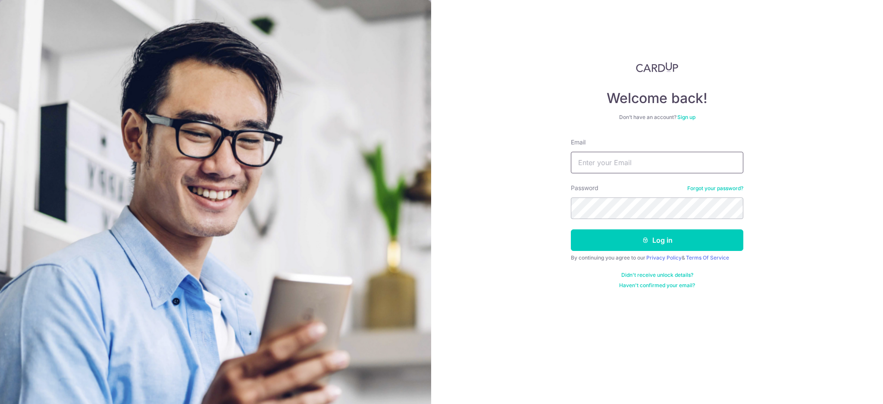
click at [635, 164] on input "Email" at bounding box center [657, 163] width 172 height 22
type input "[EMAIL_ADDRESS][DOMAIN_NAME]"
click at [673, 237] on button "Log in" at bounding box center [657, 240] width 172 height 22
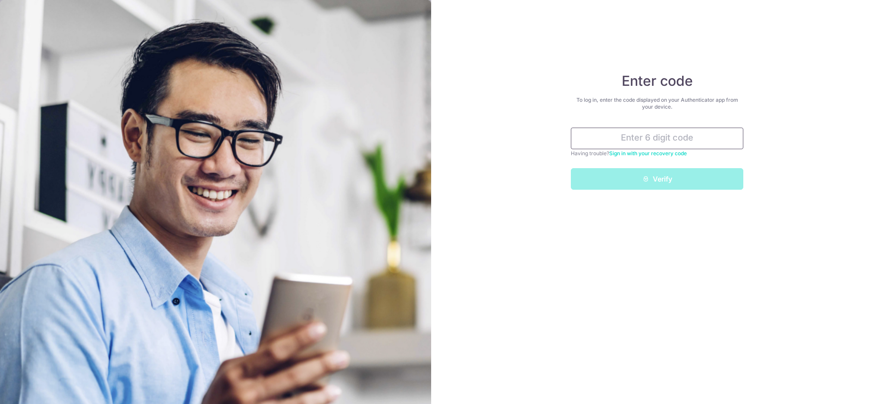
click at [688, 131] on input "text" at bounding box center [657, 139] width 172 height 22
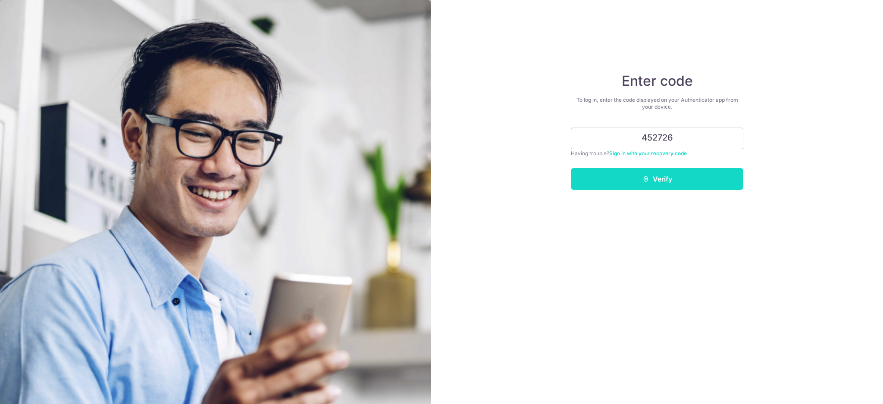
type input "452726"
click at [688, 182] on button "Verify" at bounding box center [657, 179] width 172 height 22
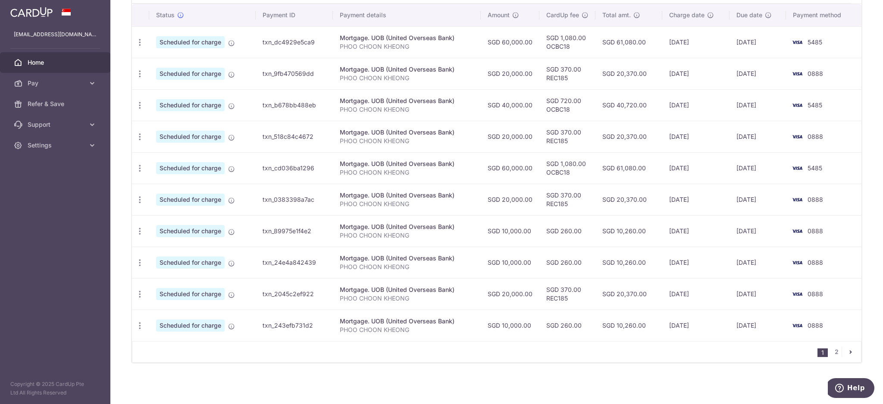
scroll to position [263, 0]
click at [831, 351] on link "2" at bounding box center [836, 352] width 10 height 10
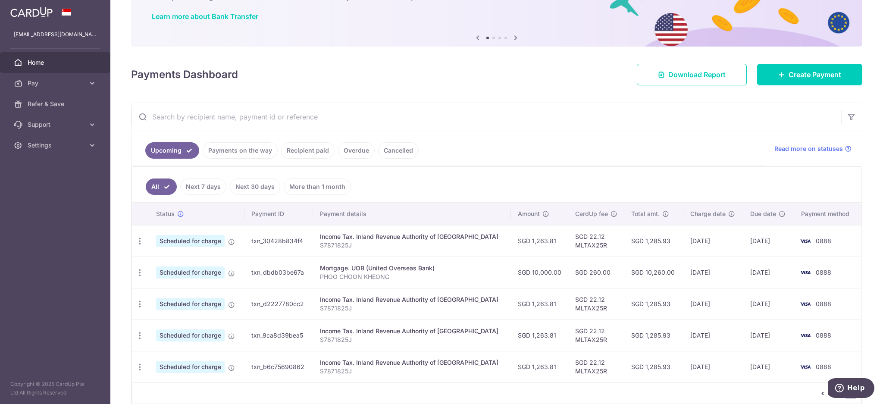
scroll to position [106, 0]
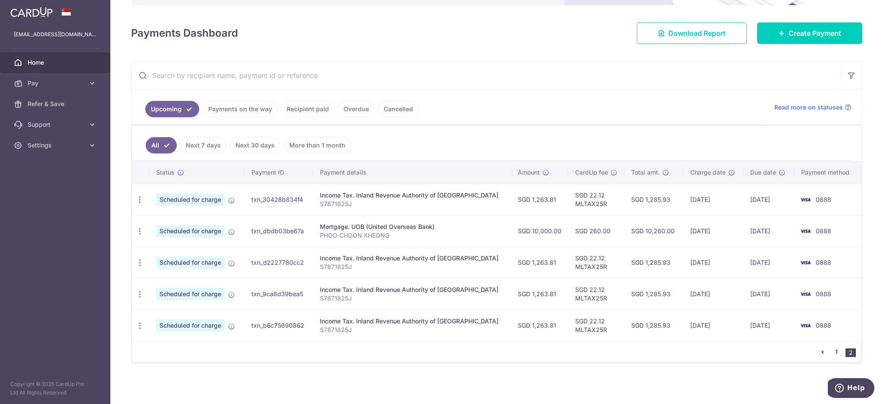
click at [832, 351] on link "1" at bounding box center [836, 352] width 10 height 10
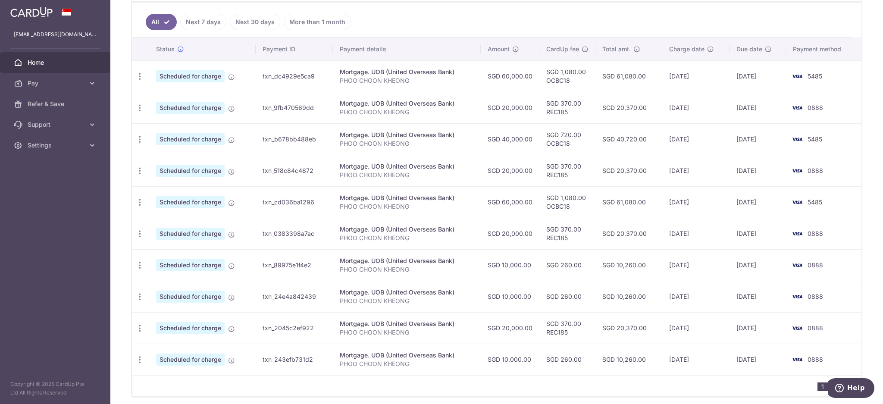
scroll to position [263, 0]
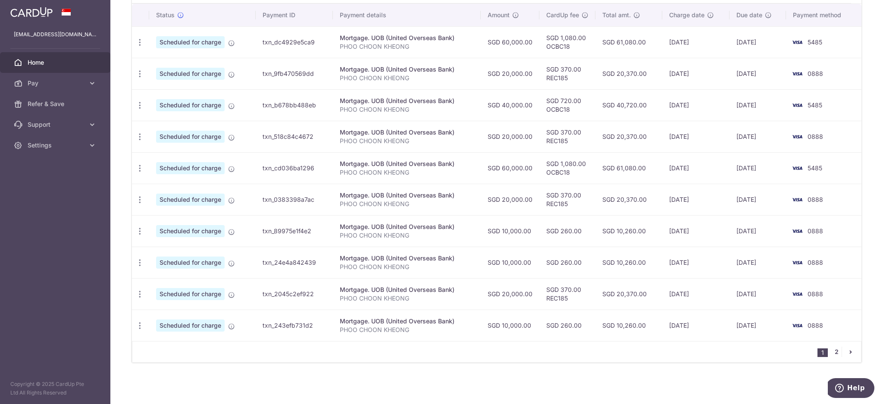
click at [831, 349] on link "2" at bounding box center [836, 352] width 10 height 10
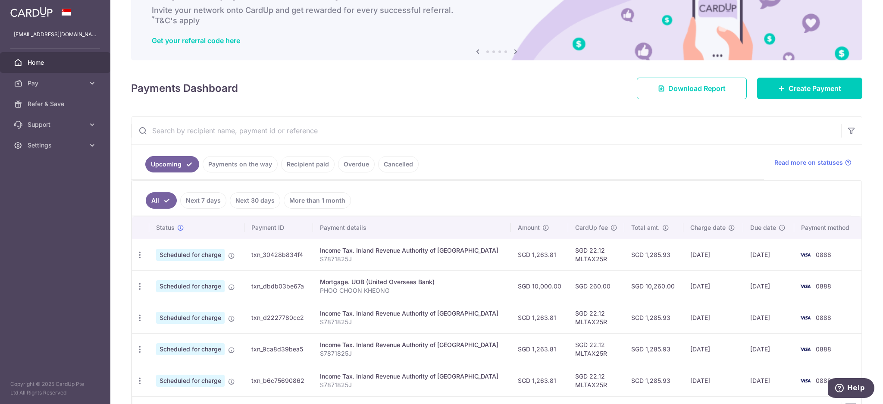
scroll to position [106, 0]
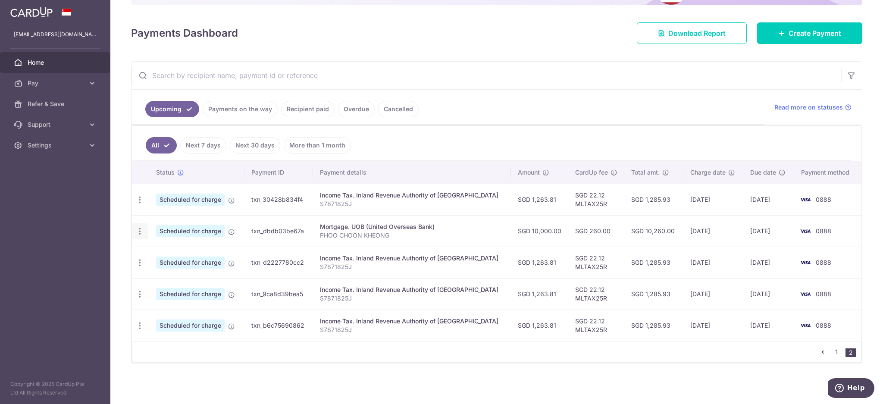
click at [137, 204] on icon "button" at bounding box center [139, 199] width 9 height 9
click at [182, 252] on span "Update payment" at bounding box center [185, 255] width 59 height 10
radio input "true"
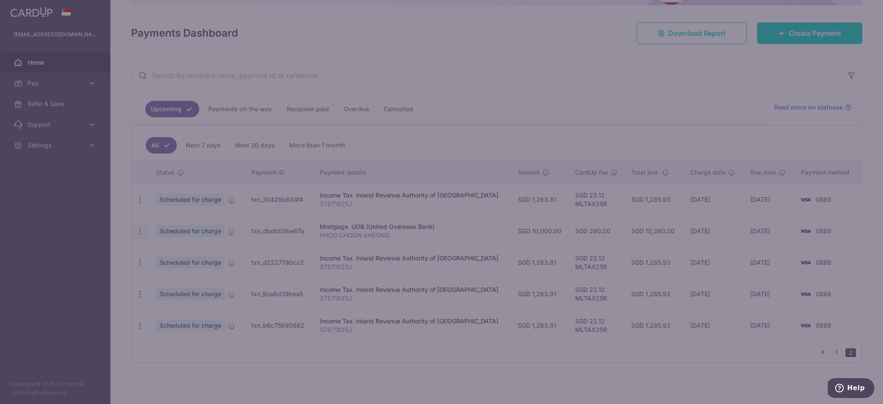
type input "10,000.00"
type input "17/12/2025"
type input "PHOO CHOON KHEONG"
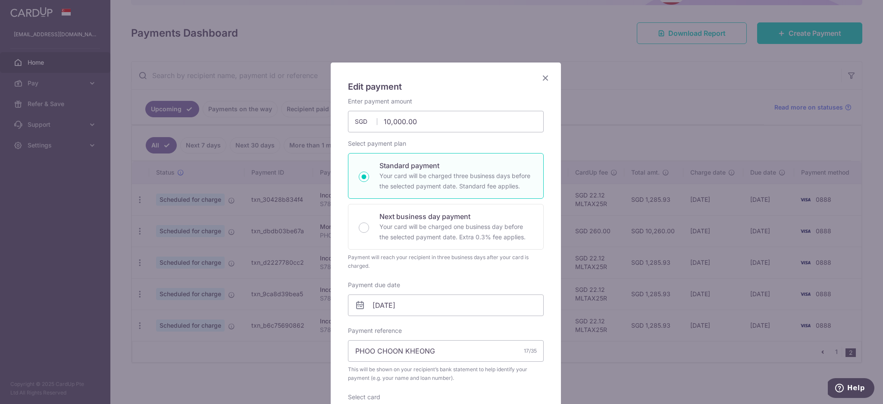
click at [542, 81] on icon "Close" at bounding box center [545, 77] width 10 height 11
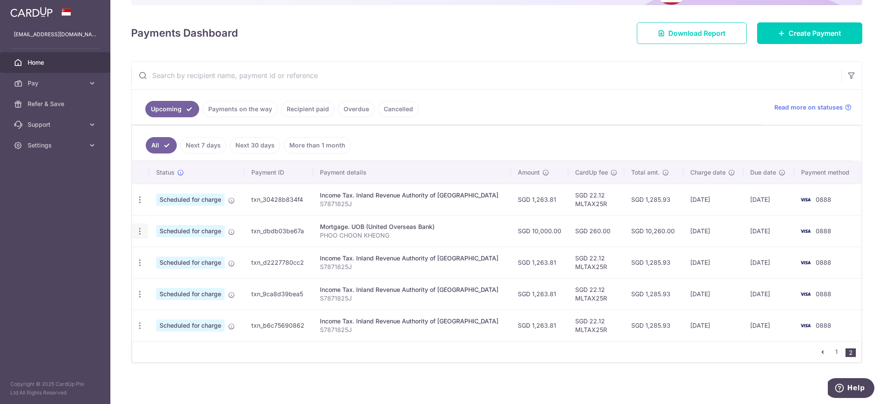
click at [137, 204] on icon "button" at bounding box center [139, 199] width 9 height 9
click at [168, 253] on span "Update payment" at bounding box center [185, 255] width 59 height 10
radio input "true"
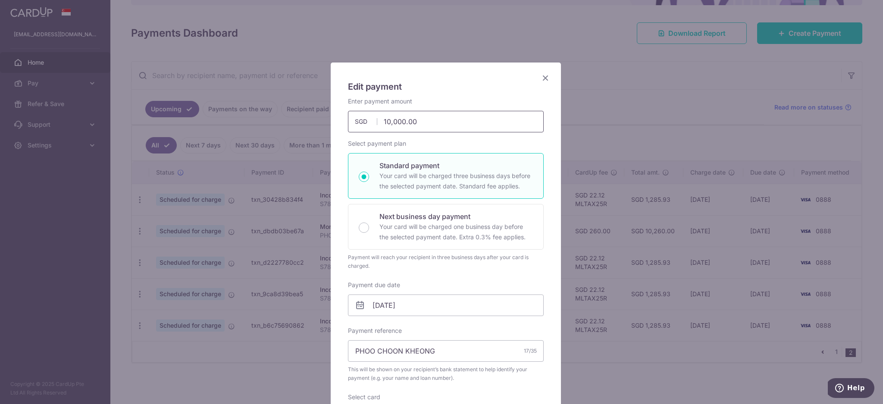
drag, startPoint x: 428, startPoint y: 118, endPoint x: 338, endPoint y: 118, distance: 90.1
click at [343, 118] on div "Enter payment amount 10,000.00 10000.00 SGD To change the payment amount, pleas…" at bounding box center [446, 114] width 206 height 35
type input "41,000.00"
drag, startPoint x: 419, startPoint y: 303, endPoint x: 424, endPoint y: 306, distance: 5.8
click at [421, 303] on input "17/12/2025" at bounding box center [446, 305] width 196 height 22
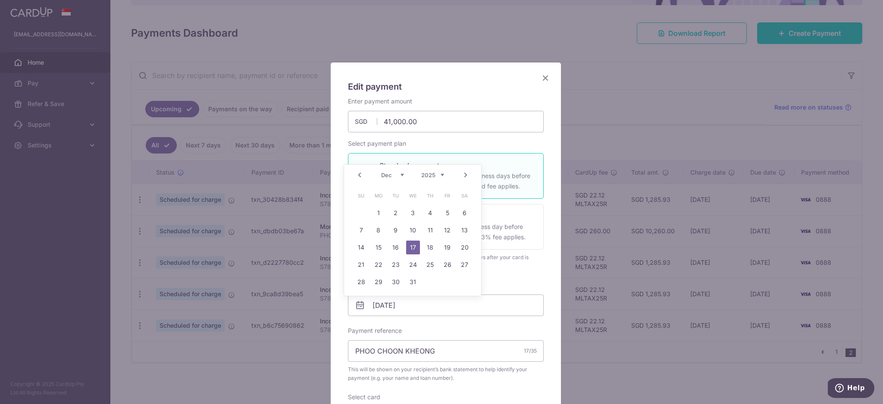
click at [359, 176] on link "Prev" at bounding box center [359, 175] width 10 height 10
click at [428, 282] on link "27" at bounding box center [430, 282] width 14 height 14
type input "[DATE]"
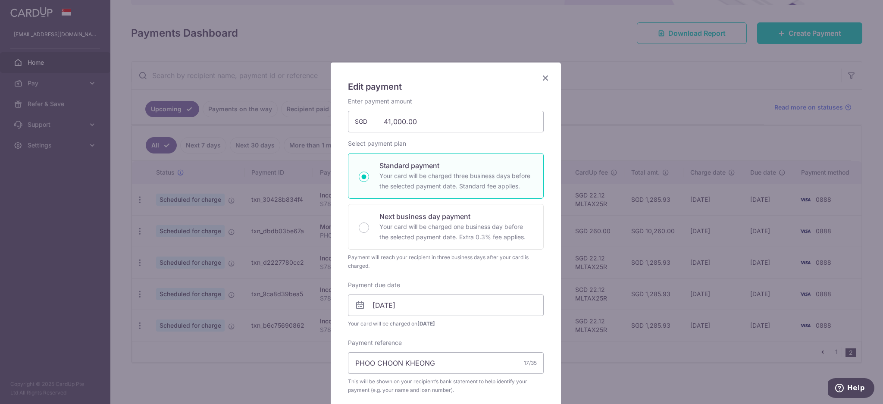
scroll to position [115, 0]
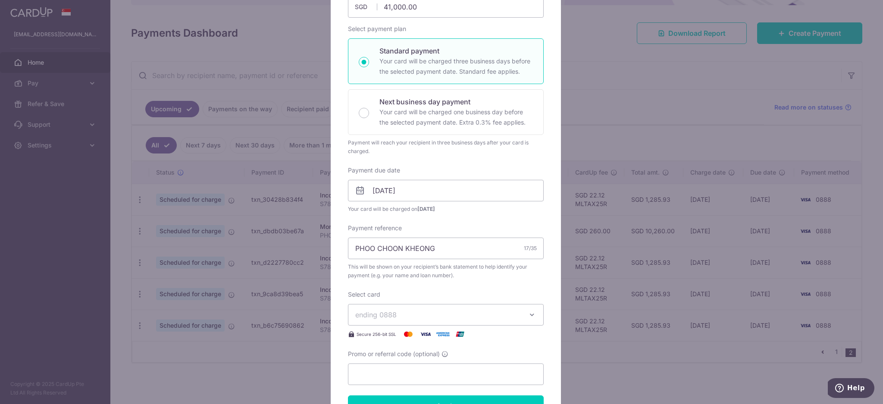
click at [499, 315] on span "ending 0888" at bounding box center [438, 314] width 166 height 10
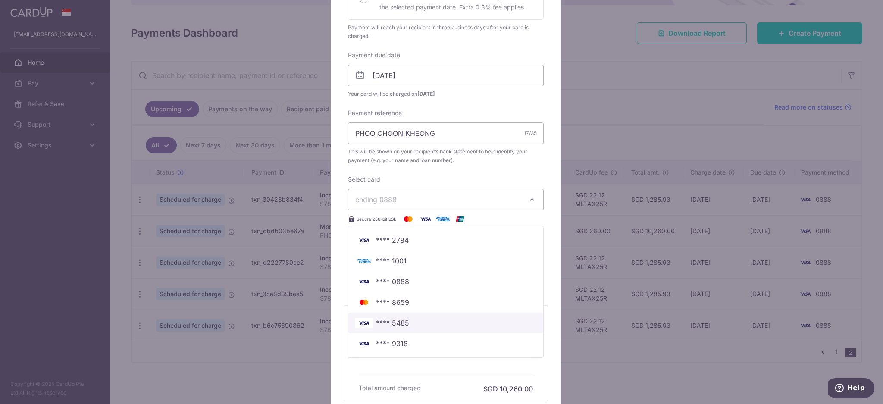
click at [406, 316] on link "**** 5485" at bounding box center [445, 322] width 195 height 21
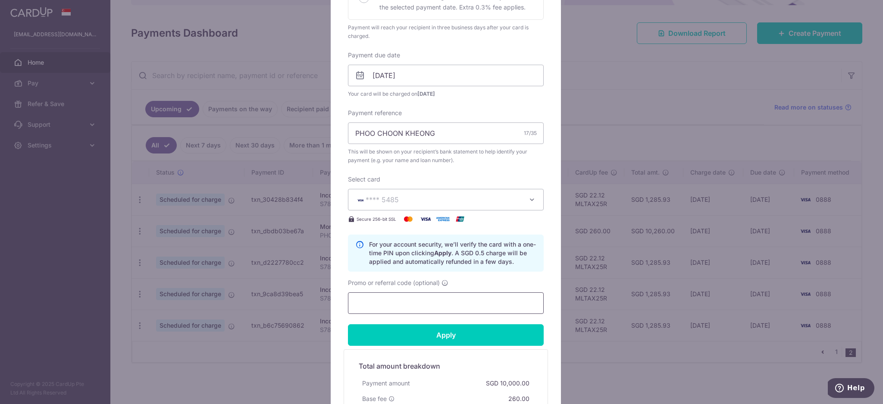
click at [411, 306] on input "Promo or referral code (optional)" at bounding box center [446, 303] width 196 height 22
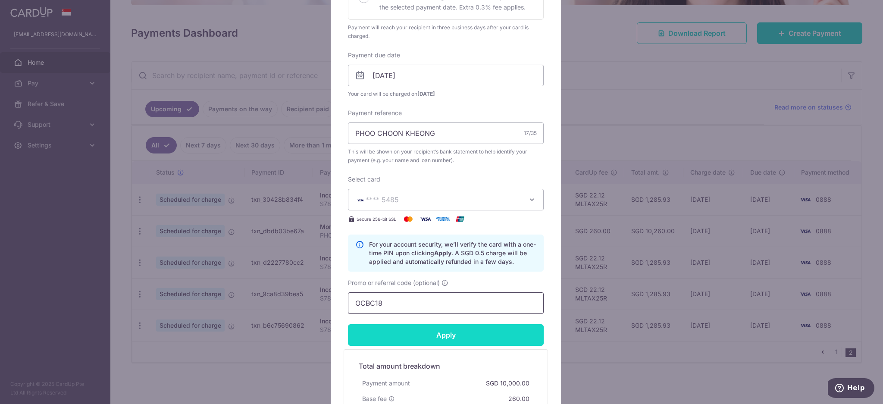
type input "OCBC18"
click at [470, 338] on input "Apply" at bounding box center [446, 335] width 196 height 22
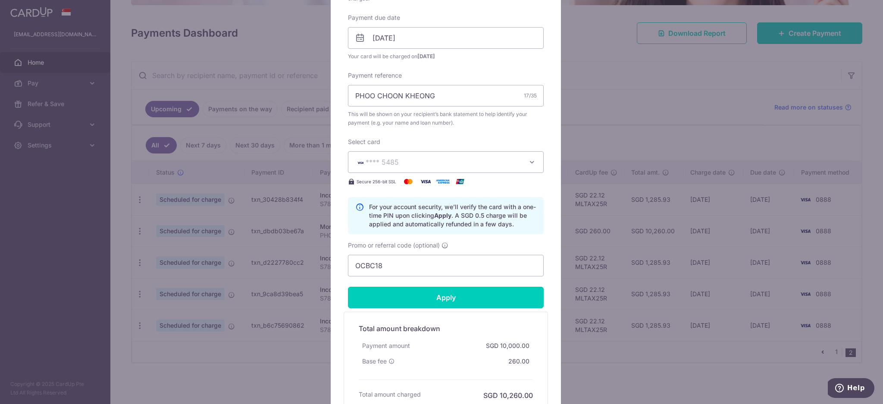
scroll to position [287, 0]
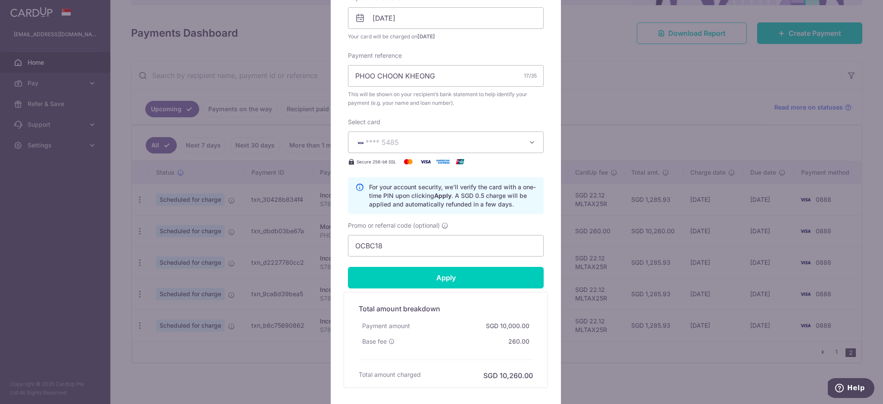
type input "Successfully Applied"
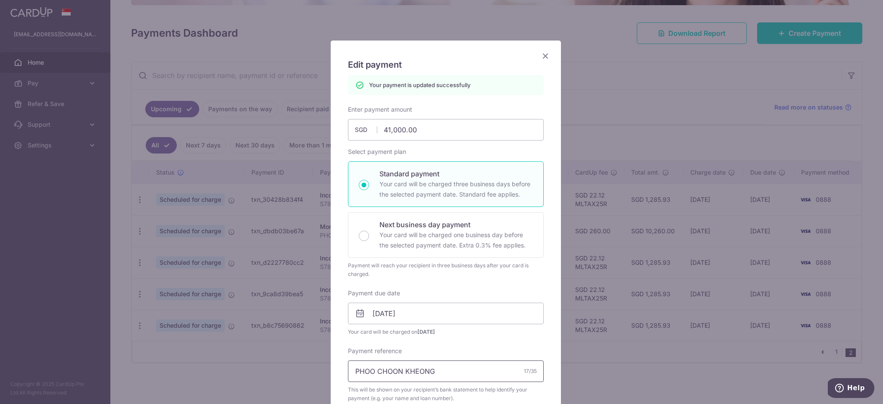
scroll to position [0, 0]
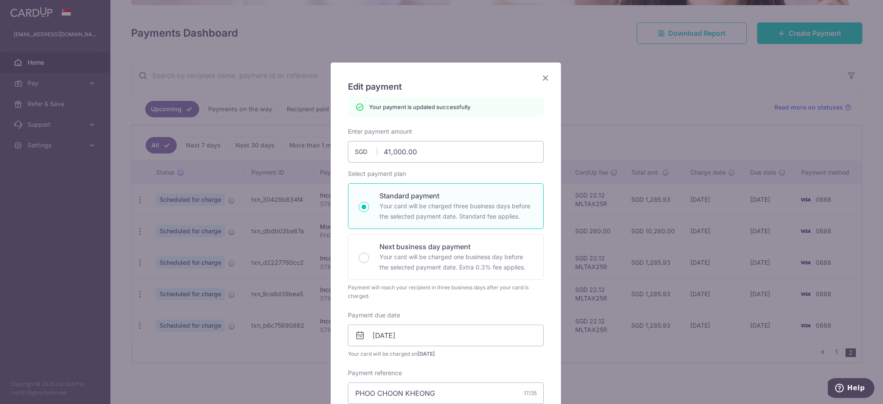
click at [543, 76] on icon "Close" at bounding box center [545, 77] width 10 height 11
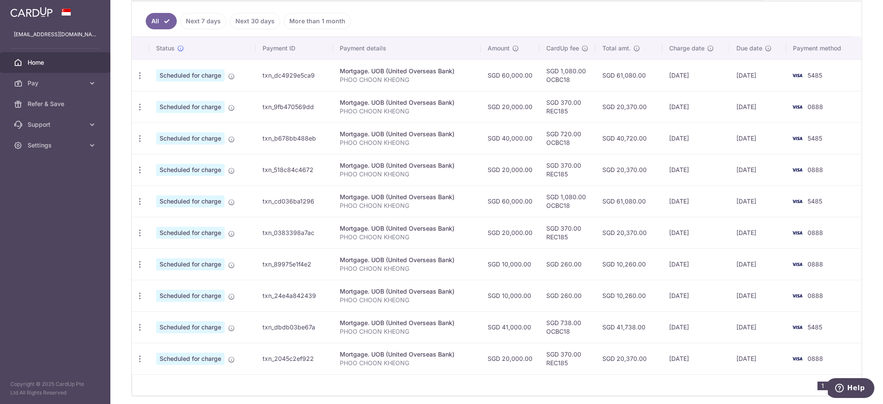
scroll to position [263, 0]
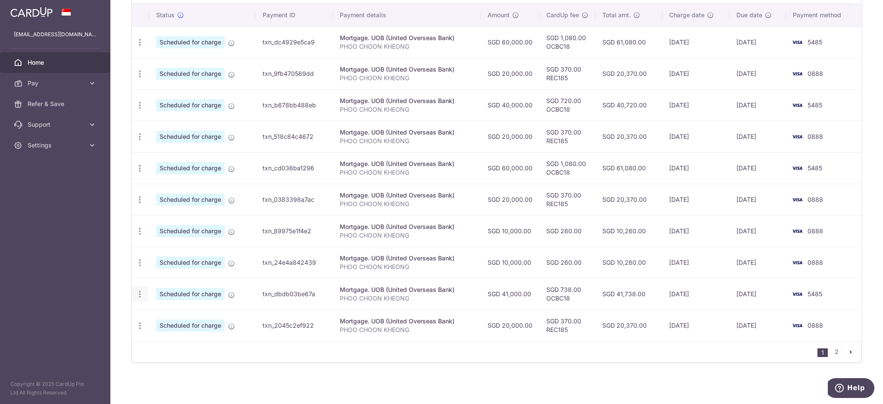
click at [139, 47] on icon "button" at bounding box center [139, 42] width 9 height 9
click at [194, 316] on span "Update payment" at bounding box center [185, 317] width 59 height 10
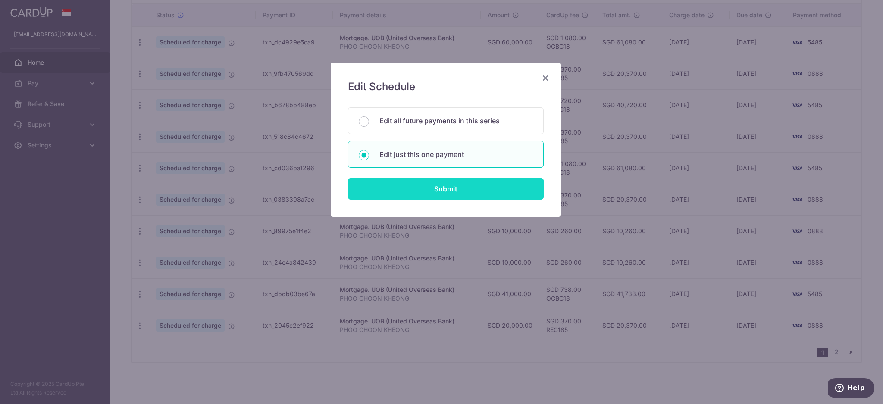
click at [401, 186] on input "Submit" at bounding box center [446, 189] width 196 height 22
radio input "true"
type input "41,000.00"
type input "[DATE]"
type input "PHOO CHOON KHEONG"
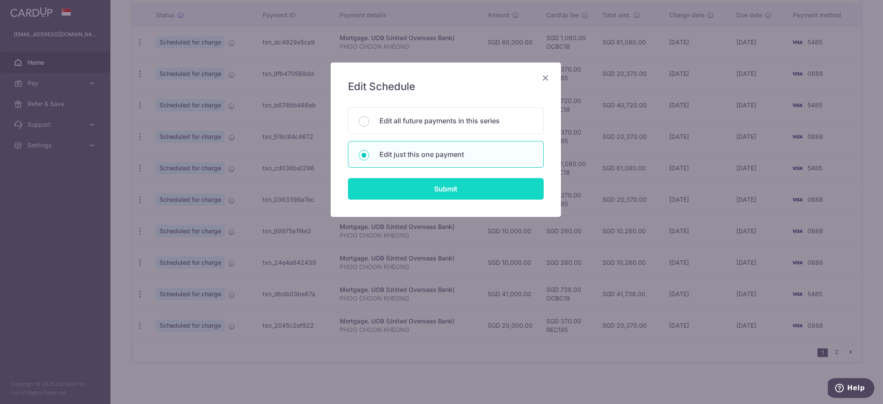
type input "OCBC18"
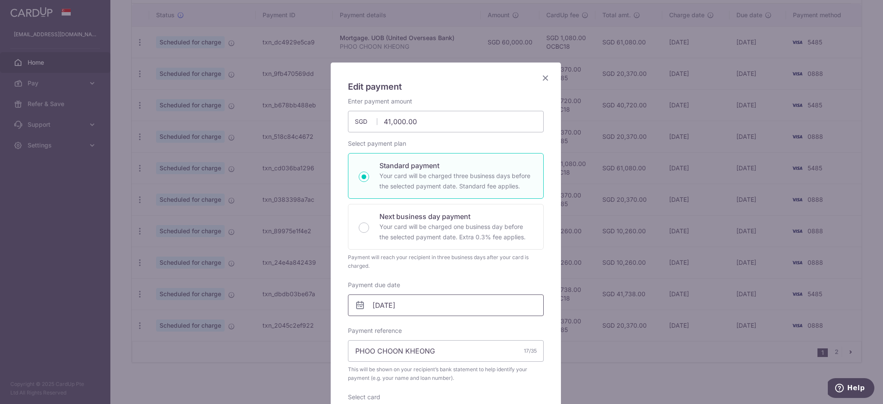
click at [426, 306] on input "[DATE]" at bounding box center [446, 305] width 196 height 22
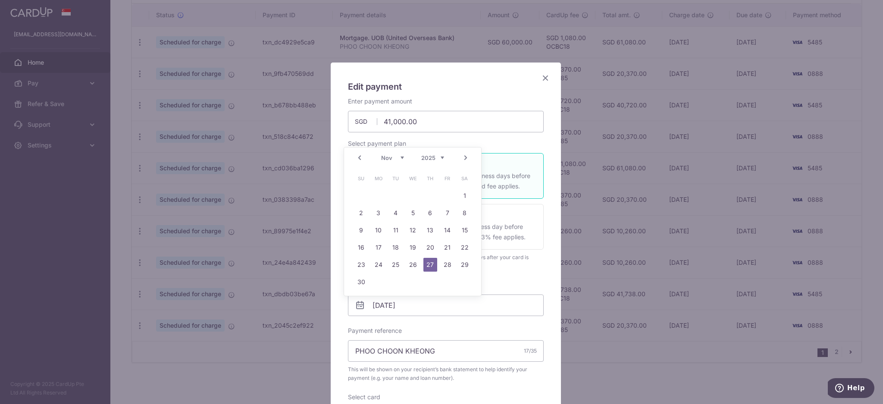
click at [466, 156] on link "Next" at bounding box center [465, 158] width 10 height 10
click at [394, 197] on link "2" at bounding box center [396, 196] width 14 height 14
type input "[DATE]"
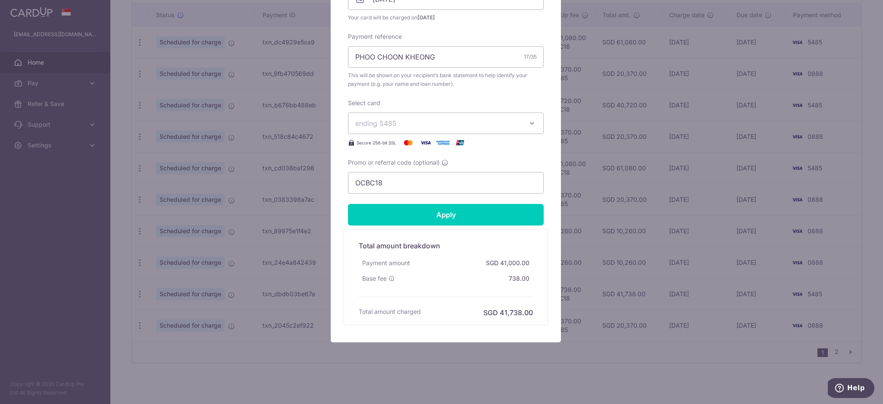
scroll to position [307, 0]
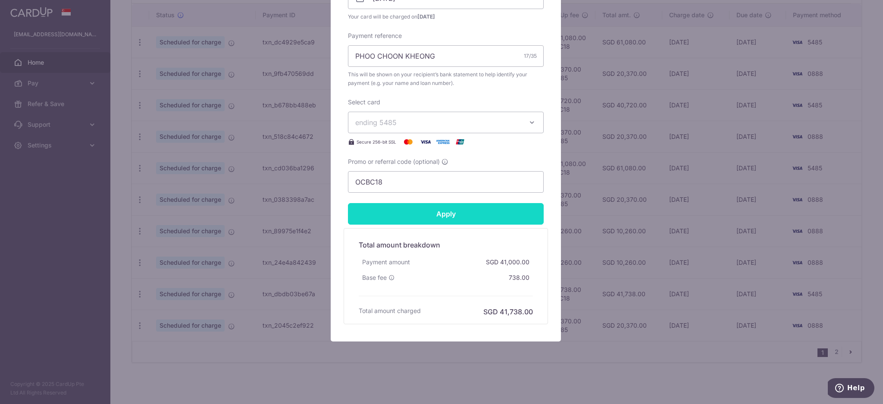
click at [466, 213] on input "Apply" at bounding box center [446, 214] width 196 height 22
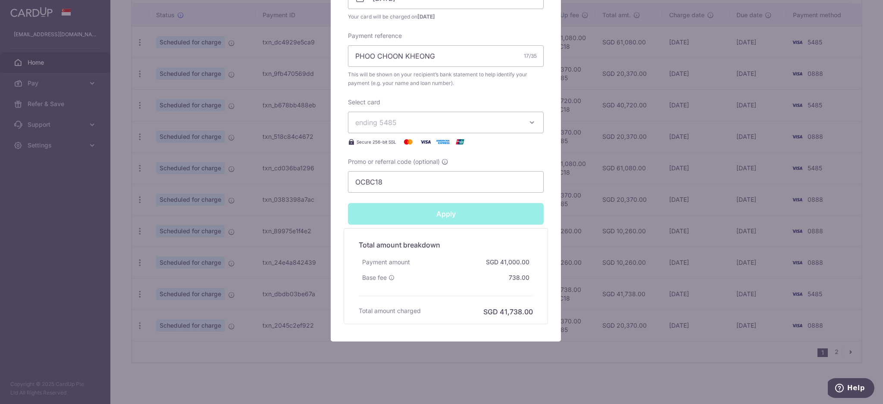
type input "Successfully Applied"
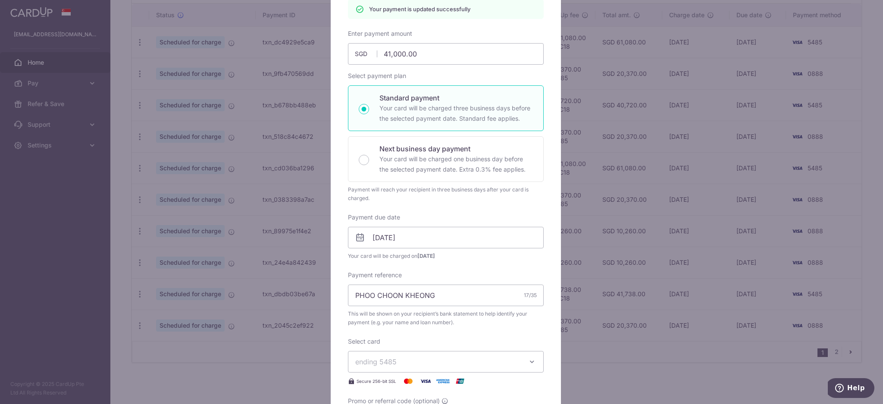
scroll to position [0, 0]
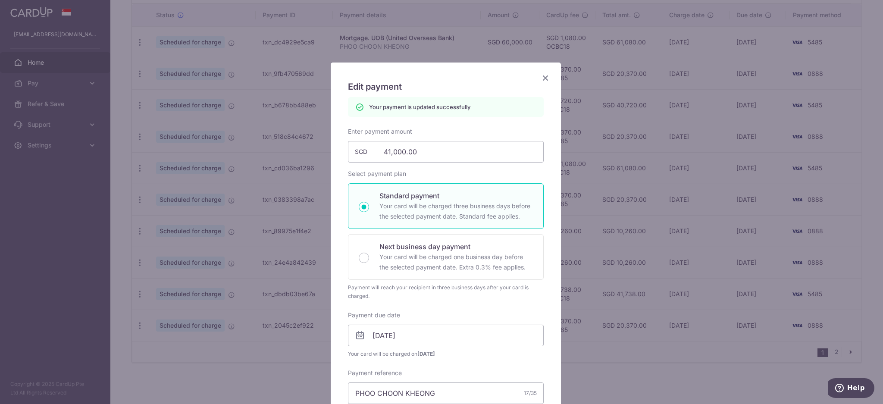
click at [541, 81] on icon "Close" at bounding box center [545, 77] width 10 height 11
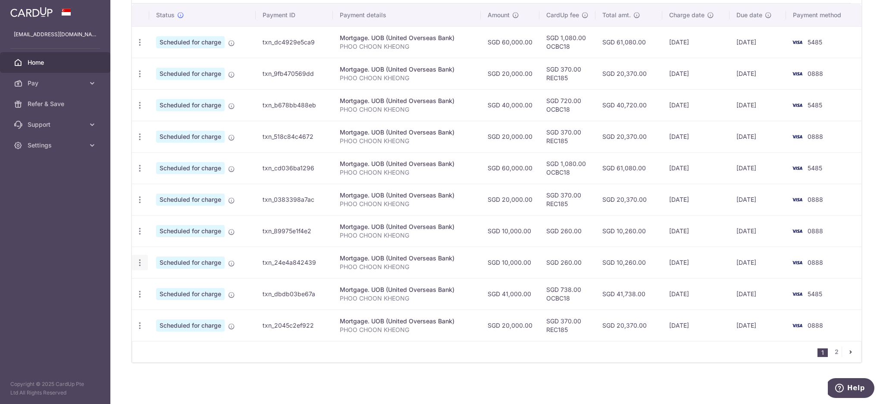
click at [143, 47] on icon "button" at bounding box center [139, 42] width 9 height 9
click at [176, 283] on span "Update payment" at bounding box center [185, 286] width 59 height 10
radio input "true"
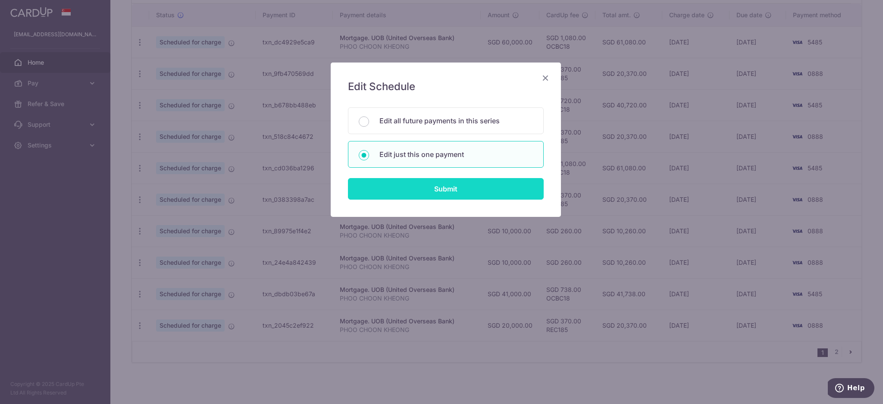
click at [473, 191] on input "Submit" at bounding box center [446, 189] width 196 height 22
radio input "true"
type input "10,000.00"
type input "[DATE]"
type input "PHOO CHOON KHEONG"
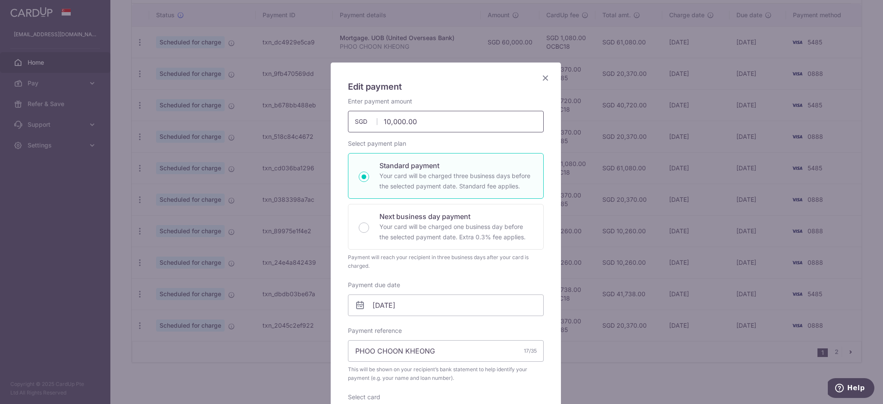
drag, startPoint x: 446, startPoint y: 121, endPoint x: 246, endPoint y: 121, distance: 199.6
click at [246, 121] on div "Edit payment By clicking apply, you will make changes to all payments to UOB (U…" at bounding box center [441, 202] width 883 height 404
click at [416, 305] on input "[DATE]" at bounding box center [446, 305] width 196 height 22
type input "20,000.00"
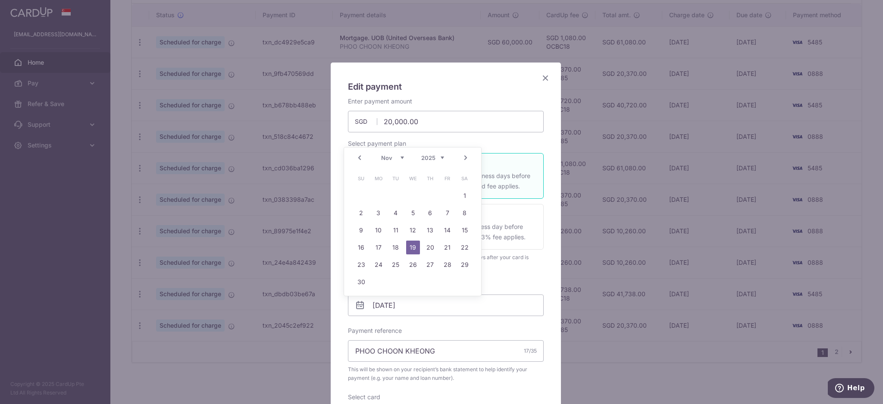
click at [465, 157] on link "Next" at bounding box center [465, 158] width 10 height 10
click at [410, 194] on link "3" at bounding box center [413, 196] width 14 height 14
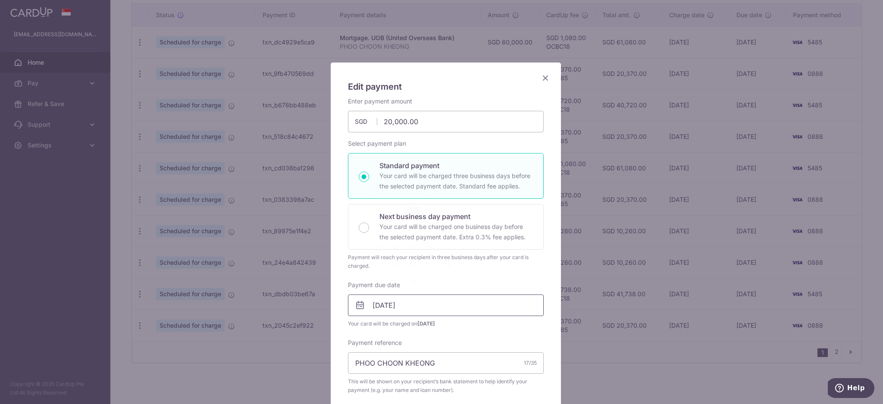
click at [429, 305] on input "03/12/2025" at bounding box center [446, 305] width 196 height 22
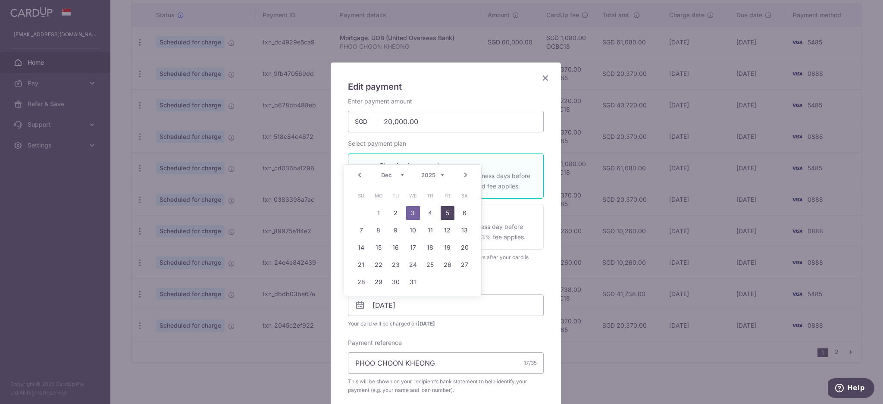
click at [444, 216] on link "5" at bounding box center [447, 213] width 14 height 14
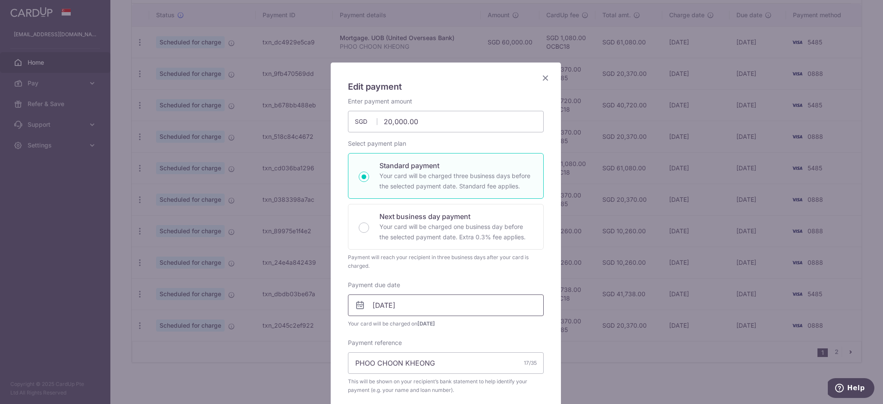
click at [432, 301] on input "05/12/2025" at bounding box center [446, 305] width 196 height 22
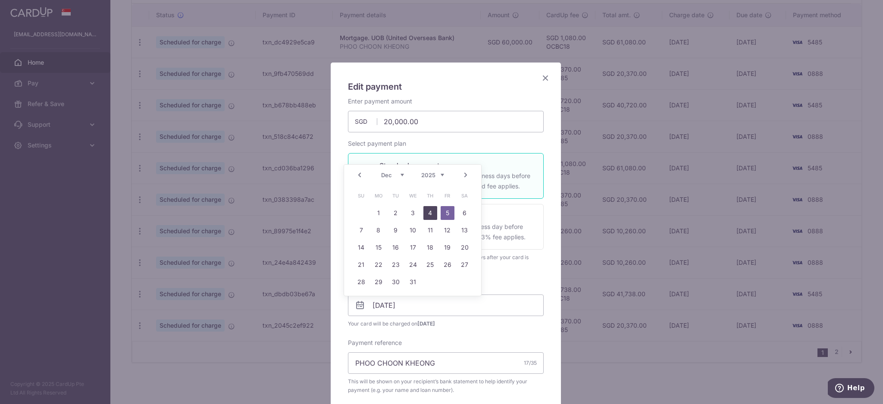
click at [434, 210] on link "4" at bounding box center [430, 213] width 14 height 14
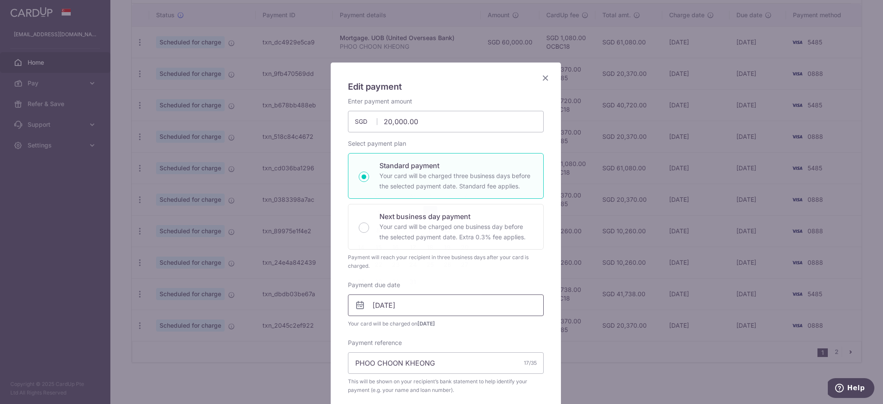
click at [421, 303] on input "[DATE]" at bounding box center [446, 305] width 196 height 22
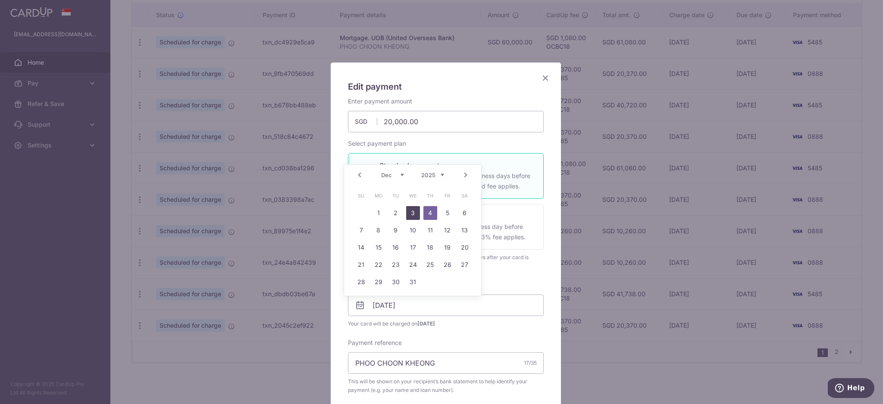
click at [415, 214] on link "3" at bounding box center [413, 213] width 14 height 14
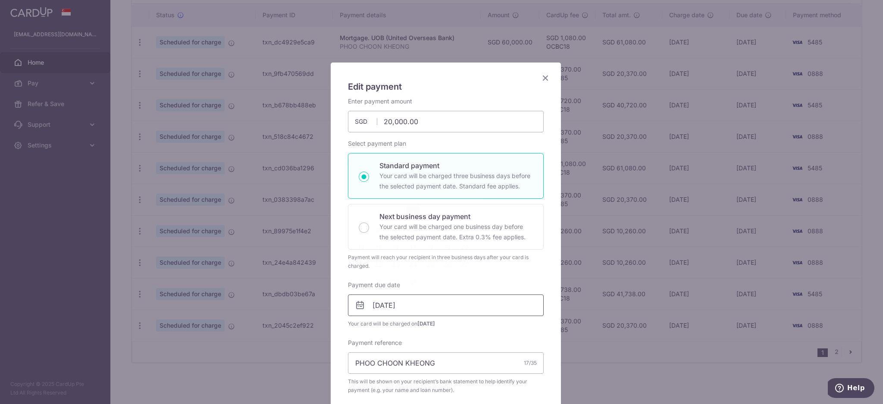
click at [429, 306] on input "03/12/2025" at bounding box center [446, 305] width 196 height 22
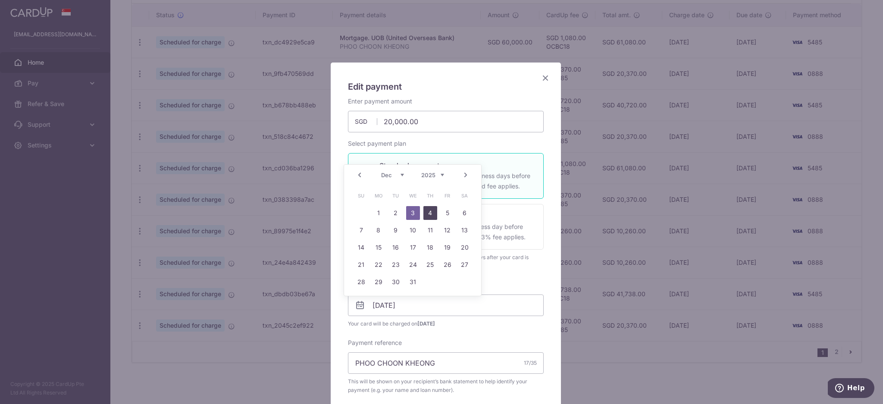
click at [428, 207] on link "4" at bounding box center [430, 213] width 14 height 14
type input "[DATE]"
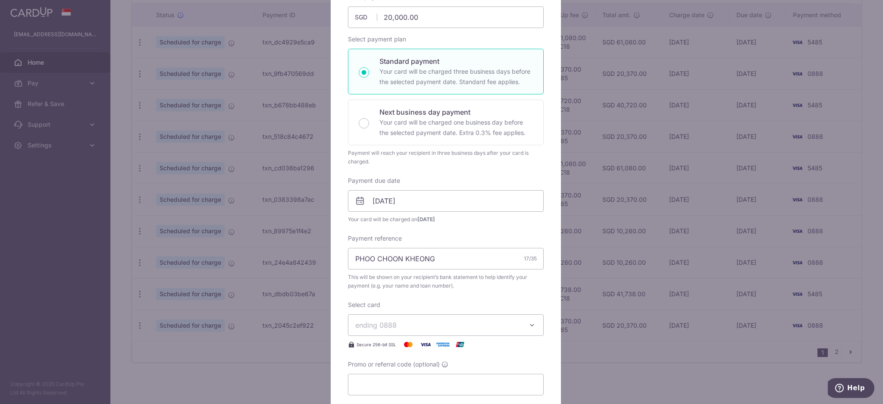
scroll to position [115, 0]
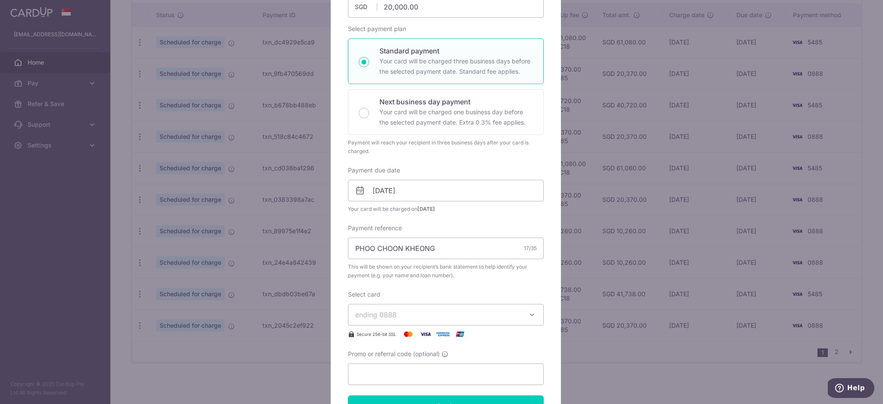
click at [467, 312] on span "ending 0888" at bounding box center [438, 314] width 166 height 10
click at [419, 397] on span "**** 0888" at bounding box center [445, 396] width 181 height 10
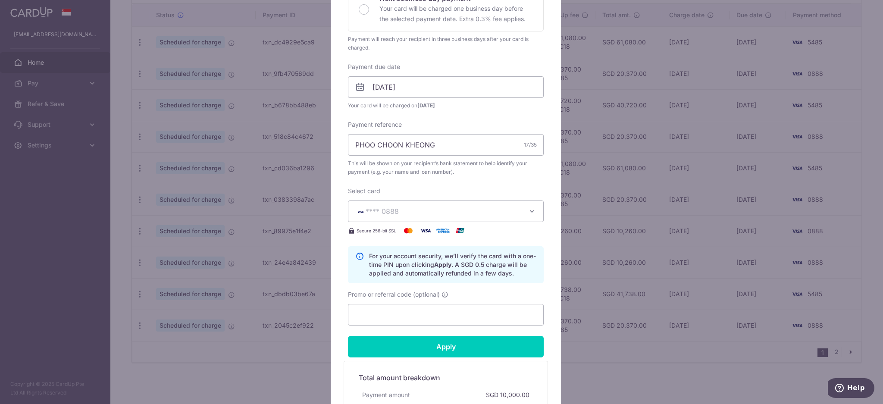
scroll to position [230, 0]
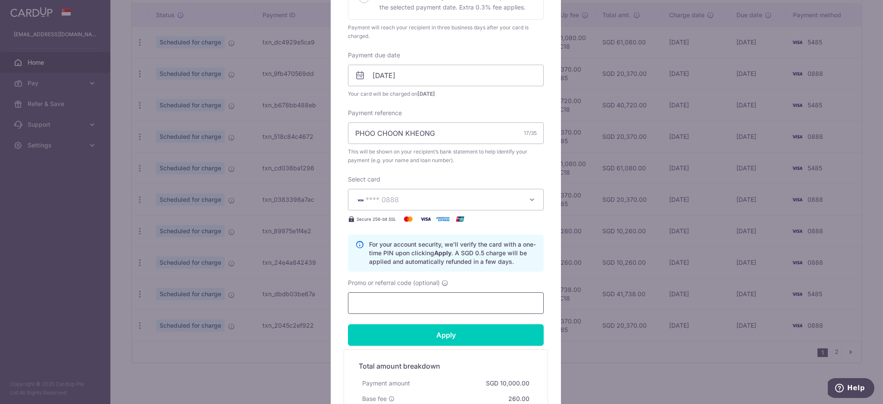
click at [446, 307] on input "Promo or referral code (optional)" at bounding box center [446, 303] width 196 height 22
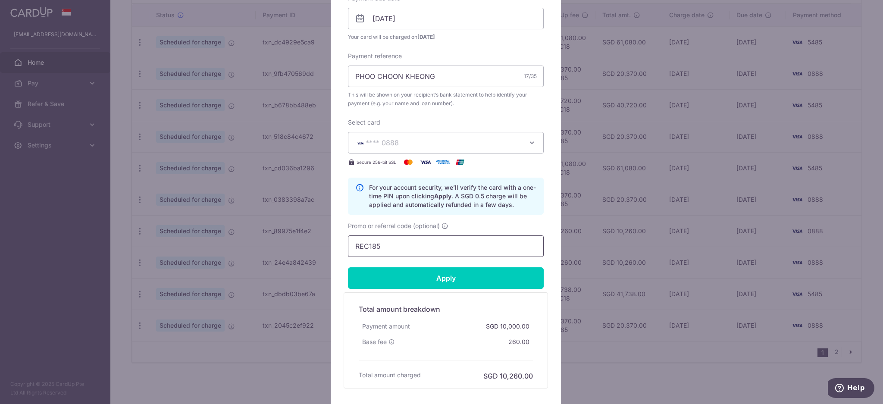
scroll to position [351, 0]
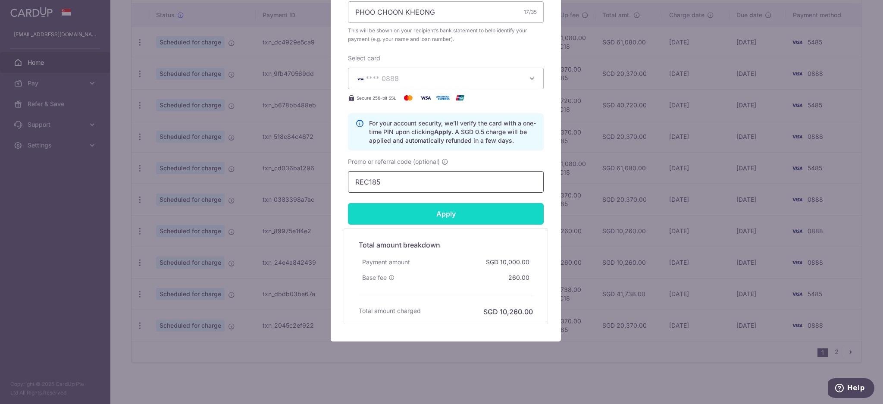
type input "REC185"
click at [470, 216] on input "Apply" at bounding box center [446, 214] width 196 height 22
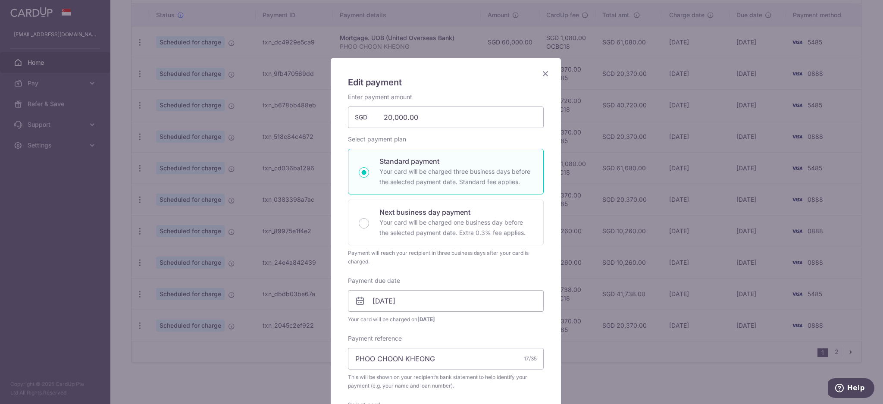
scroll to position [0, 0]
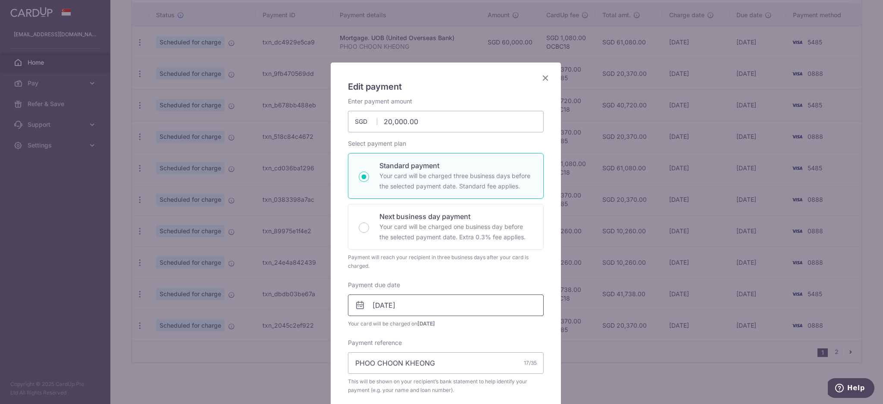
click at [437, 308] on input "04/12/2025" at bounding box center [446, 305] width 196 height 22
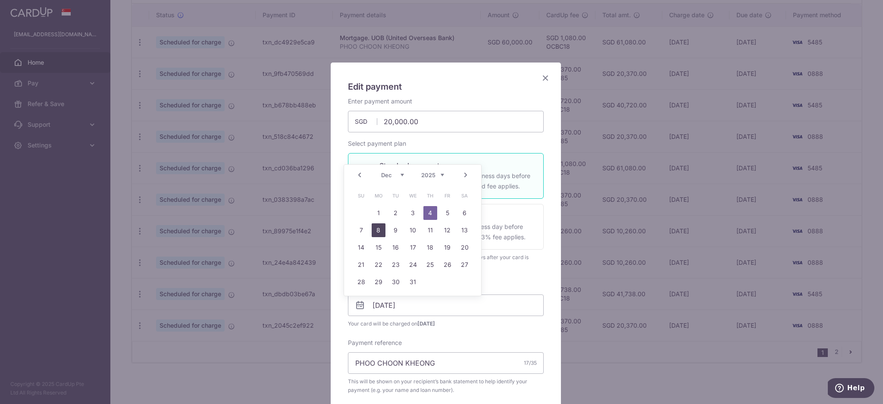
click at [378, 228] on link "8" at bounding box center [379, 230] width 14 height 14
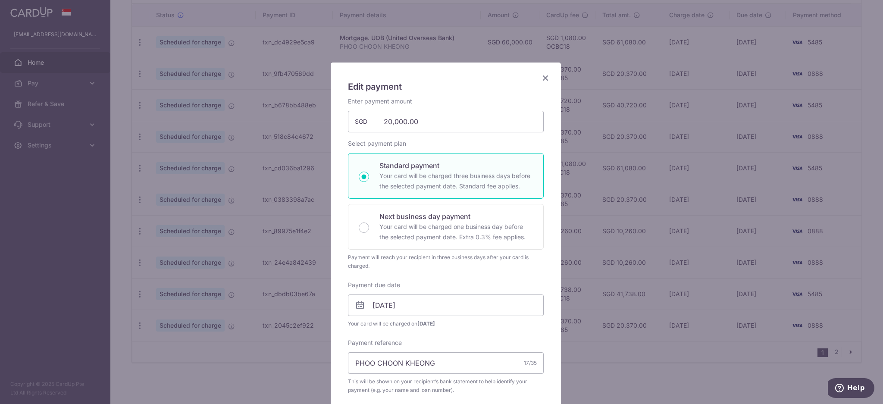
scroll to position [287, 0]
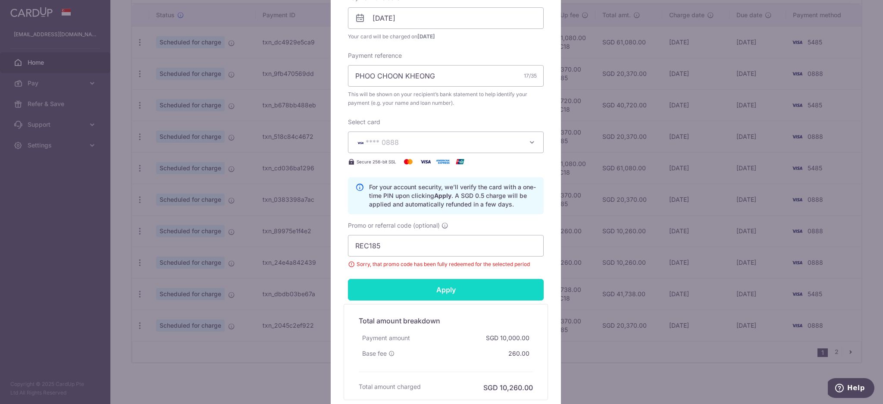
click at [466, 285] on input "Apply" at bounding box center [446, 290] width 196 height 22
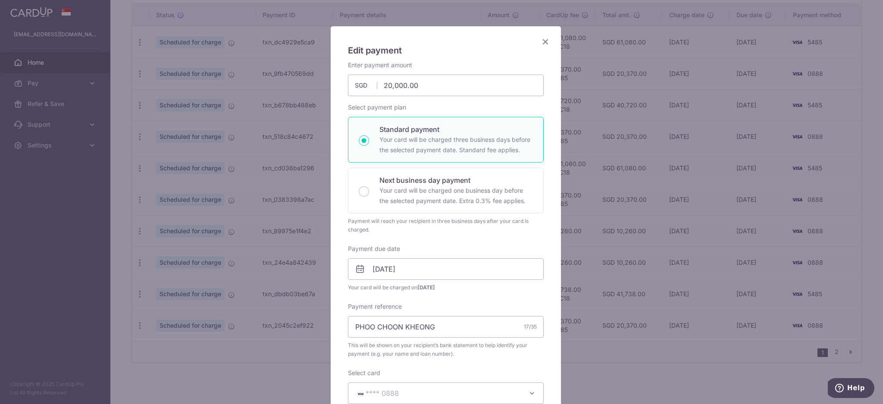
scroll to position [0, 0]
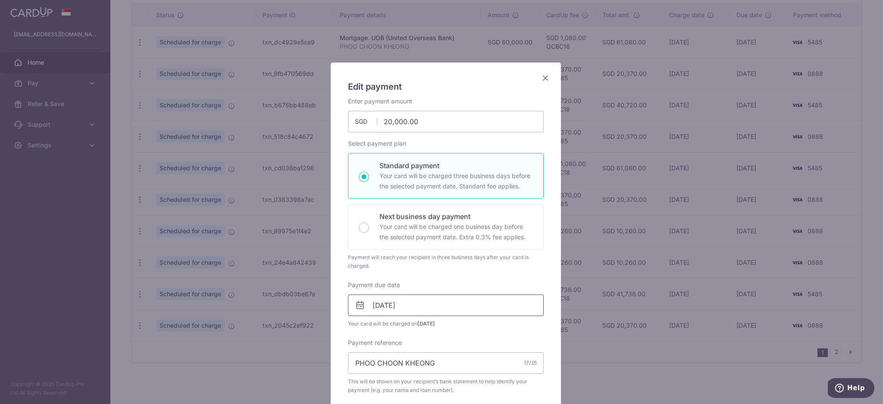
click at [459, 306] on input "08/12/2025" at bounding box center [446, 305] width 196 height 22
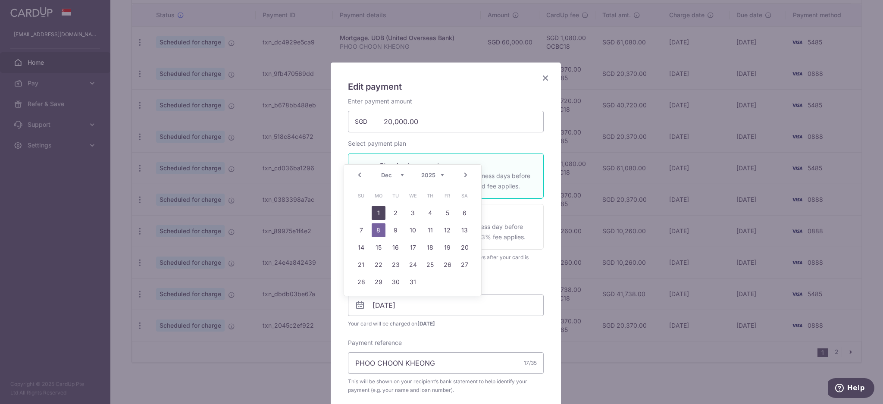
click at [378, 217] on link "1" at bounding box center [379, 213] width 14 height 14
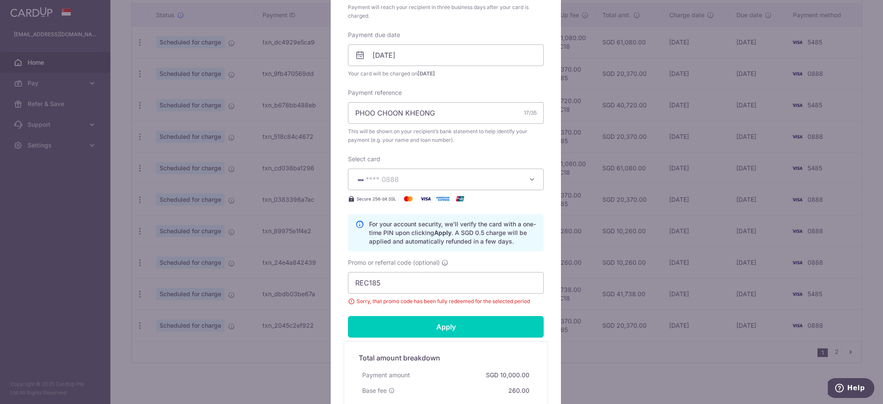
scroll to position [363, 0]
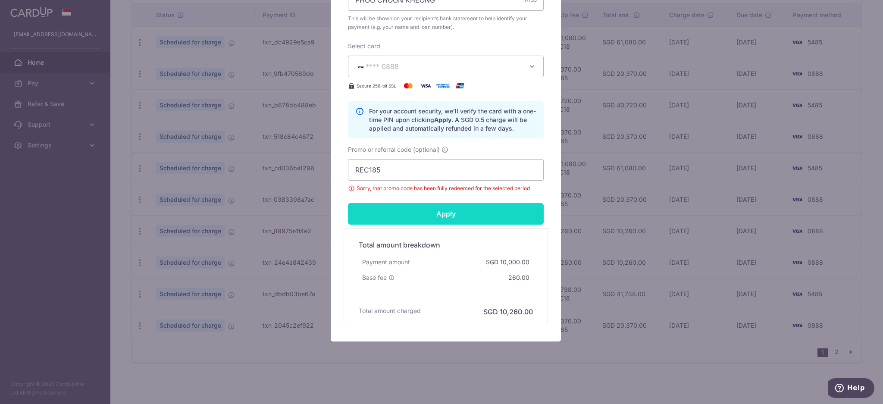
click at [453, 217] on input "Apply" at bounding box center [446, 214] width 196 height 22
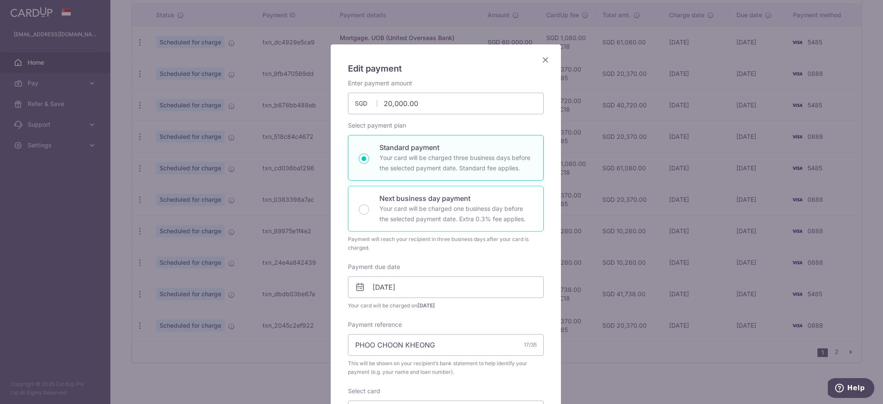
scroll to position [248, 0]
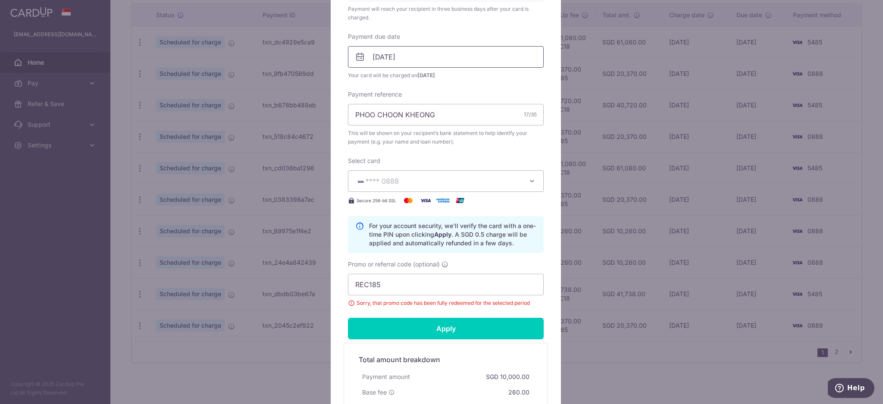
click at [438, 55] on input "01/12/2025" at bounding box center [446, 57] width 196 height 22
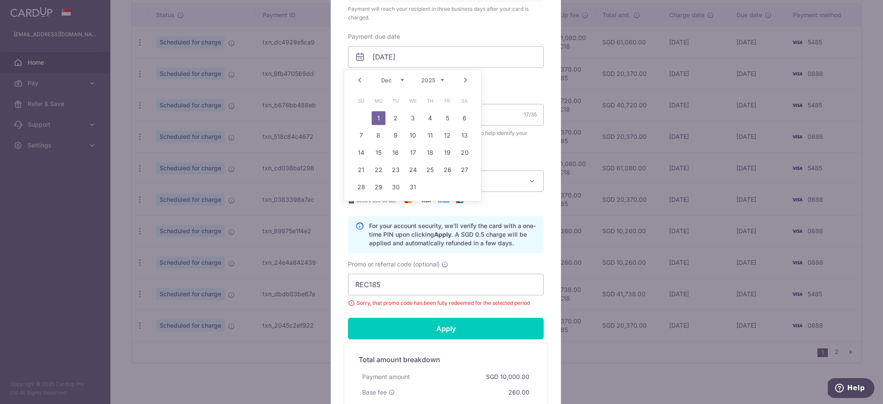
click at [359, 77] on link "Prev" at bounding box center [359, 80] width 10 height 10
click at [361, 200] on link "30" at bounding box center [361, 204] width 14 height 14
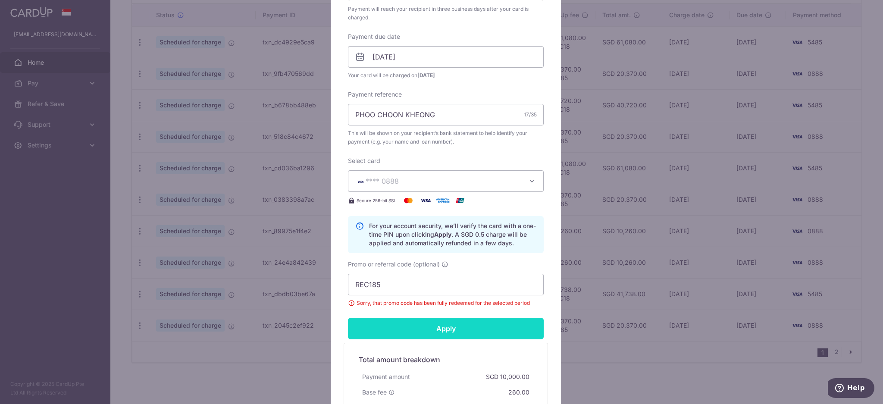
click at [455, 328] on input "Apply" at bounding box center [446, 329] width 196 height 22
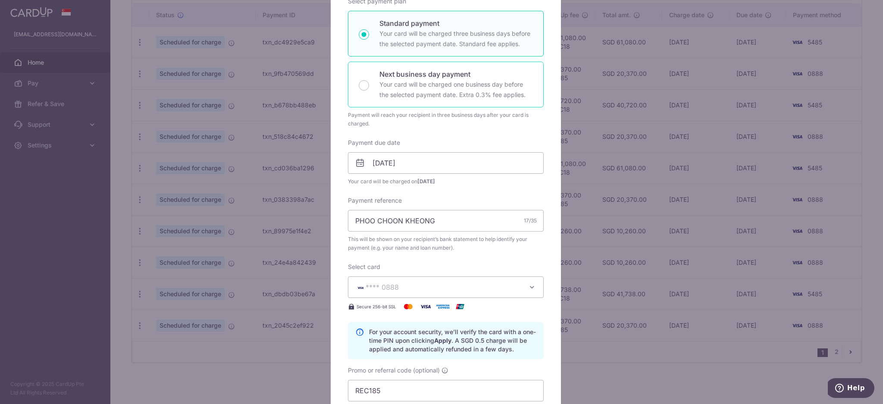
scroll to position [76, 0]
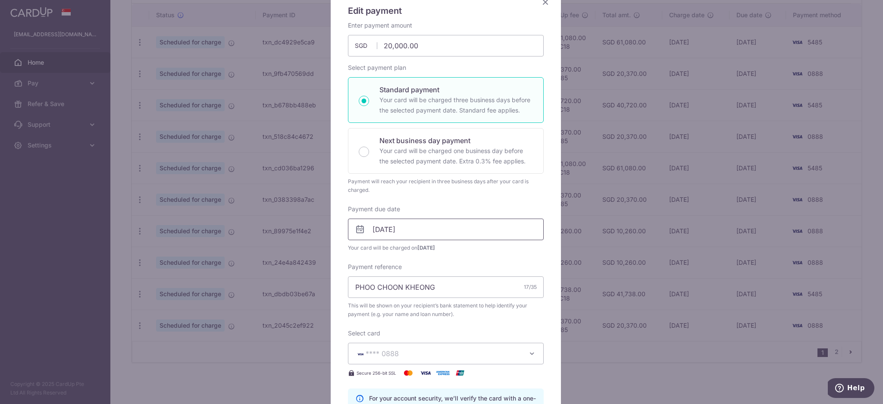
click at [415, 228] on input "30/11/2025" at bounding box center [446, 230] width 196 height 22
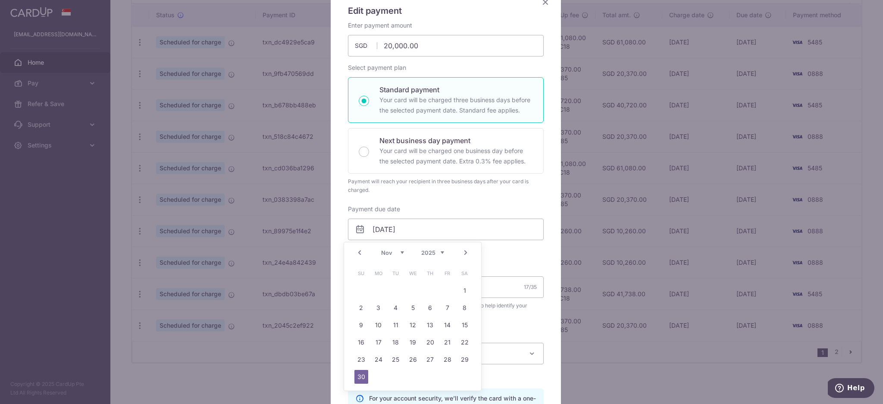
click at [355, 249] on link "Prev" at bounding box center [359, 252] width 10 height 10
click at [465, 252] on link "Next" at bounding box center [465, 252] width 10 height 10
click at [382, 306] on link "3" at bounding box center [379, 308] width 14 height 14
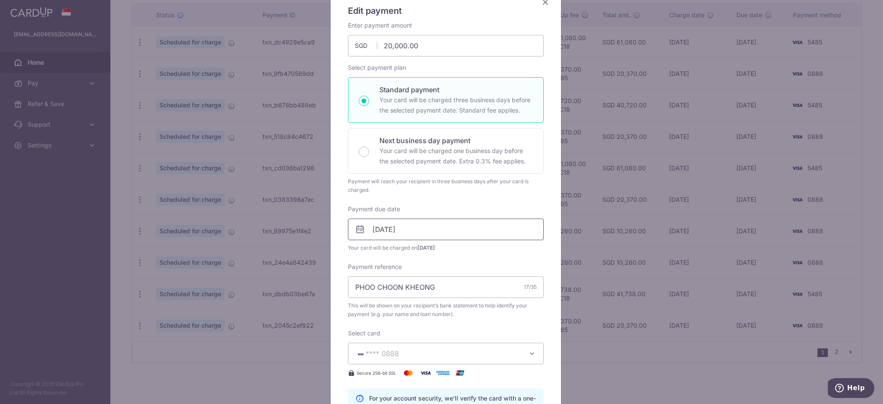
click at [412, 227] on input "03/11/2025" at bounding box center [446, 230] width 196 height 22
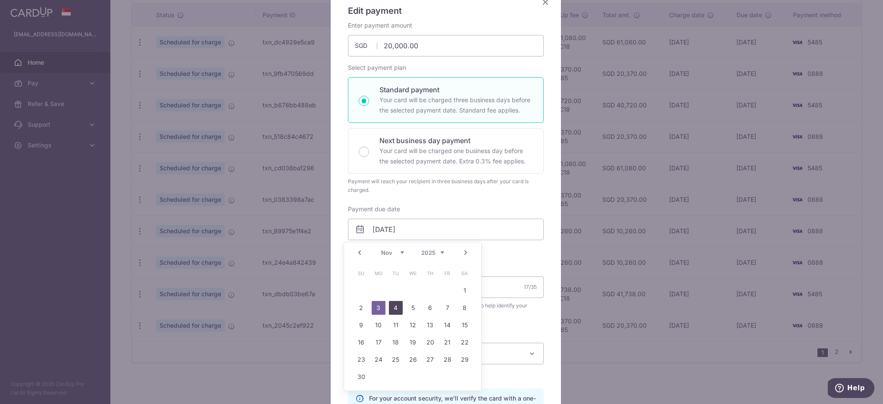
click at [395, 303] on link "4" at bounding box center [396, 308] width 14 height 14
type input "04/11/2025"
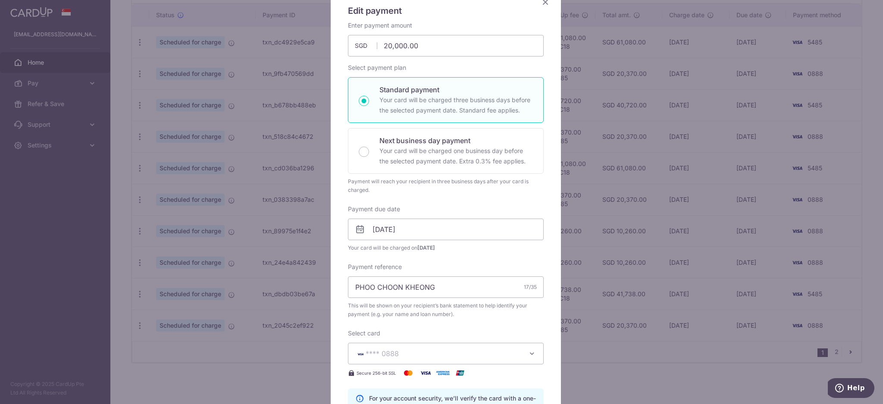
scroll to position [363, 0]
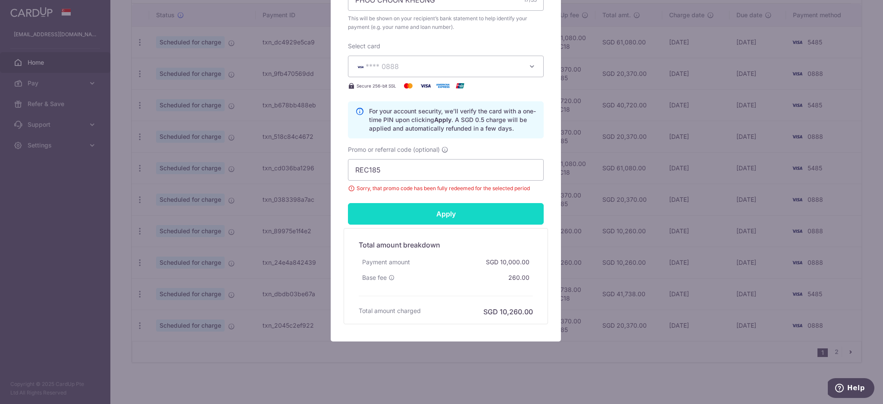
click at [440, 216] on input "Apply" at bounding box center [446, 214] width 196 height 22
click at [440, 219] on input "Apply" at bounding box center [446, 214] width 196 height 22
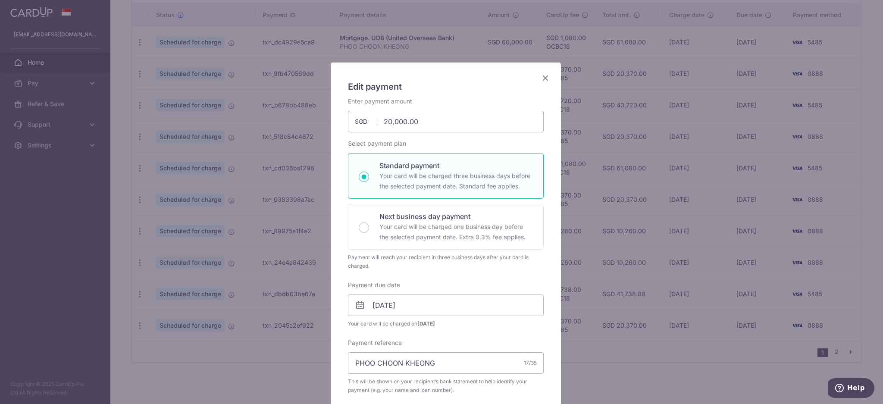
drag, startPoint x: 541, startPoint y: 78, endPoint x: 540, endPoint y: 106, distance: 28.0
click at [540, 79] on icon "Close" at bounding box center [545, 77] width 10 height 11
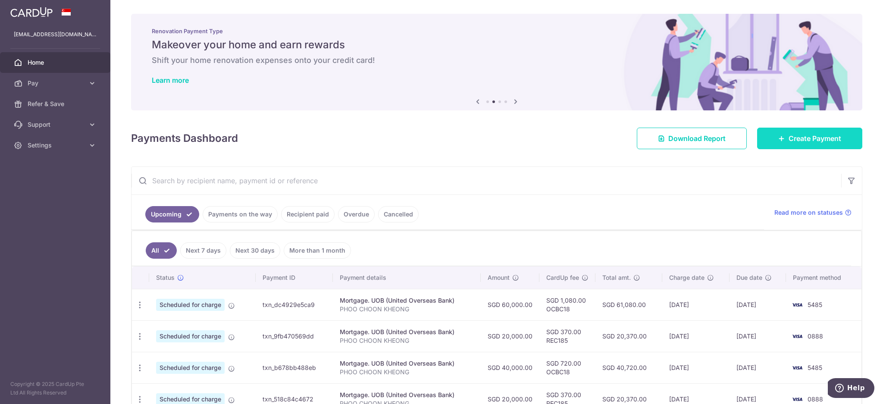
click at [799, 133] on link "Create Payment" at bounding box center [809, 139] width 105 height 22
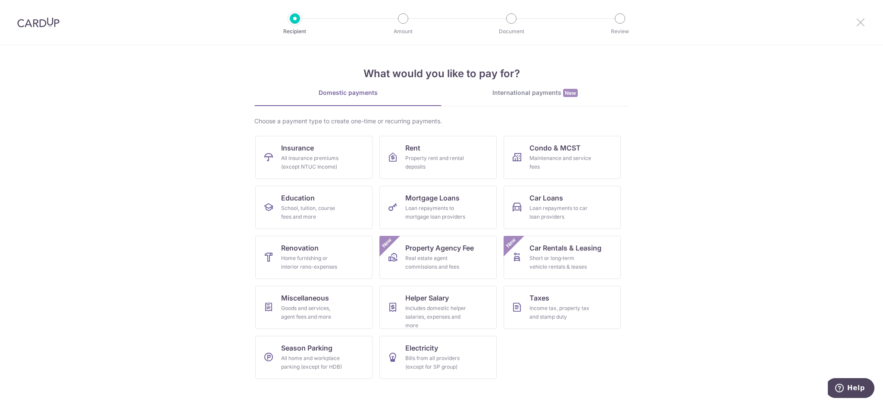
drag, startPoint x: 859, startPoint y: 23, endPoint x: 825, endPoint y: 298, distance: 277.1
click at [859, 24] on icon at bounding box center [860, 22] width 10 height 11
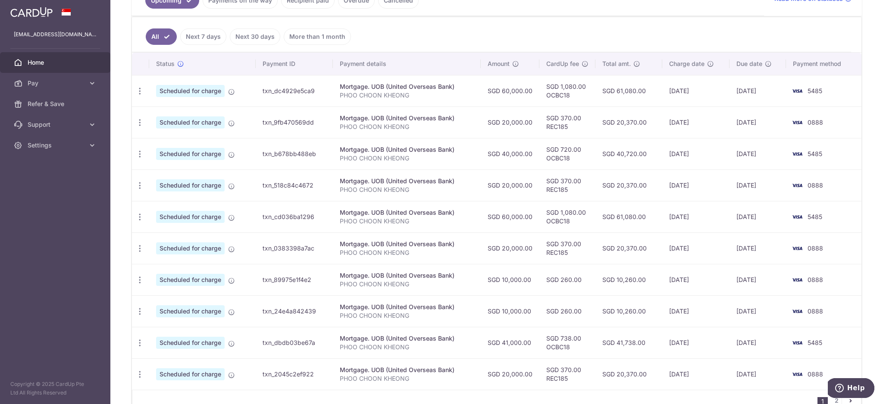
scroll to position [253, 0]
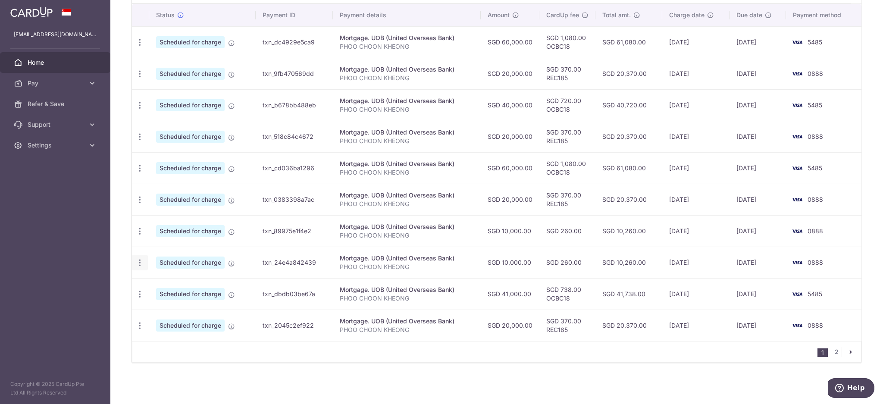
click at [139, 47] on icon "button" at bounding box center [139, 42] width 9 height 9
click at [191, 285] on span "Update payment" at bounding box center [185, 286] width 59 height 10
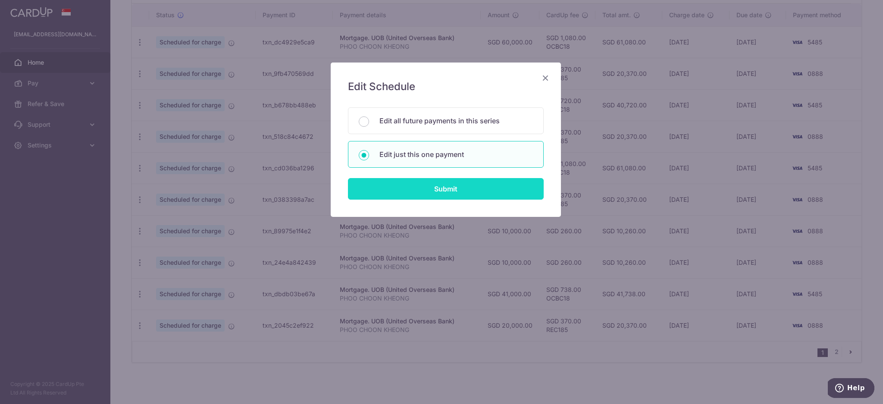
click at [491, 191] on input "Submit" at bounding box center [446, 189] width 196 height 22
radio input "true"
type input "10,000.00"
type input "[DATE]"
type input "PHOO CHOON KHEONG"
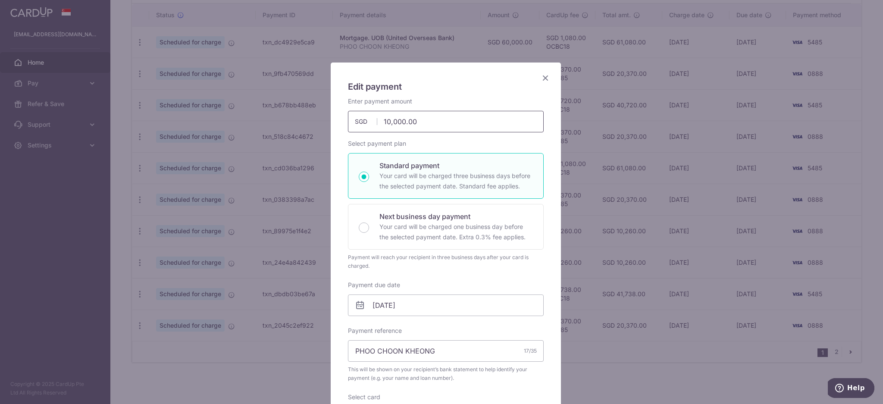
drag, startPoint x: 447, startPoint y: 127, endPoint x: 117, endPoint y: 126, distance: 330.2
click at [117, 126] on div "Edit payment By clicking apply, you will make changes to all payments to UOB (U…" at bounding box center [441, 202] width 883 height 404
click at [434, 301] on input "[DATE]" at bounding box center [446, 305] width 196 height 22
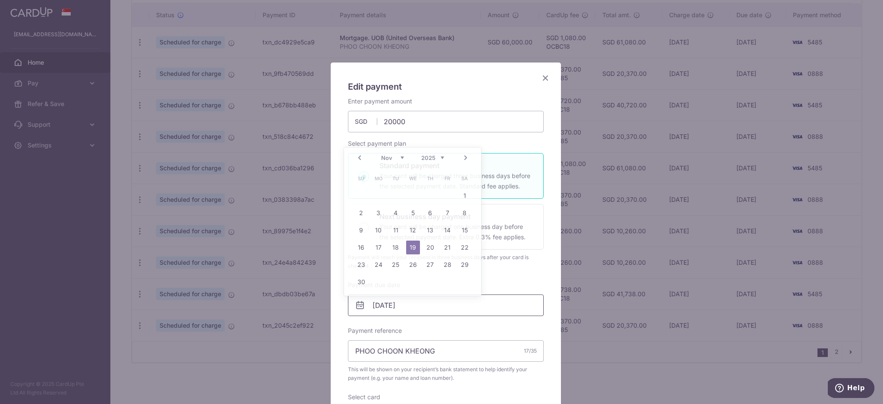
type input "20,000.00"
click at [466, 153] on link "Next" at bounding box center [465, 158] width 10 height 10
click at [380, 216] on link "5" at bounding box center [379, 213] width 14 height 14
type input "[DATE]"
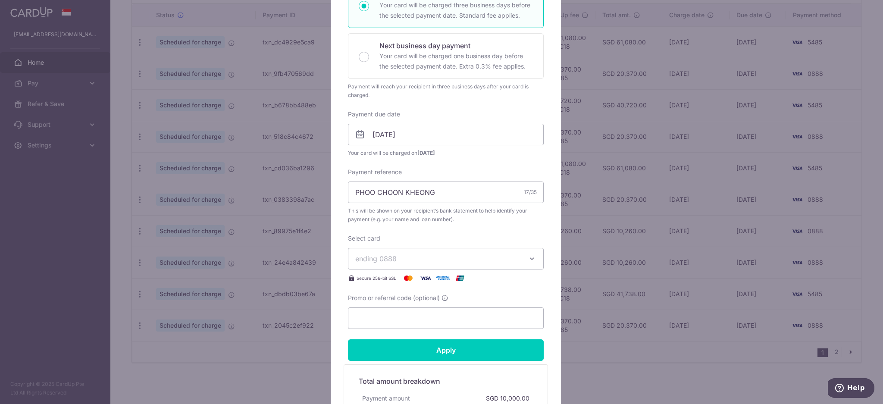
scroll to position [172, 0]
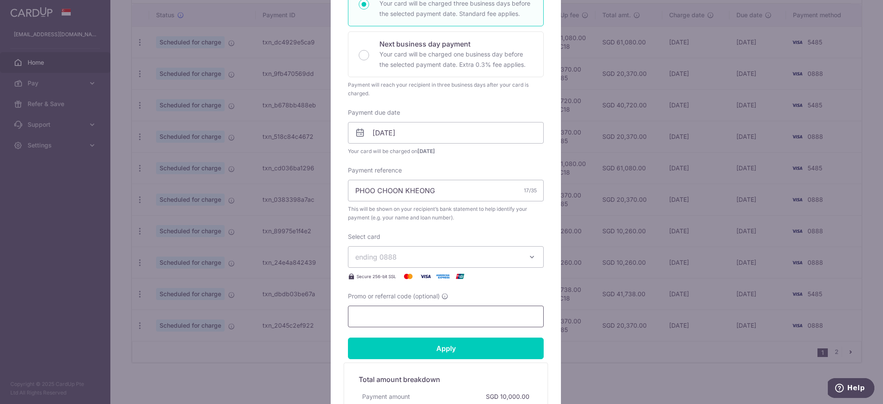
click at [399, 311] on input "Promo or referral code (optional)" at bounding box center [446, 317] width 196 height 22
type input "REC185"
click at [412, 357] on input "Apply" at bounding box center [446, 348] width 196 height 22
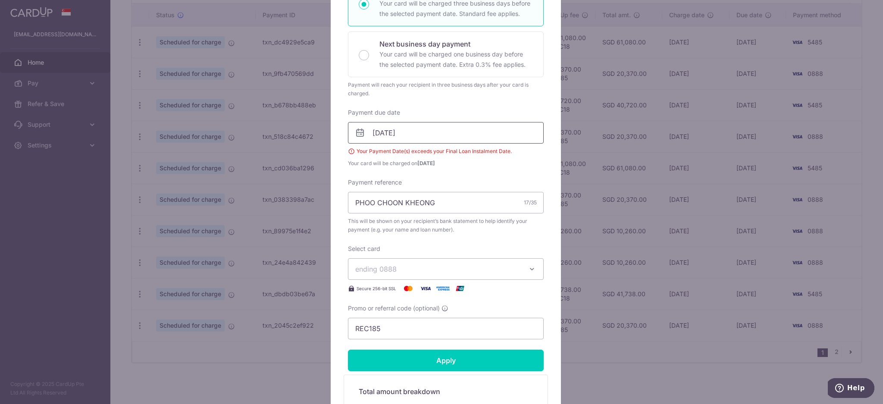
click at [415, 133] on input "05/01/2026" at bounding box center [446, 133] width 196 height 22
click at [428, 195] on link "1" at bounding box center [430, 194] width 14 height 14
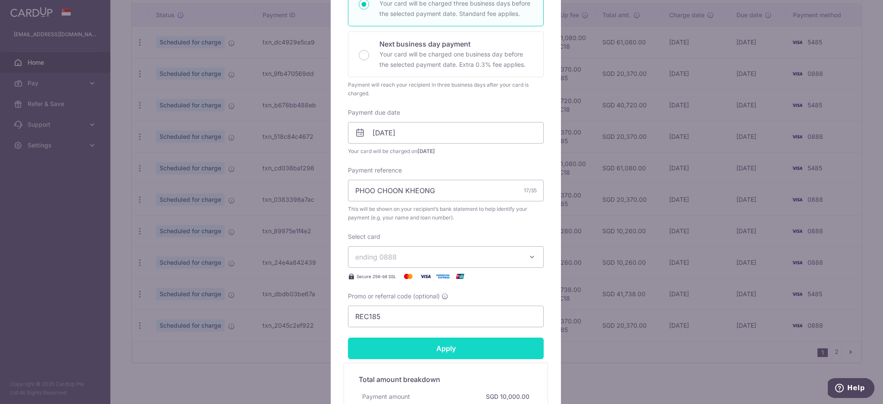
click at [412, 349] on input "Apply" at bounding box center [446, 348] width 196 height 22
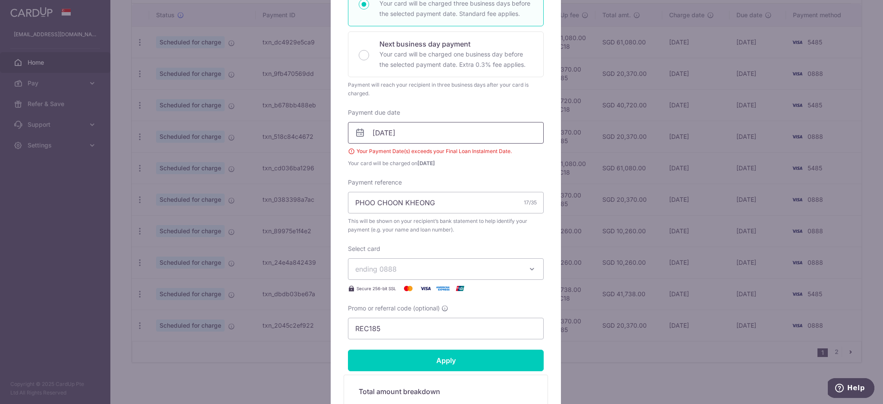
click at [440, 128] on input "01/01/2026" at bounding box center [446, 133] width 196 height 22
click at [360, 154] on link "Prev" at bounding box center [359, 156] width 10 height 10
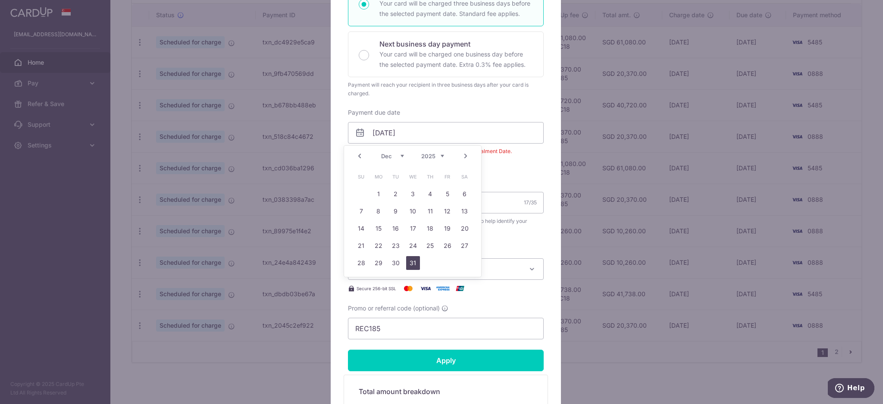
click at [412, 262] on link "31" at bounding box center [413, 263] width 14 height 14
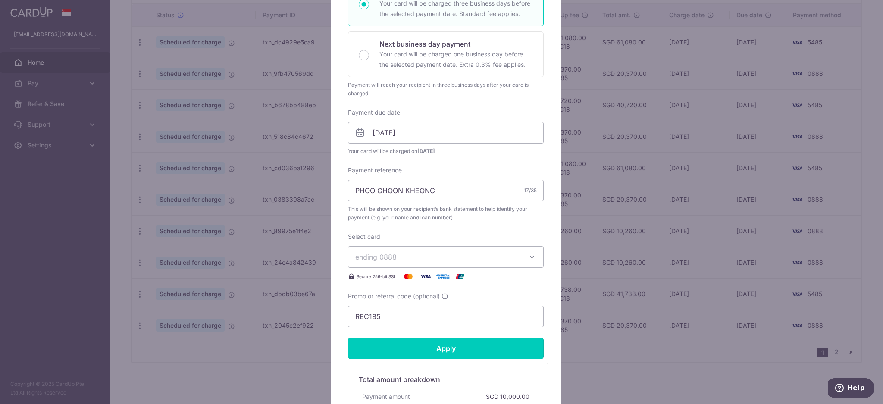
click at [437, 340] on input "Apply" at bounding box center [446, 348] width 196 height 22
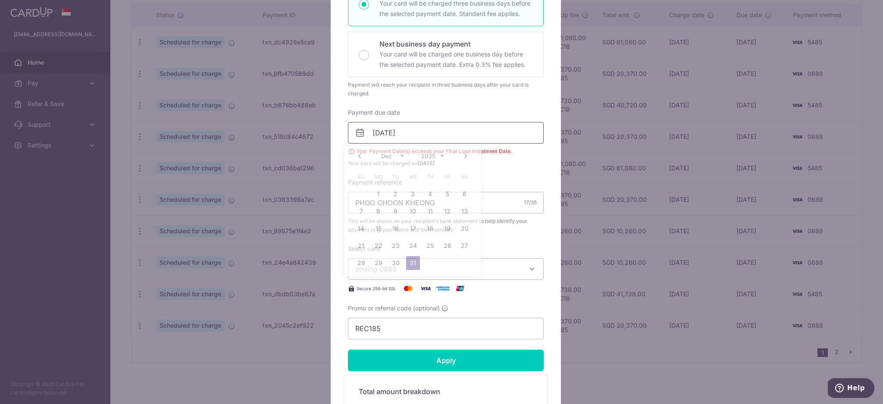
click at [414, 131] on input "31/12/2025" at bounding box center [446, 133] width 196 height 22
click at [394, 259] on link "30" at bounding box center [396, 263] width 14 height 14
type input "30/12/2025"
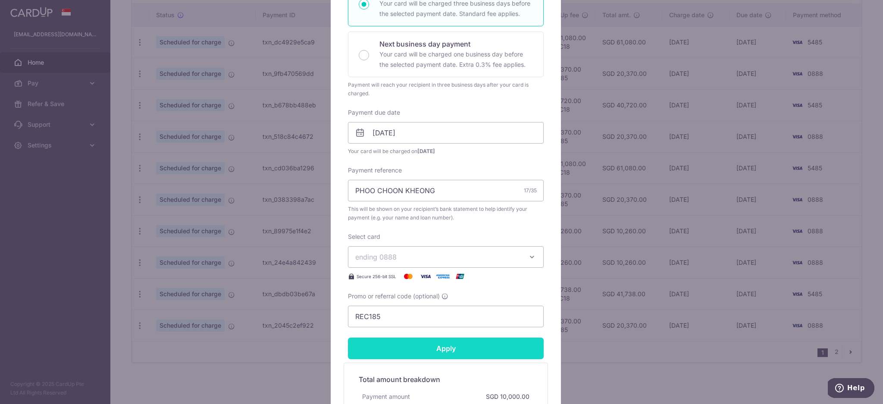
click at [436, 347] on input "Apply" at bounding box center [446, 348] width 196 height 22
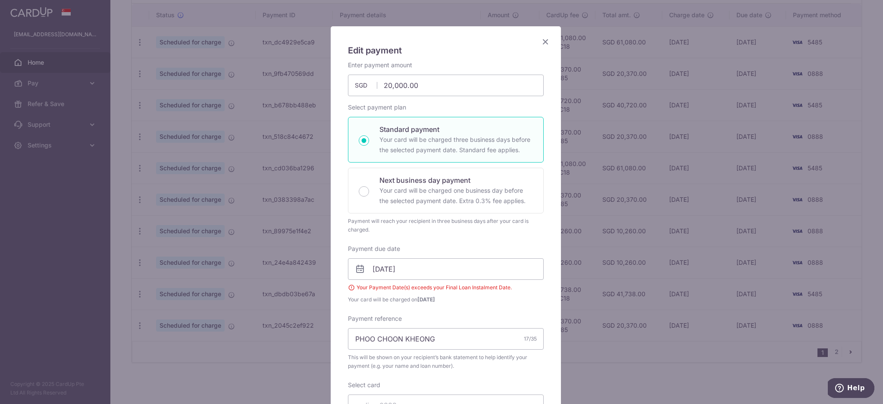
scroll to position [0, 0]
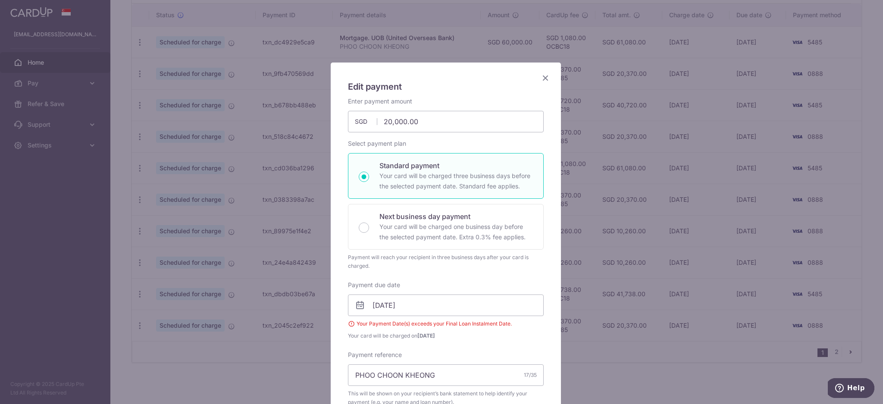
click at [541, 78] on icon "Close" at bounding box center [545, 77] width 10 height 11
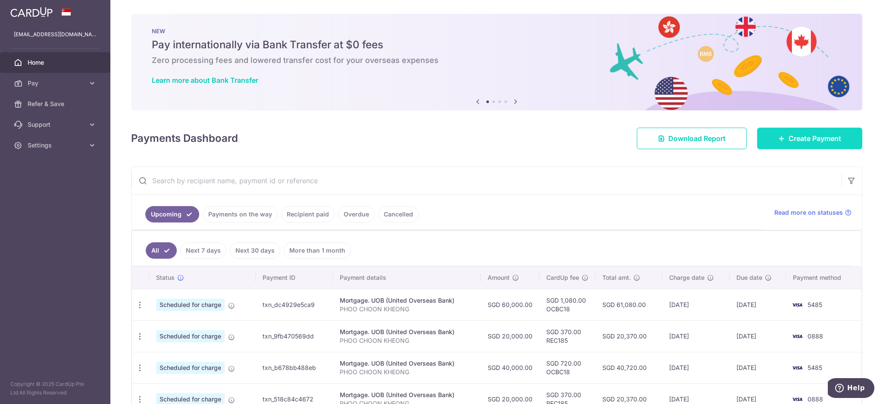
click at [821, 141] on span "Create Payment" at bounding box center [814, 138] width 53 height 10
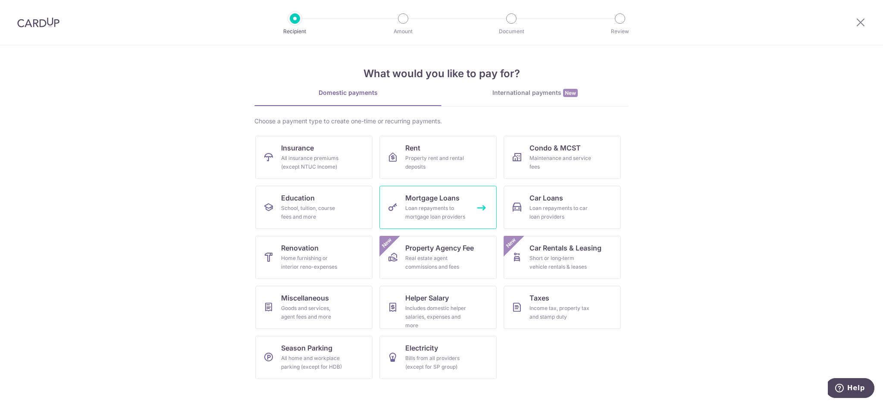
click at [427, 201] on span "Mortgage Loans" at bounding box center [432, 198] width 54 height 10
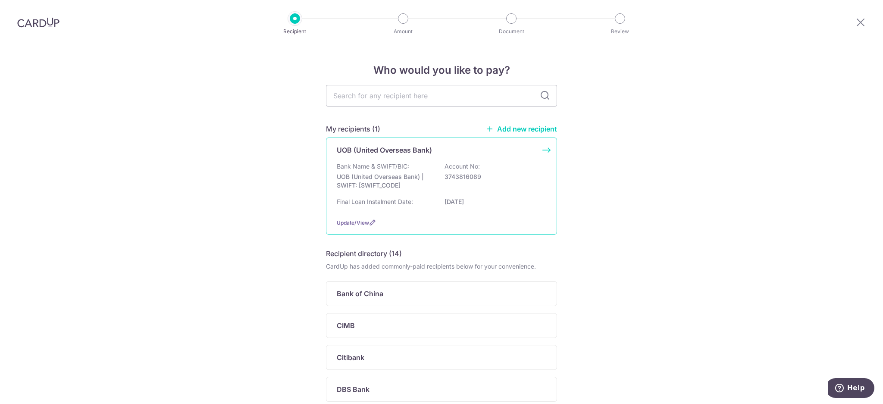
click at [547, 146] on div "UOB (United Overseas Bank) Bank Name & SWIFT/BIC: UOB (United Overseas Bank) | …" at bounding box center [441, 185] width 231 height 97
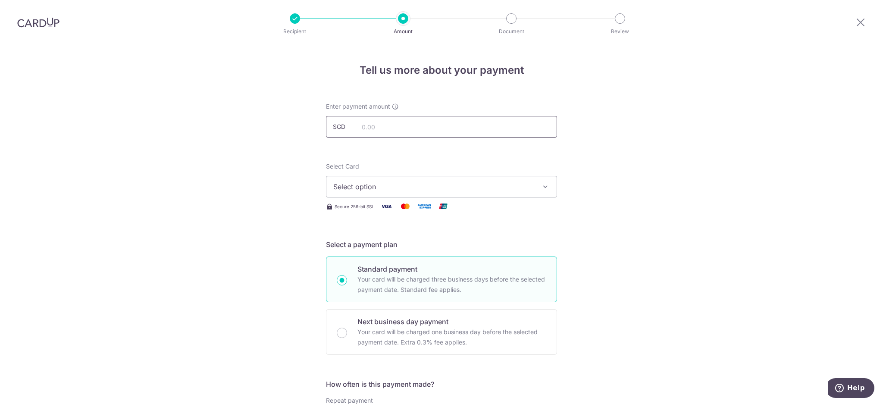
click at [404, 122] on input "text" at bounding box center [441, 127] width 231 height 22
type input "20,000.00"
click at [410, 181] on span "Select option" at bounding box center [433, 186] width 201 height 10
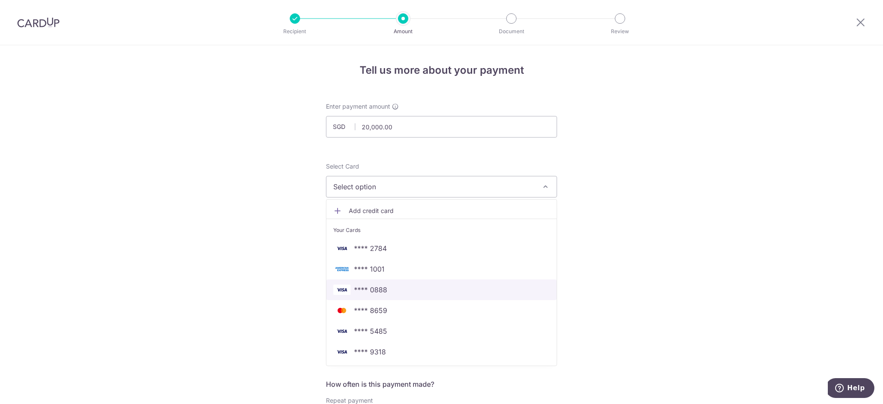
click at [375, 287] on span "**** 0888" at bounding box center [370, 289] width 33 height 10
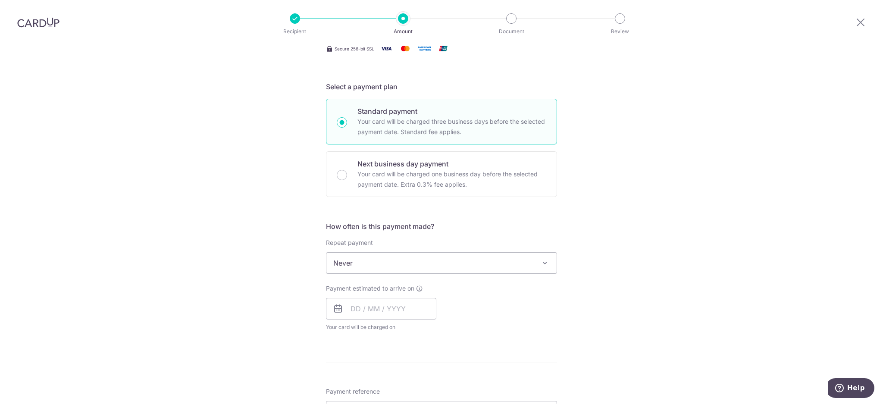
scroll to position [172, 0]
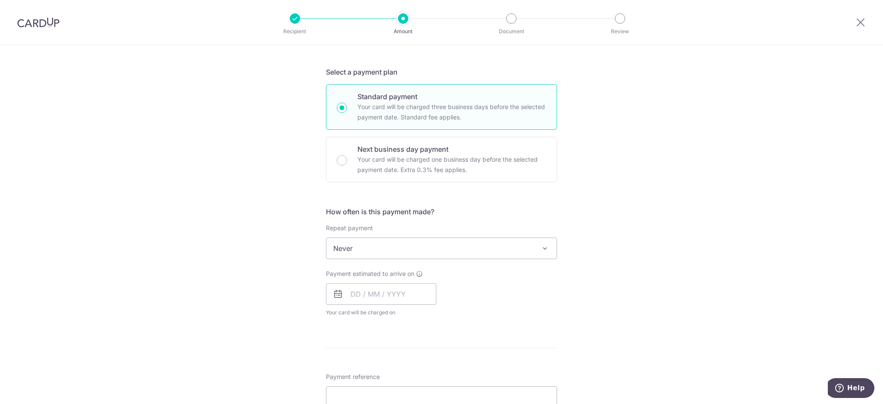
click at [544, 247] on span at bounding box center [545, 248] width 10 height 10
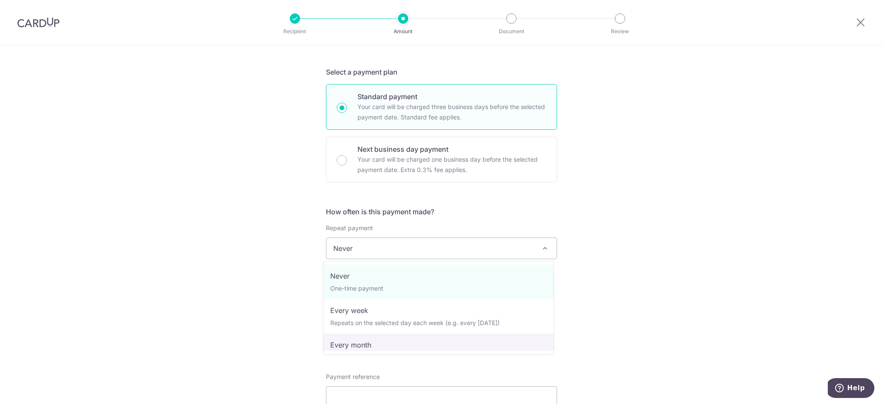
select select "3"
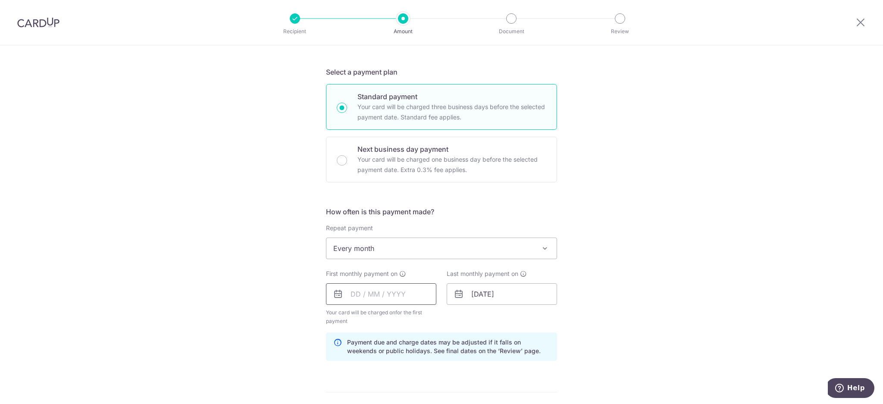
click at [351, 293] on input "text" at bounding box center [381, 294] width 110 height 22
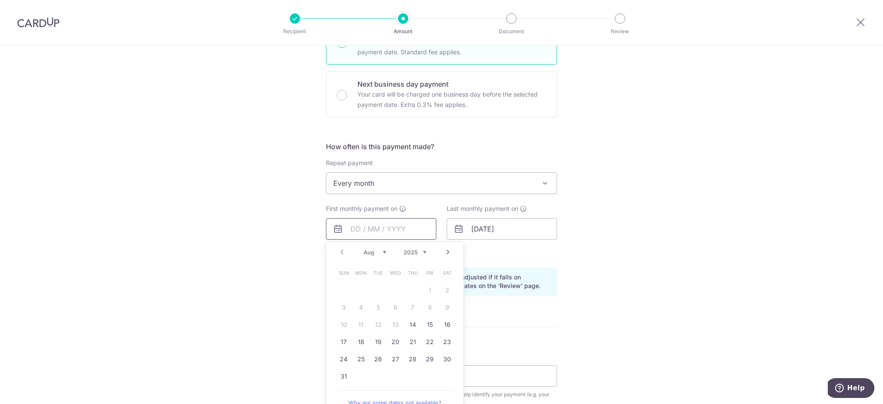
scroll to position [287, 0]
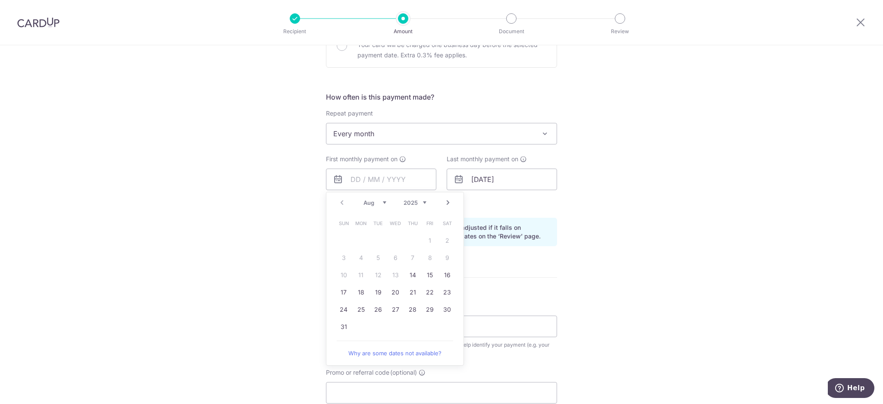
click at [446, 200] on link "Next" at bounding box center [448, 202] width 10 height 10
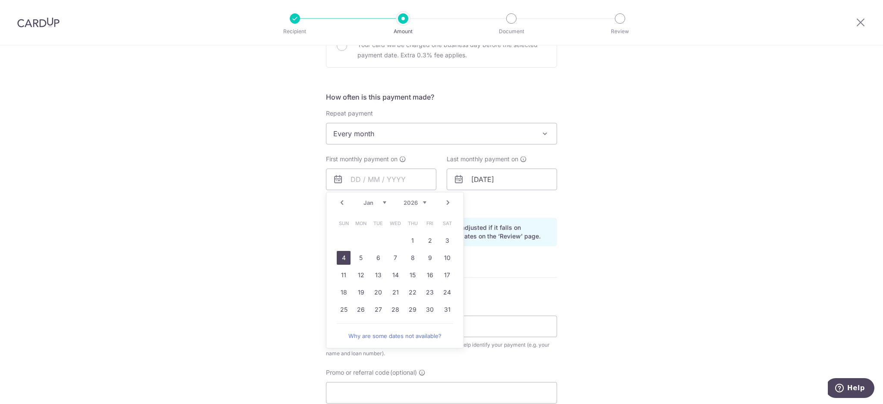
click at [342, 254] on link "4" at bounding box center [344, 258] width 14 height 14
type input "04/01/2026"
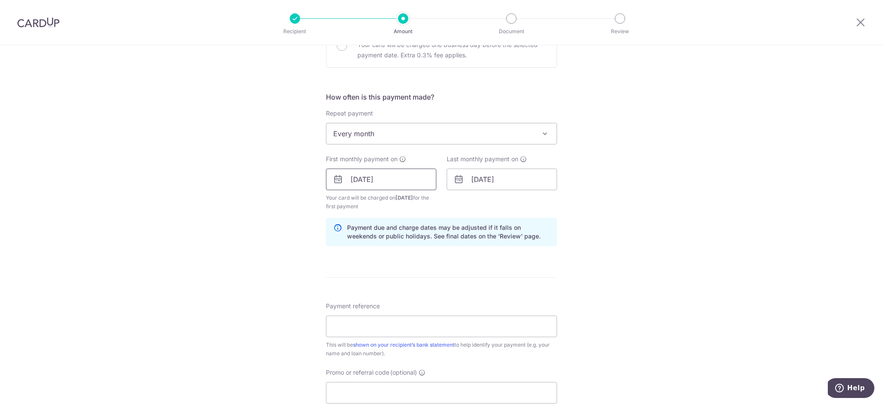
click at [396, 184] on input "04/01/2026" at bounding box center [381, 180] width 110 height 22
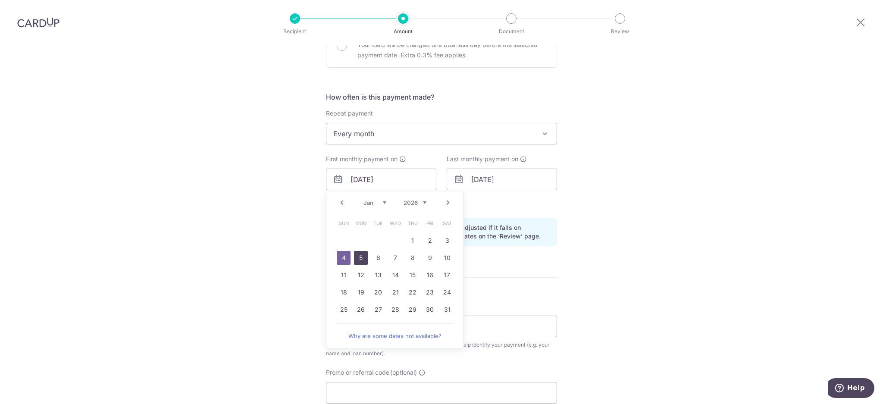
click at [354, 262] on link "5" at bounding box center [361, 258] width 14 height 14
type input "05/01/2026"
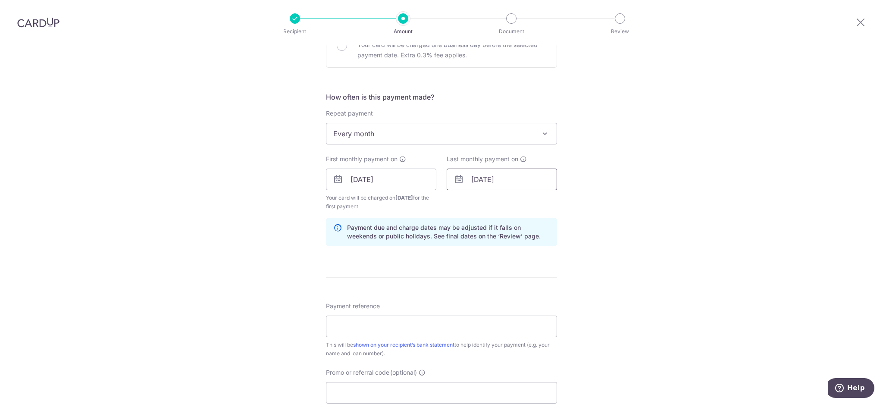
click at [494, 182] on input "05/01/2026" at bounding box center [502, 180] width 110 height 22
click at [563, 203] on link "Next" at bounding box center [568, 202] width 10 height 10
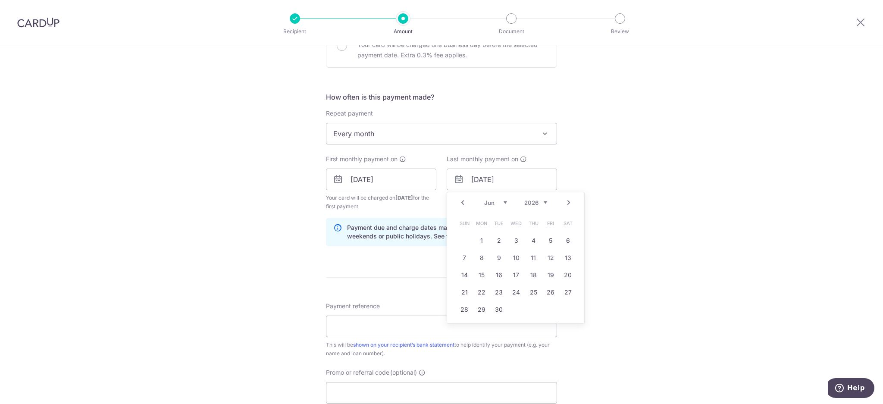
click at [563, 203] on link "Next" at bounding box center [568, 202] width 10 height 10
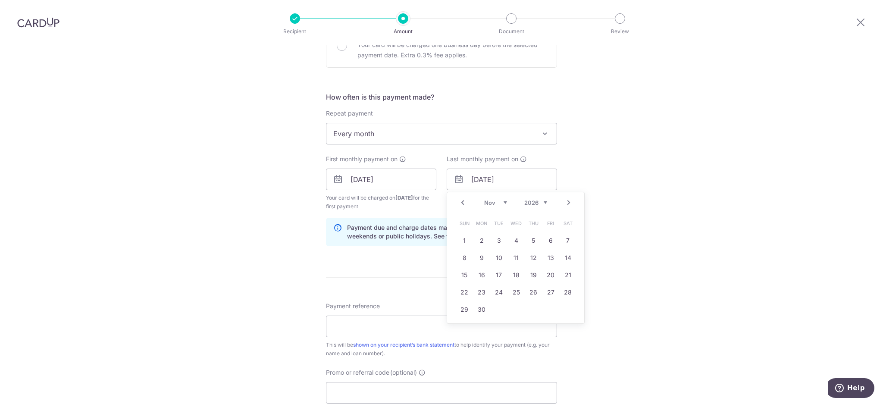
click at [563, 203] on link "Next" at bounding box center [568, 202] width 10 height 10
click at [529, 242] on link "3" at bounding box center [533, 241] width 14 height 14
type input "03/12/2026"
click at [437, 327] on input "Payment reference" at bounding box center [441, 327] width 231 height 22
type input "PHOO CHOON KHEONG"
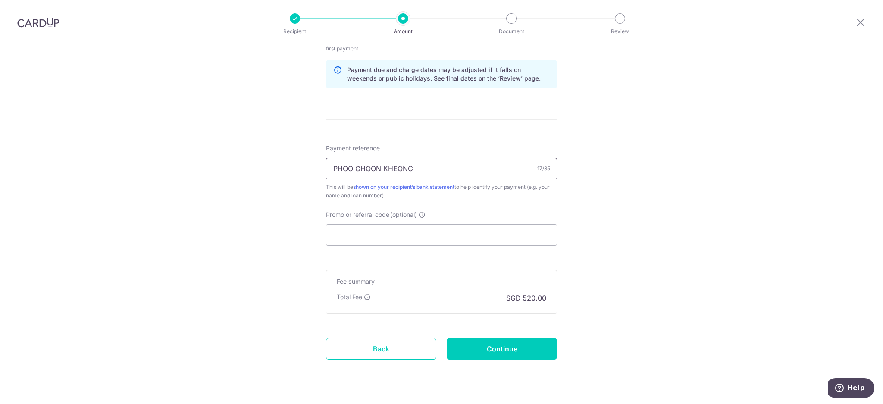
scroll to position [459, 0]
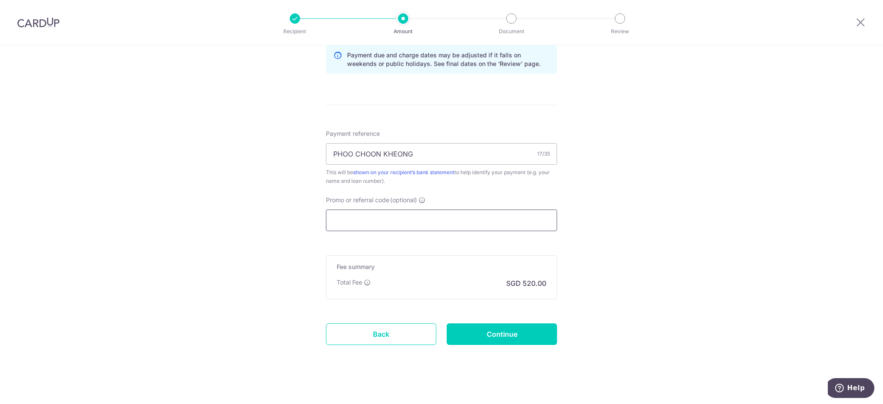
click at [462, 219] on input "Promo or referral code (optional)" at bounding box center [441, 220] width 231 height 22
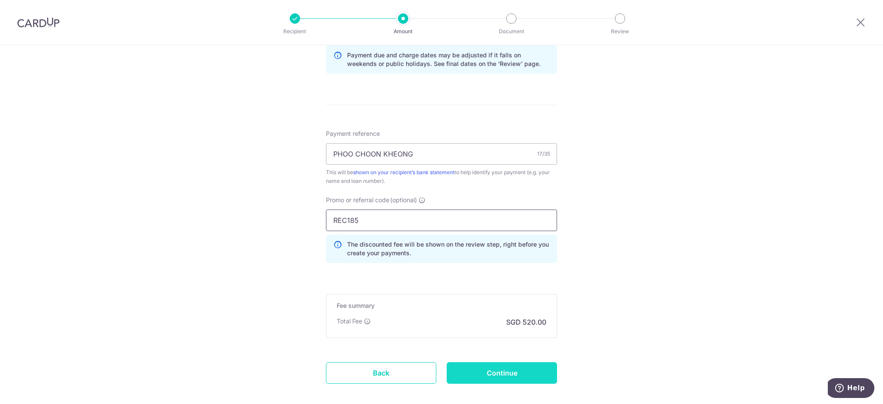
type input "REC185"
drag, startPoint x: 501, startPoint y: 372, endPoint x: 683, endPoint y: 251, distance: 217.9
click at [505, 365] on input "Continue" at bounding box center [502, 373] width 110 height 22
type input "Create Schedule"
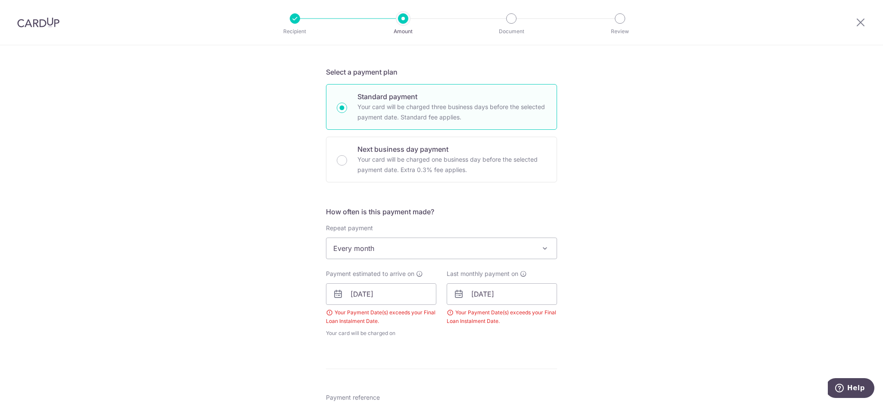
scroll to position [230, 0]
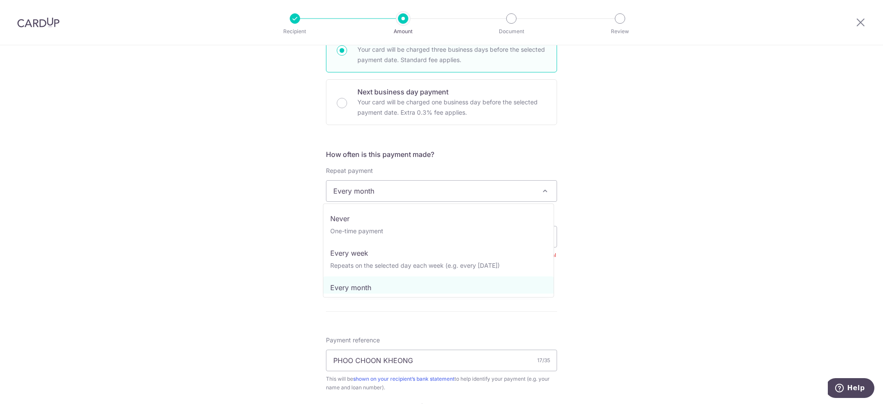
click at [406, 188] on span "Every month" at bounding box center [441, 191] width 230 height 21
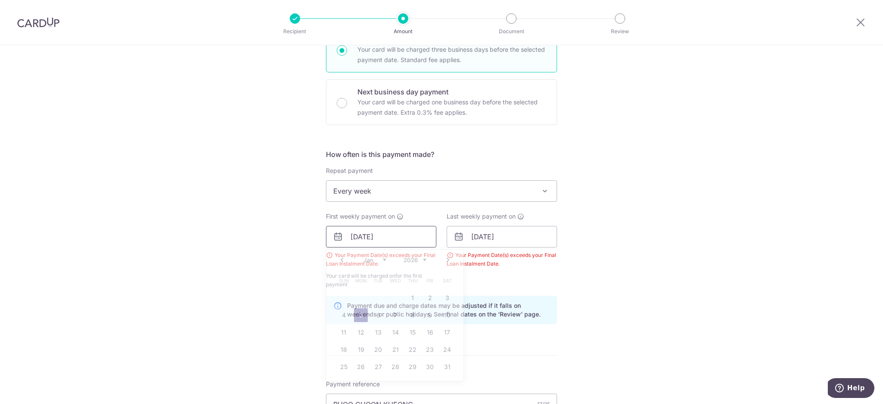
click at [387, 231] on input "[DATE]" at bounding box center [381, 237] width 110 height 22
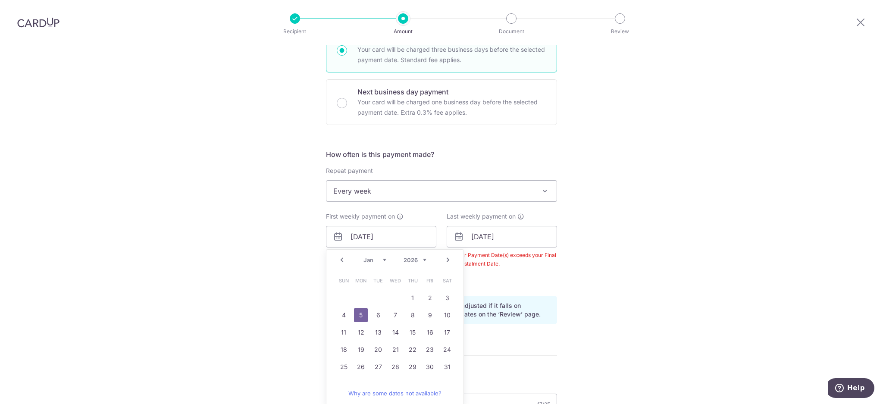
click at [394, 181] on span "Every week" at bounding box center [441, 191] width 230 height 21
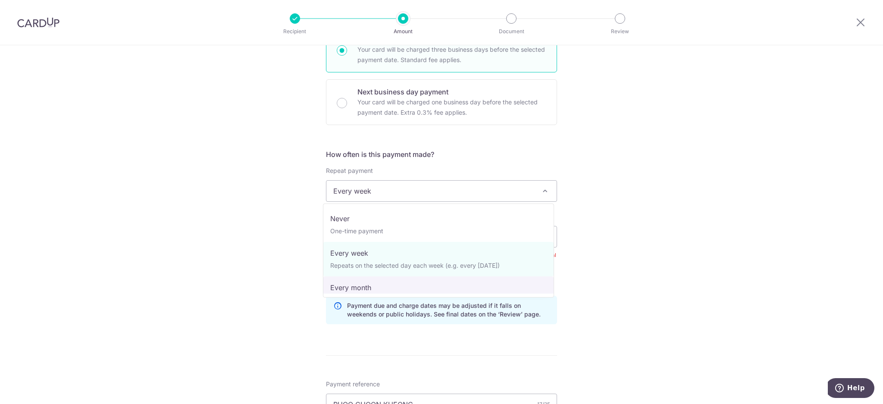
select select "3"
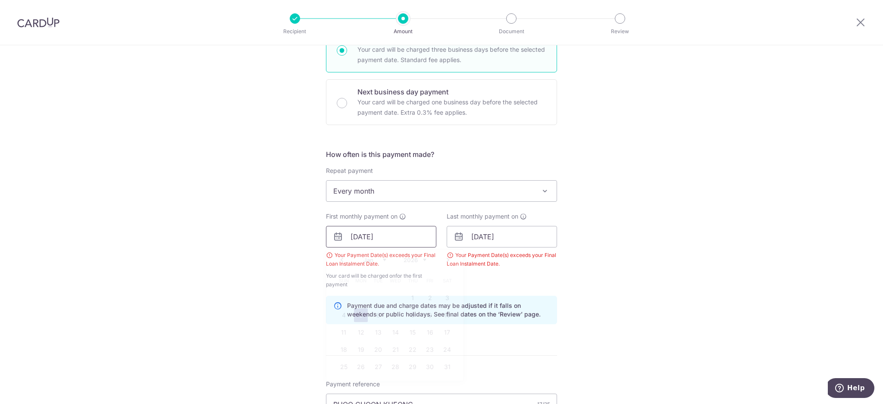
click at [384, 235] on input "[DATE]" at bounding box center [381, 237] width 110 height 22
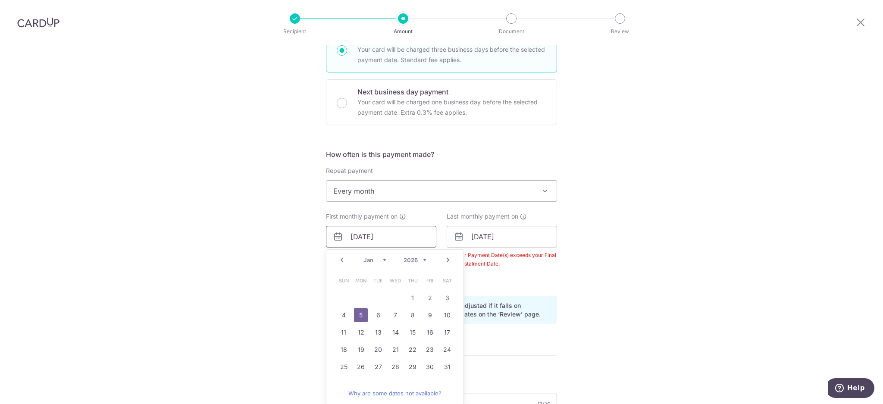
click at [384, 237] on input "[DATE]" at bounding box center [381, 237] width 110 height 22
click at [443, 259] on link "Next" at bounding box center [448, 260] width 10 height 10
click at [361, 299] on link "2" at bounding box center [361, 298] width 14 height 14
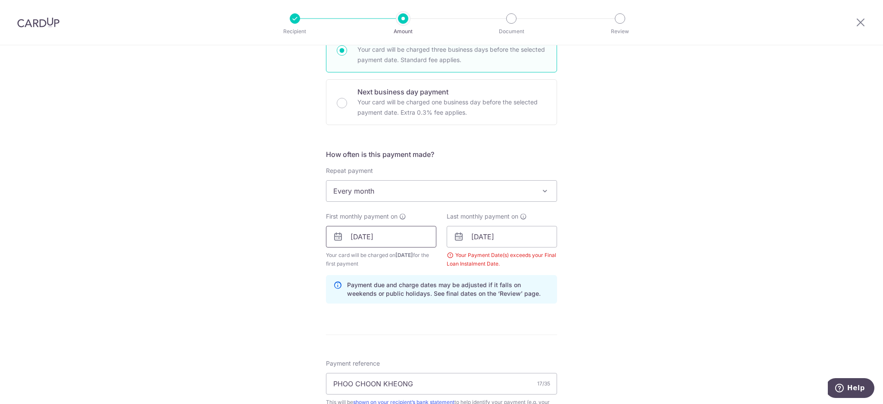
click at [390, 235] on input "02/02/2026" at bounding box center [381, 237] width 110 height 22
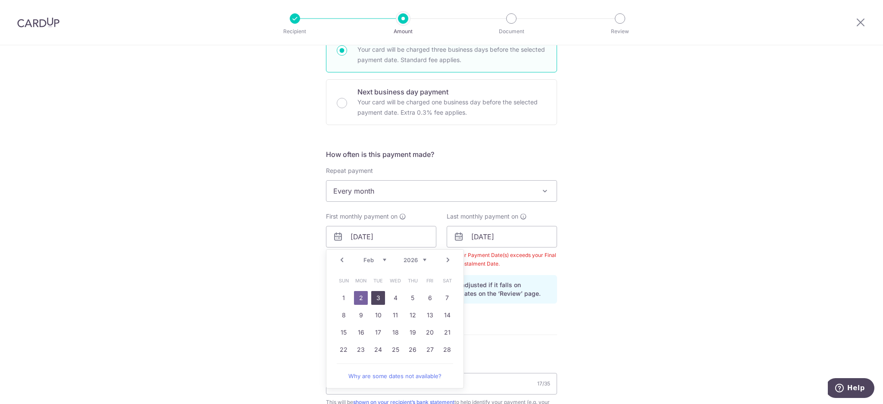
click at [377, 295] on link "3" at bounding box center [378, 298] width 14 height 14
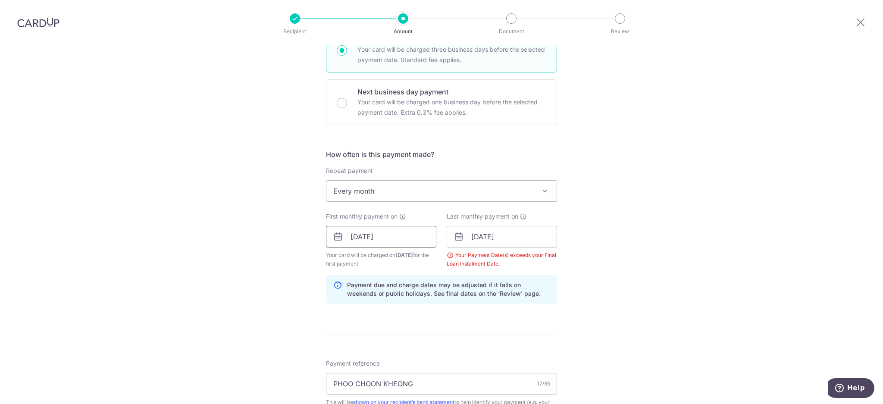
click at [387, 233] on input "03/02/2026" at bounding box center [381, 237] width 110 height 22
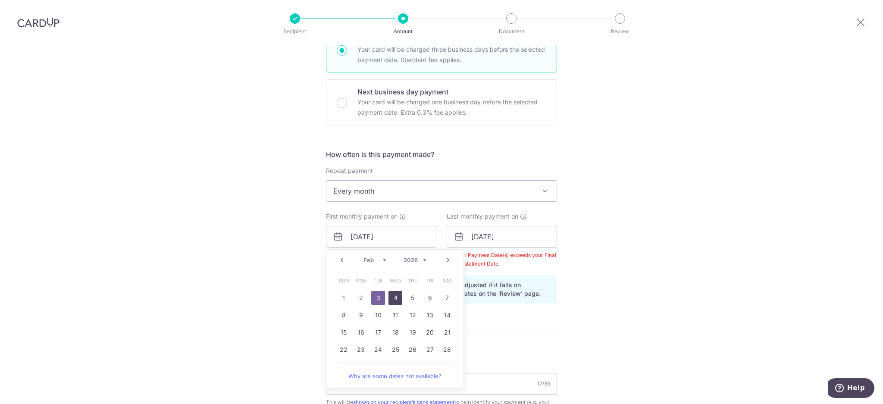
click at [397, 302] on link "4" at bounding box center [395, 298] width 14 height 14
type input "04/02/2026"
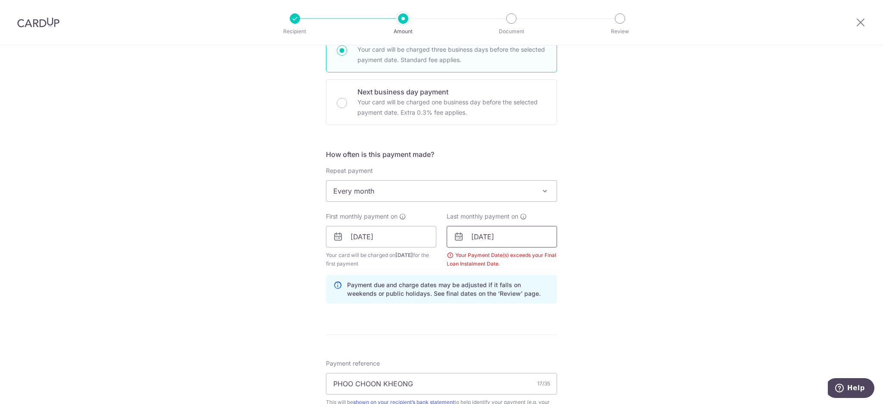
click at [515, 238] on input "03/12/2026" at bounding box center [502, 237] width 110 height 22
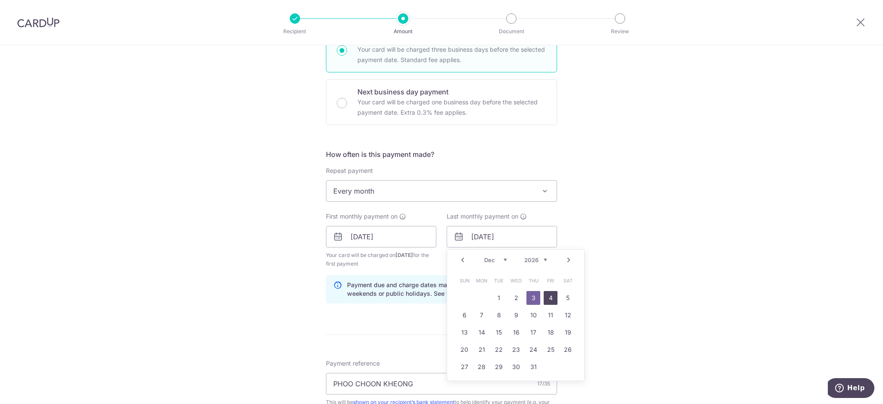
click at [546, 301] on link "4" at bounding box center [551, 298] width 14 height 14
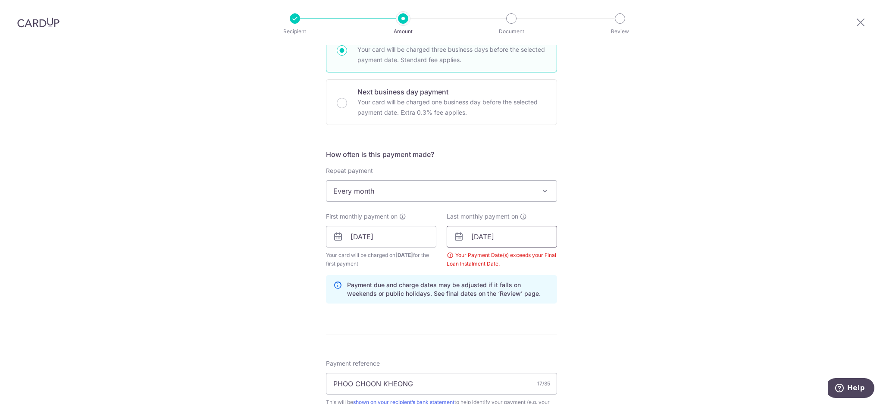
click at [515, 234] on input "04/12/2026" at bounding box center [502, 237] width 110 height 22
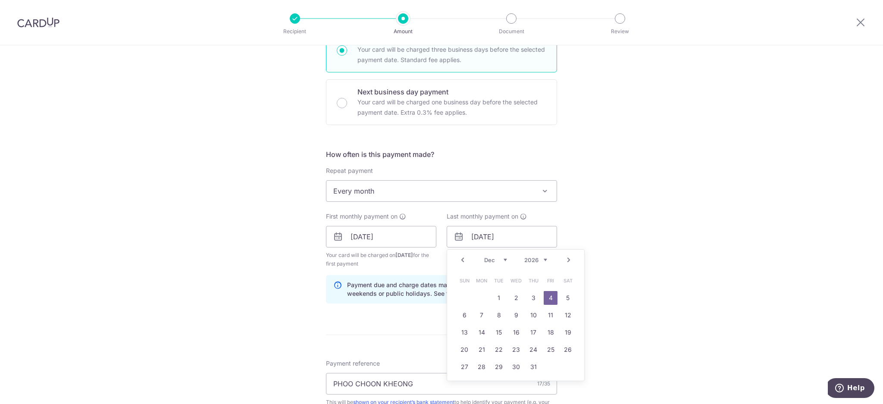
click at [564, 260] on link "Next" at bounding box center [568, 260] width 10 height 10
click at [549, 301] on link "1" at bounding box center [551, 298] width 14 height 14
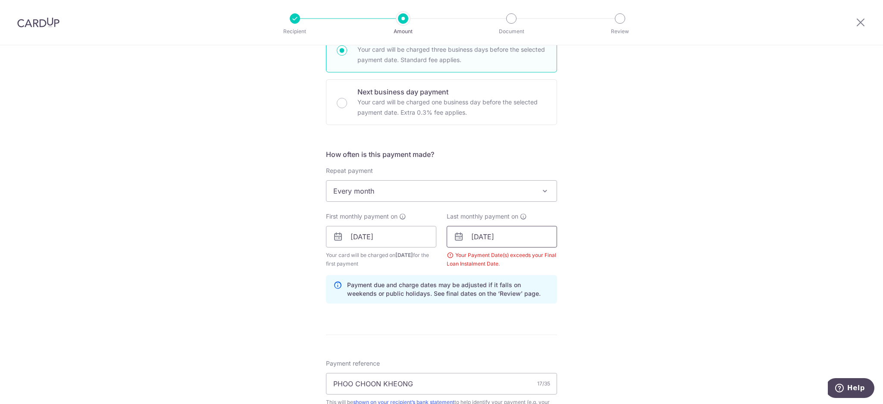
click at [525, 230] on input "01/01/2027" at bounding box center [502, 237] width 110 height 22
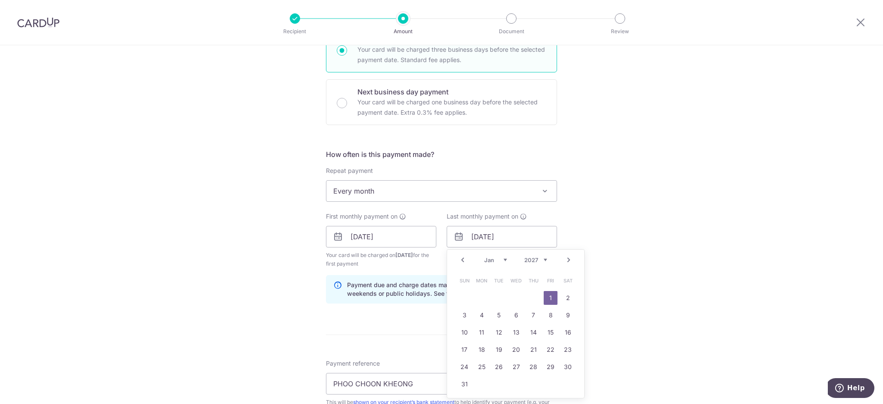
click at [490, 310] on td "5" at bounding box center [498, 314] width 17 height 17
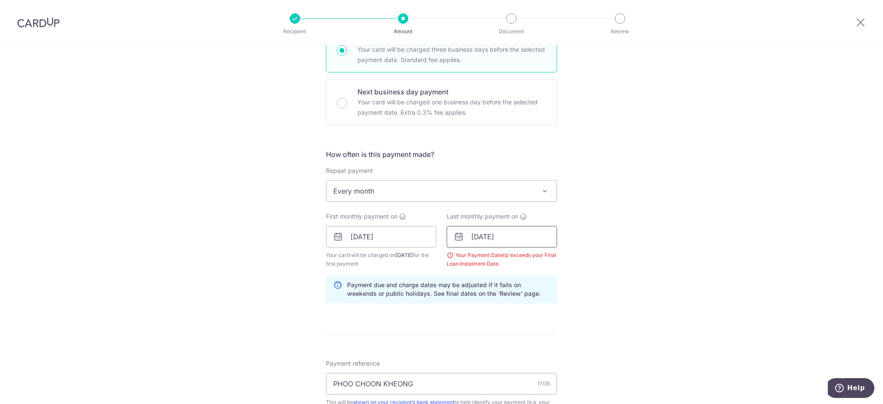
click at [499, 232] on input "05/01/2027" at bounding box center [502, 237] width 110 height 22
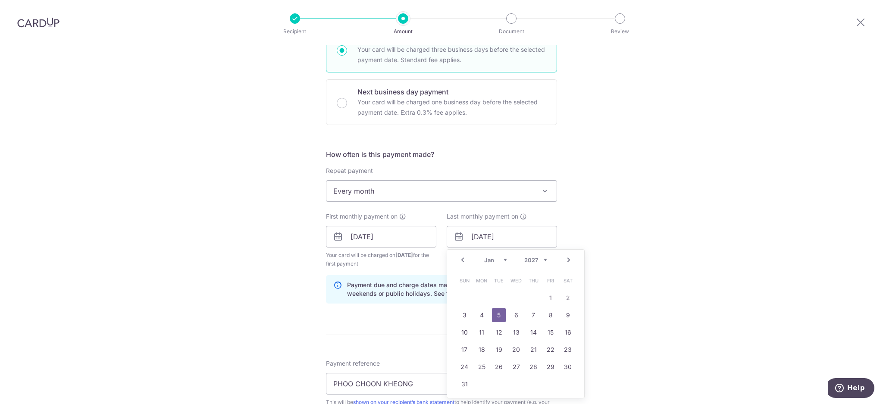
click at [457, 262] on link "Prev" at bounding box center [462, 260] width 10 height 10
click at [529, 302] on link "5" at bounding box center [533, 298] width 14 height 14
type input "05/11/2026"
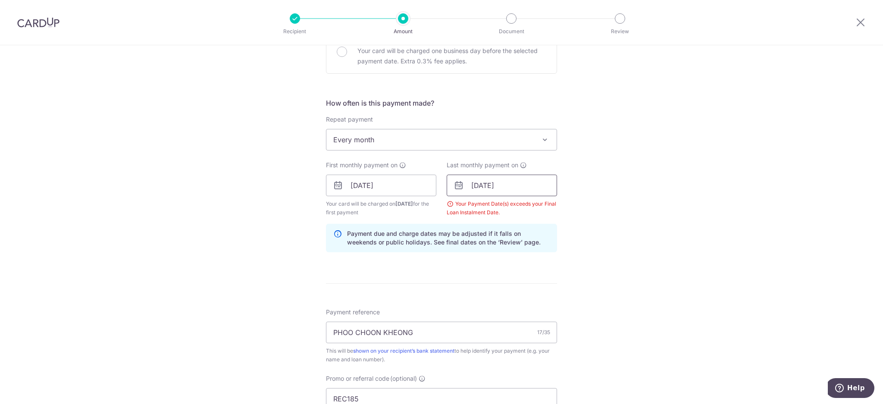
scroll to position [287, 0]
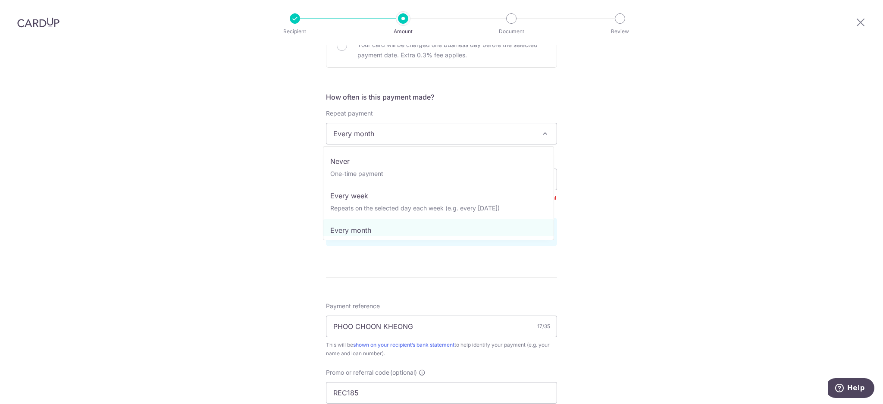
click at [530, 134] on span "Every month" at bounding box center [441, 133] width 230 height 21
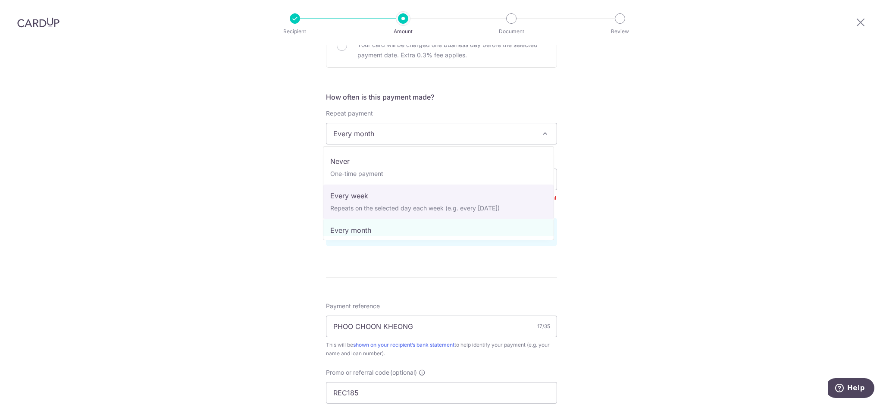
select select "2"
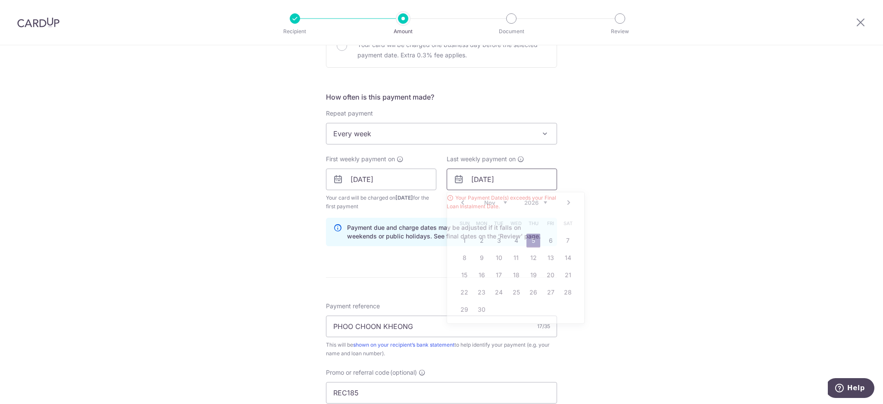
click at [515, 175] on input "05/11/2026" at bounding box center [502, 180] width 110 height 22
click at [566, 203] on link "Next" at bounding box center [568, 202] width 10 height 10
click at [509, 306] on link "30" at bounding box center [516, 310] width 14 height 14
click at [508, 176] on input "30/12/2026" at bounding box center [502, 180] width 110 height 22
click at [547, 234] on link "4" at bounding box center [551, 241] width 14 height 14
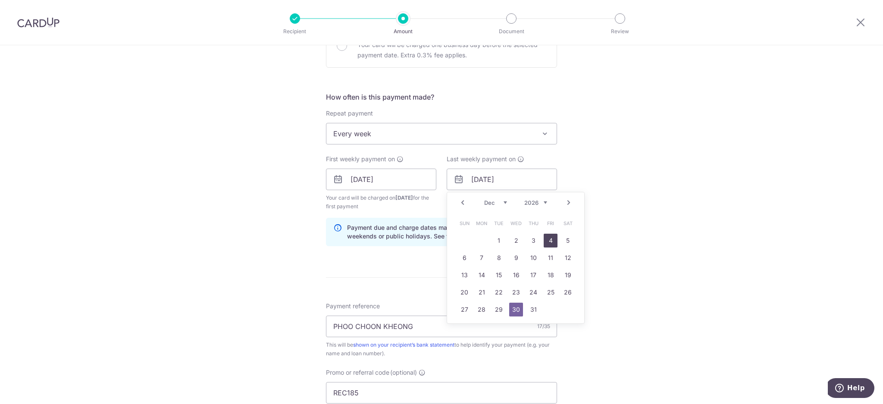
type input "04/12/2026"
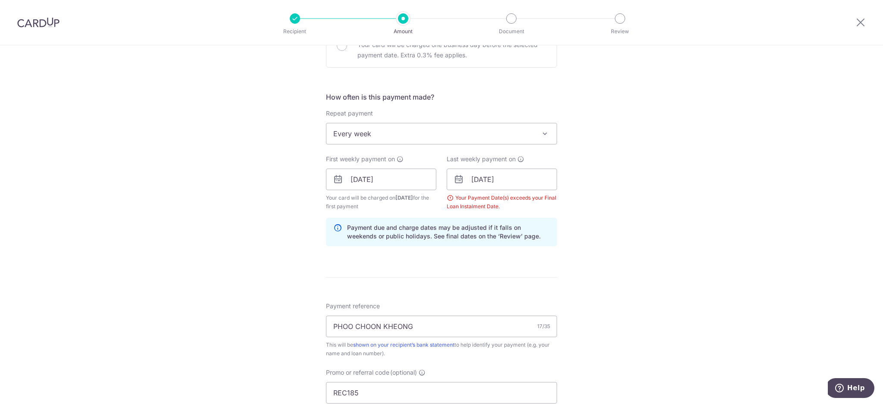
scroll to position [0, 0]
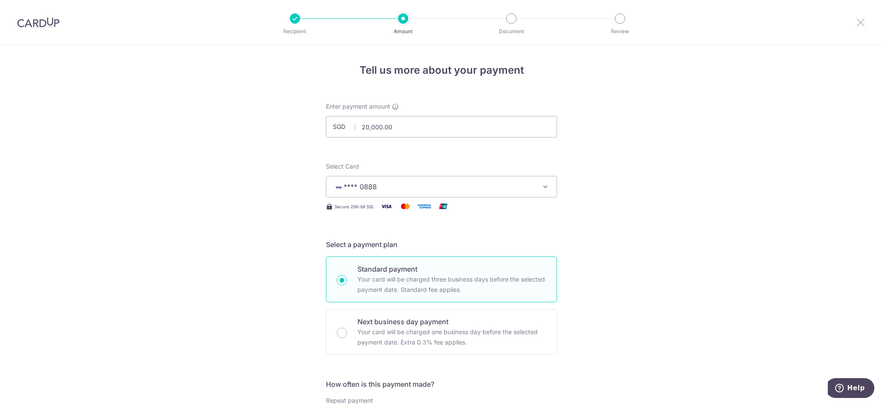
click at [861, 22] on icon at bounding box center [860, 22] width 10 height 11
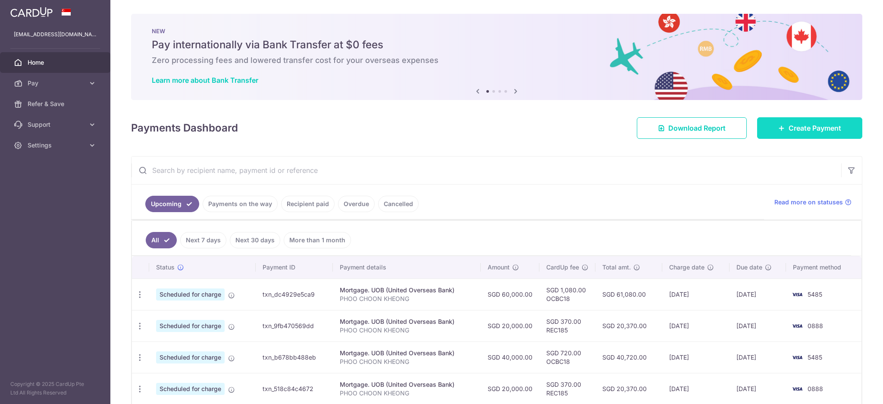
click at [817, 126] on span "Create Payment" at bounding box center [814, 128] width 53 height 10
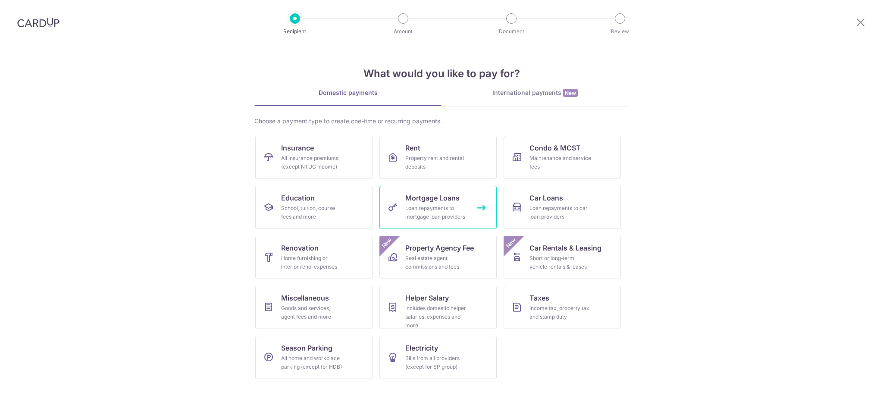
click at [452, 213] on div "Loan repayments to mortgage loan providers" at bounding box center [436, 212] width 62 height 17
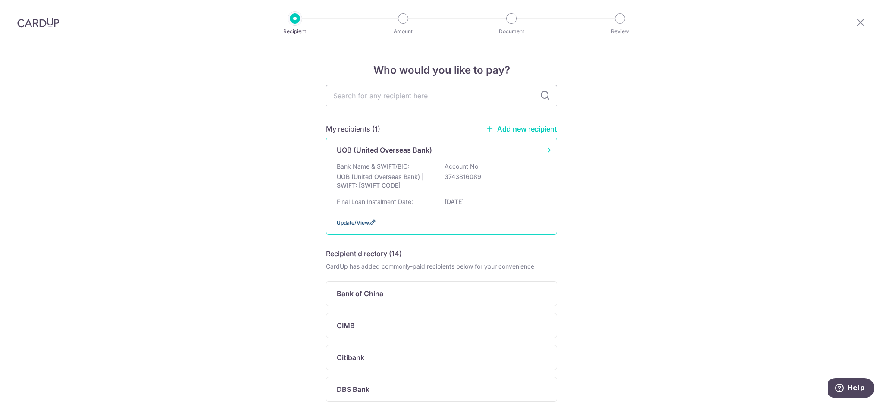
click at [345, 225] on span "Update/View" at bounding box center [353, 222] width 32 height 6
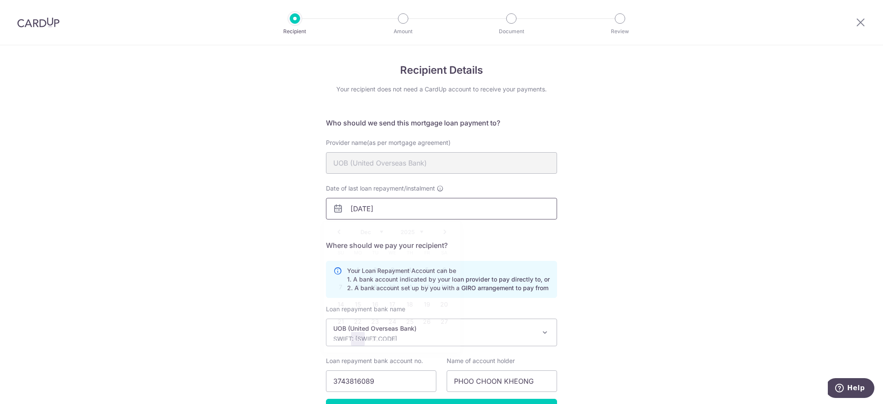
click at [426, 210] on input "[DATE]" at bounding box center [441, 209] width 231 height 22
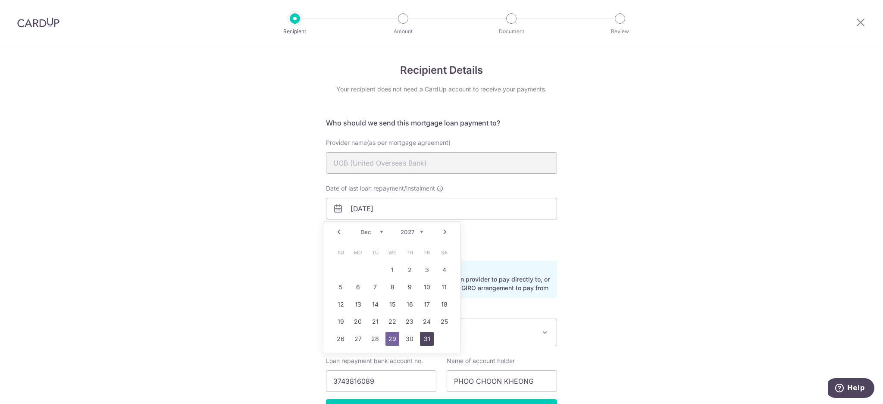
click at [428, 338] on link "31" at bounding box center [427, 339] width 14 height 14
type input "[DATE]"
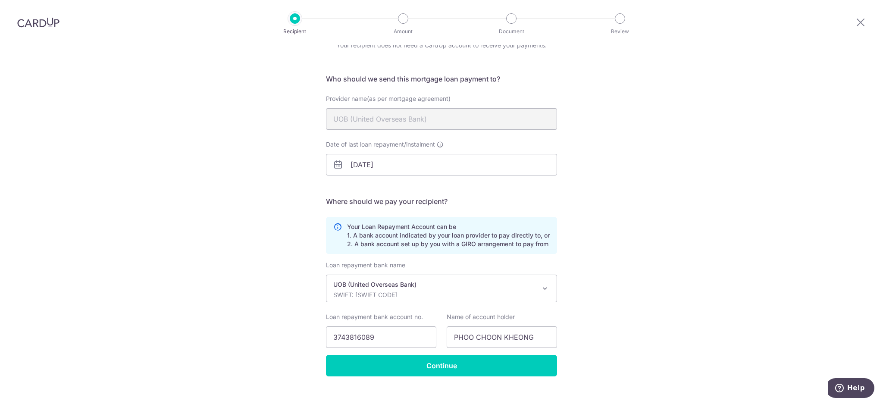
scroll to position [56, 0]
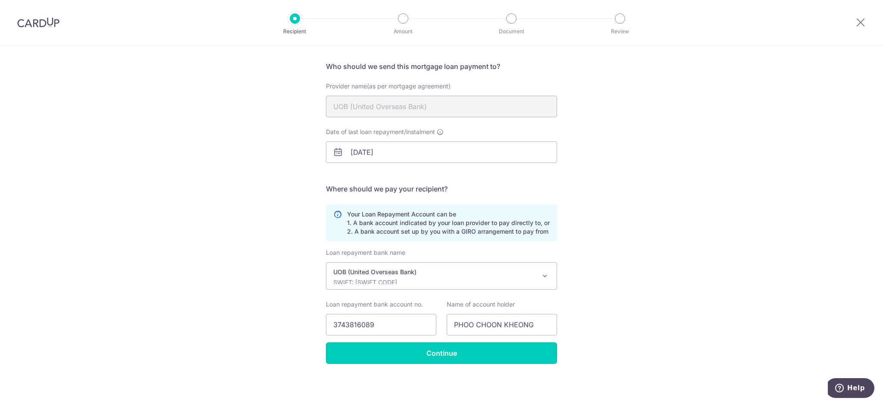
drag, startPoint x: 519, startPoint y: 358, endPoint x: 519, endPoint y: 353, distance: 4.4
click at [519, 357] on input "Continue" at bounding box center [441, 353] width 231 height 22
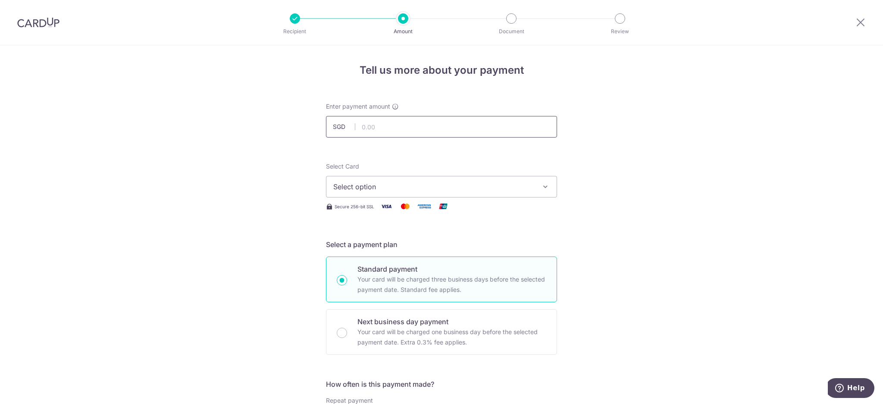
click at [450, 130] on input "text" at bounding box center [441, 127] width 231 height 22
type input "20,000.00"
click at [439, 189] on span "Select option" at bounding box center [433, 186] width 201 height 10
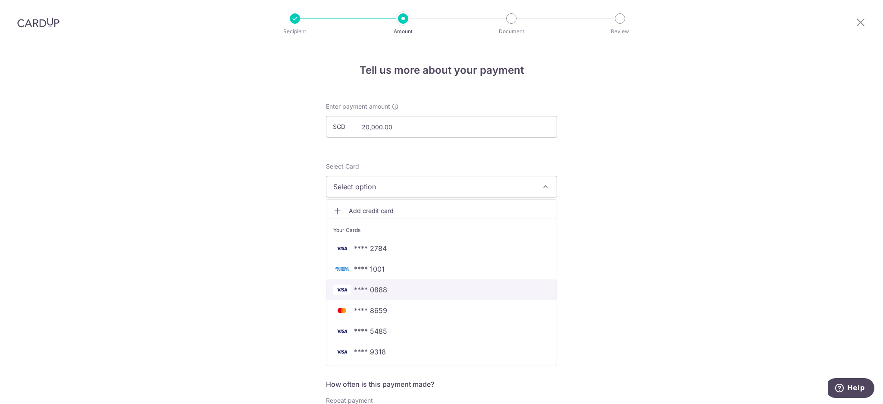
click at [378, 294] on span "**** 0888" at bounding box center [370, 289] width 33 height 10
type input "31/12/2027"
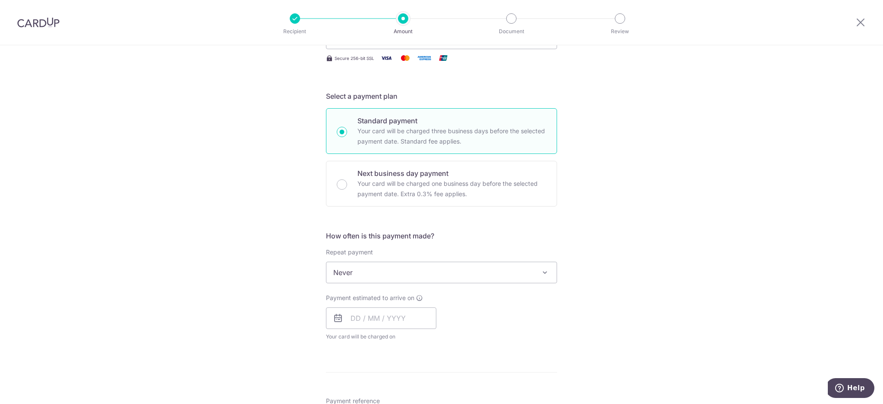
scroll to position [172, 0]
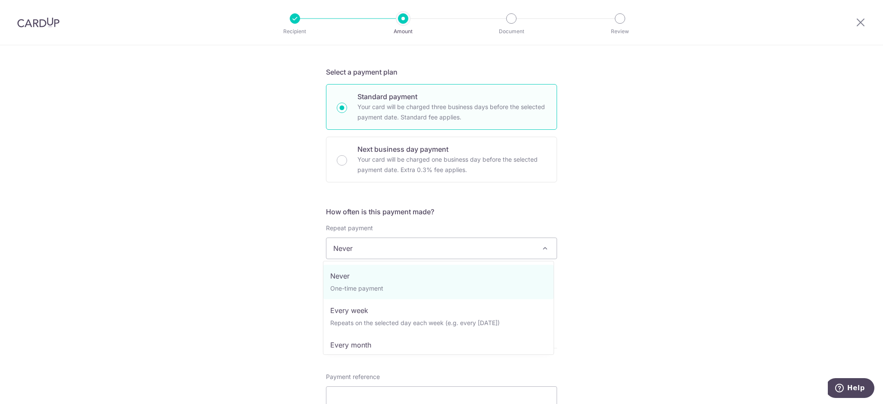
click at [479, 244] on span "Never" at bounding box center [441, 248] width 230 height 21
select select "3"
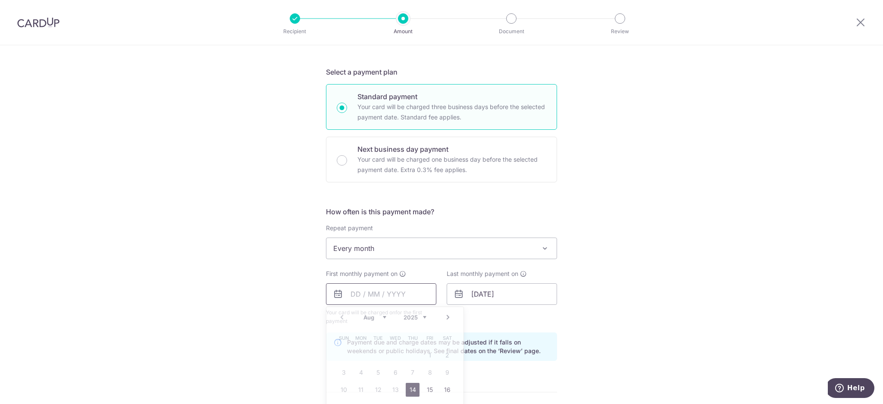
click at [393, 300] on input "text" at bounding box center [381, 294] width 110 height 22
click at [341, 319] on div "Prev Next Aug Sep Oct Nov Dec 2025 2026 2027 2028 2029 2030 2031 2032 2033 2034…" at bounding box center [394, 317] width 137 height 21
click at [449, 316] on link "Next" at bounding box center [448, 317] width 10 height 10
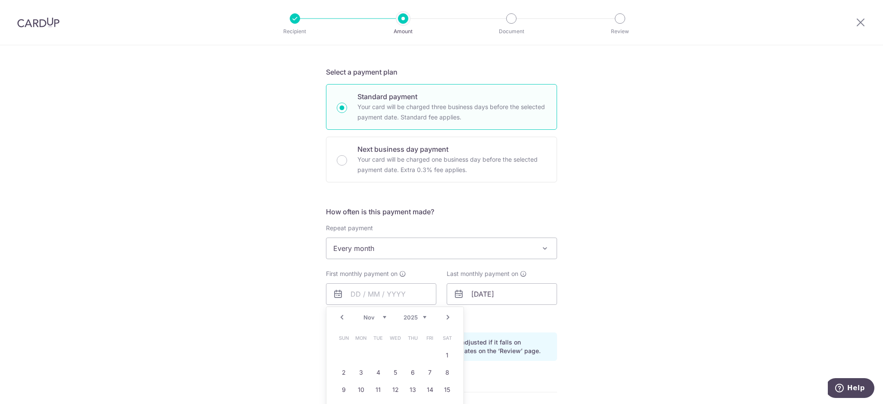
click at [449, 313] on link "Next" at bounding box center [448, 317] width 10 height 10
click at [391, 351] on link "3" at bounding box center [395, 355] width 14 height 14
click at [406, 295] on input "03/12/2025" at bounding box center [381, 294] width 110 height 22
click at [425, 354] on link "5" at bounding box center [430, 355] width 14 height 14
click at [389, 298] on input "05/12/2025" at bounding box center [381, 294] width 110 height 22
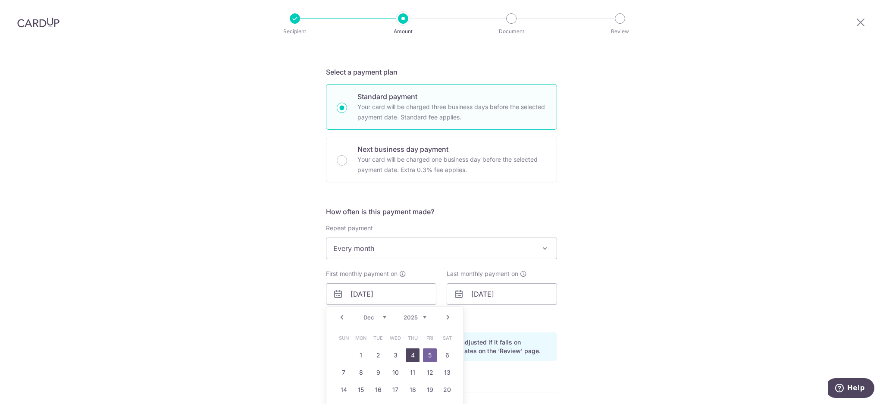
click at [411, 355] on link "4" at bounding box center [413, 355] width 14 height 14
click at [408, 296] on input "04/12/2025" at bounding box center [381, 294] width 110 height 22
click at [390, 357] on link "3" at bounding box center [395, 355] width 14 height 14
click at [392, 300] on input "03/12/2025" at bounding box center [381, 294] width 110 height 22
click at [446, 317] on link "Next" at bounding box center [448, 317] width 10 height 10
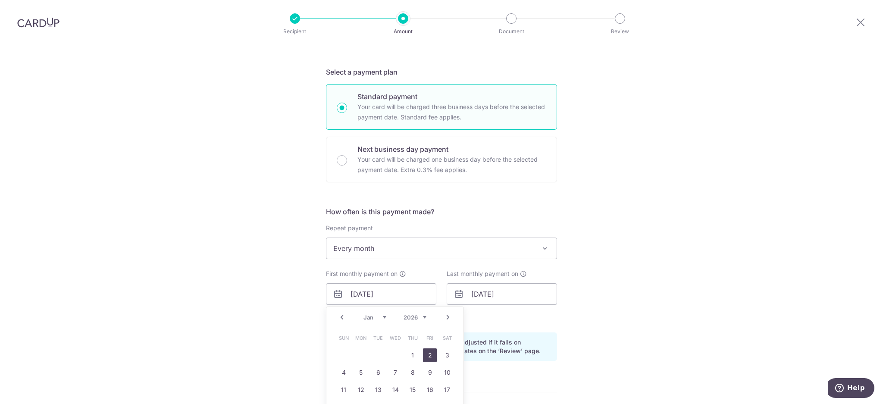
click at [425, 353] on link "2" at bounding box center [430, 355] width 14 height 14
click at [522, 343] on p "Payment due and charge dates may be adjusted if it falls on weekends or public …" at bounding box center [448, 346] width 203 height 17
click at [527, 326] on div "How often is this payment made? Repeat payment Never Every week Every month Eve…" at bounding box center [441, 286] width 231 height 161
click at [384, 289] on input "02/01/2026" at bounding box center [381, 294] width 110 height 22
click at [356, 369] on link "5" at bounding box center [361, 372] width 14 height 14
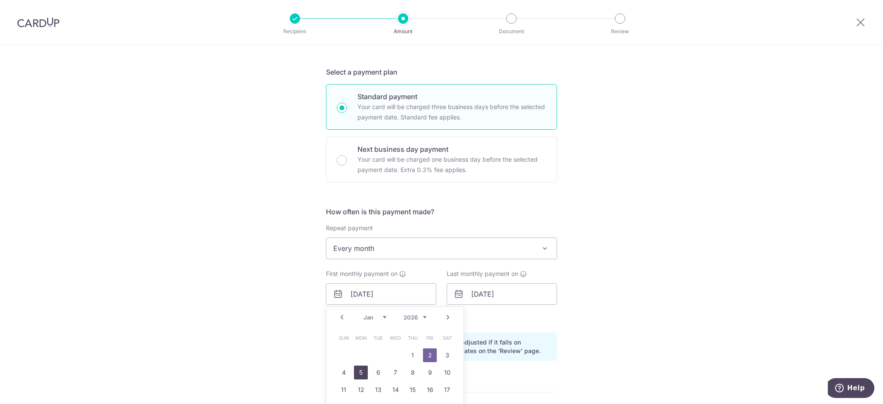
type input "[DATE]"
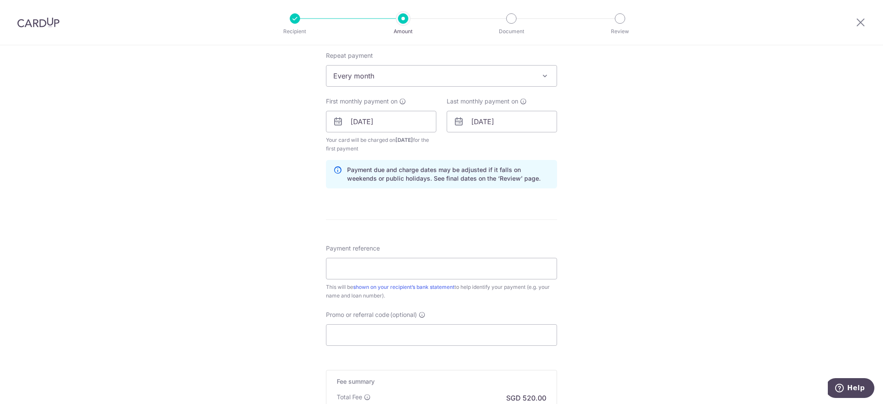
scroll to position [402, 0]
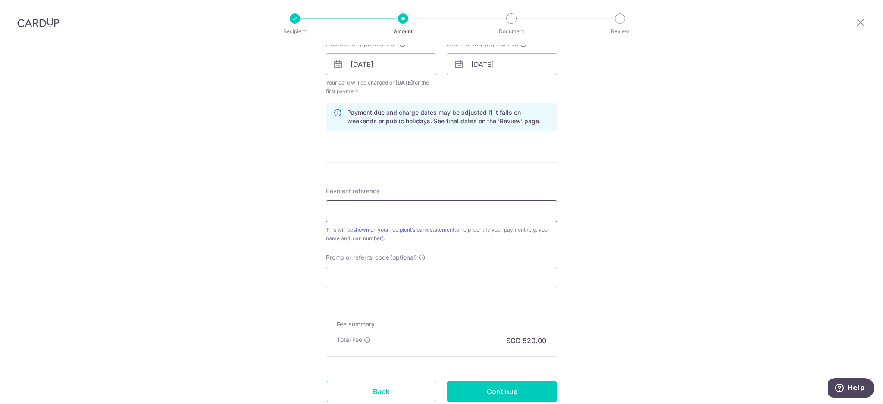
click at [443, 216] on input "Payment reference" at bounding box center [441, 211] width 231 height 22
type input "PHOO CHOON KHEONG"
click at [433, 278] on input "Promo or referral code (optional)" at bounding box center [441, 278] width 231 height 22
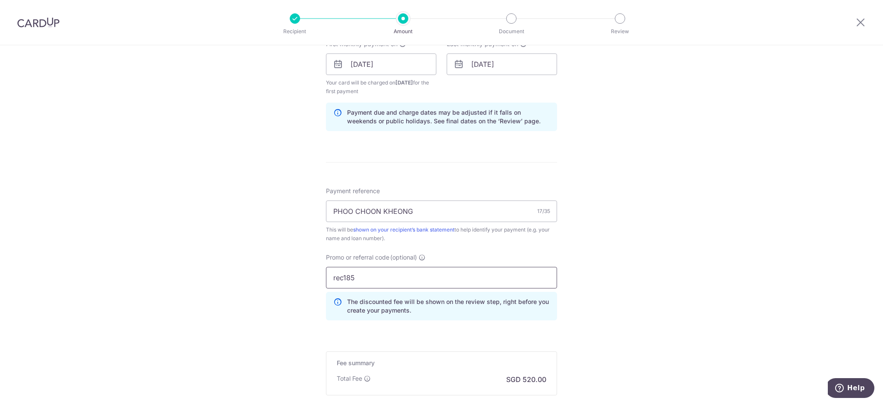
drag, startPoint x: 433, startPoint y: 278, endPoint x: 204, endPoint y: 279, distance: 228.9
click at [204, 279] on div "Tell us more about your payment Enter payment amount SGD 20,000.00 20000.00 Sel…" at bounding box center [441, 74] width 883 height 862
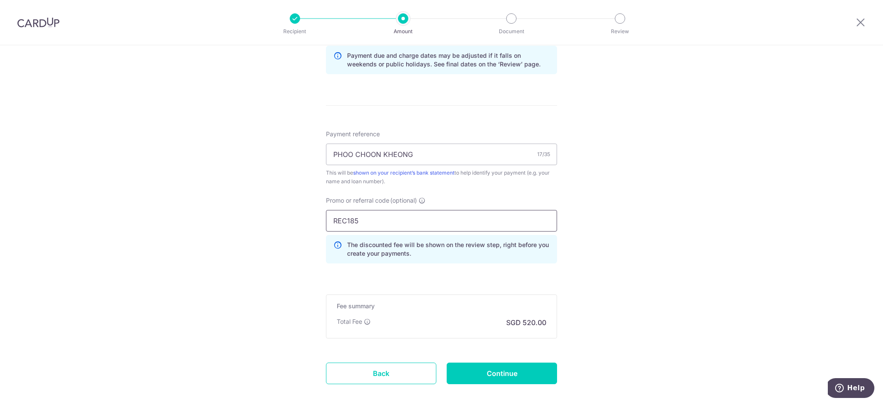
scroll to position [504, 0]
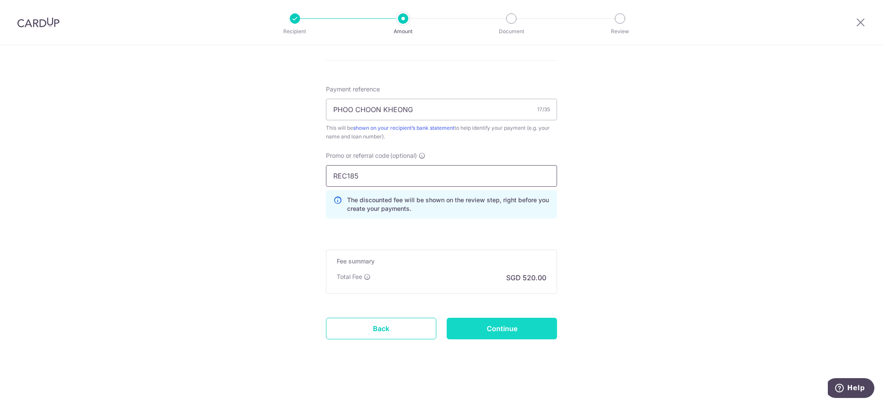
type input "REC185"
click at [515, 334] on input "Continue" at bounding box center [502, 329] width 110 height 22
type input "Create Schedule"
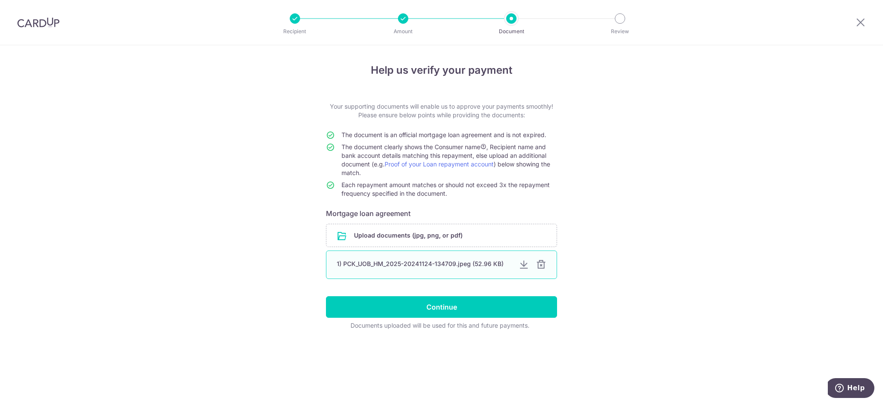
click at [543, 263] on div at bounding box center [541, 264] width 10 height 10
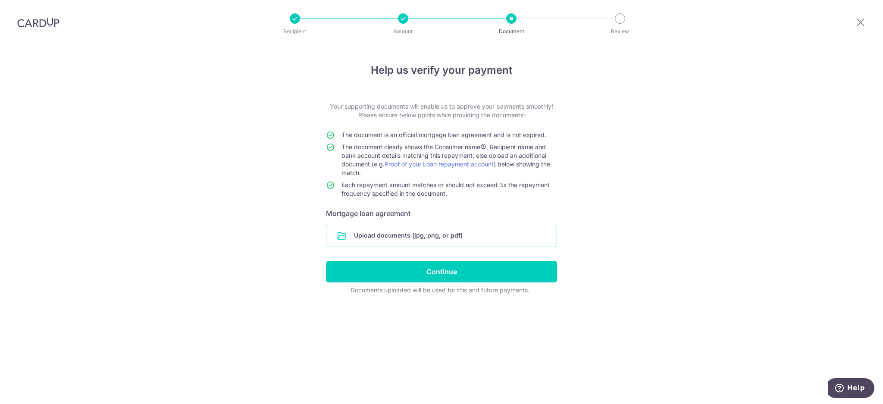
click at [431, 232] on input "file" at bounding box center [441, 235] width 230 height 22
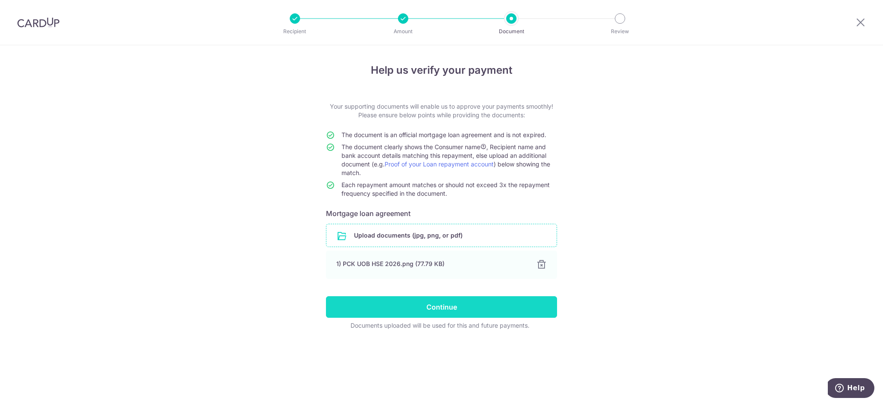
click at [447, 301] on input "Continue" at bounding box center [441, 307] width 231 height 22
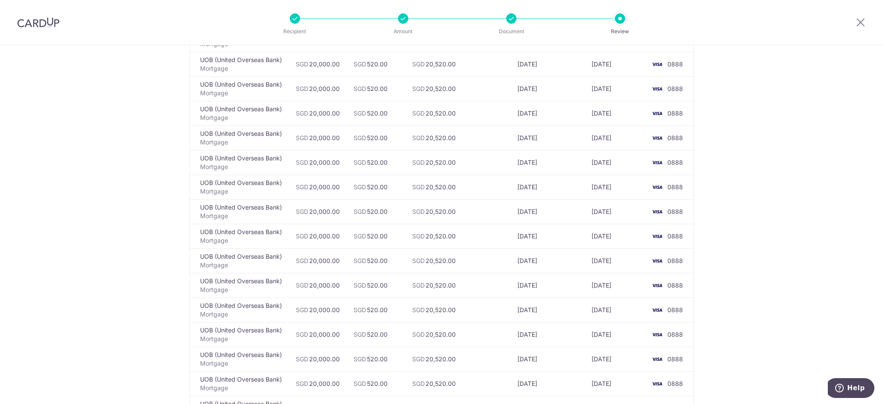
scroll to position [473, 0]
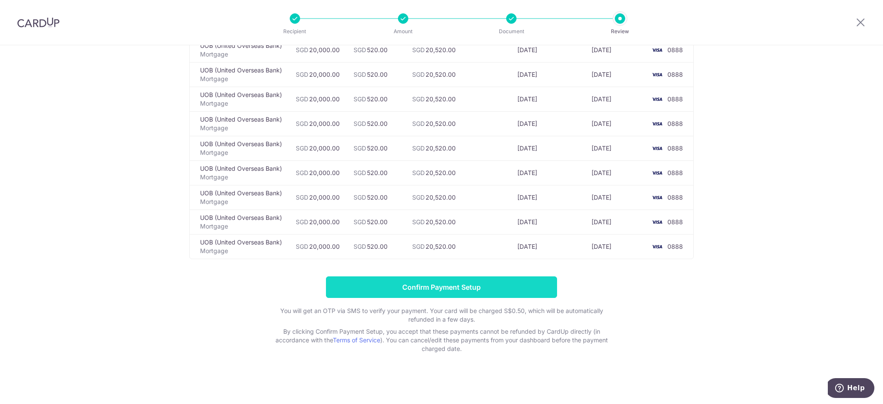
click at [487, 294] on input "Confirm Payment Setup" at bounding box center [441, 287] width 231 height 22
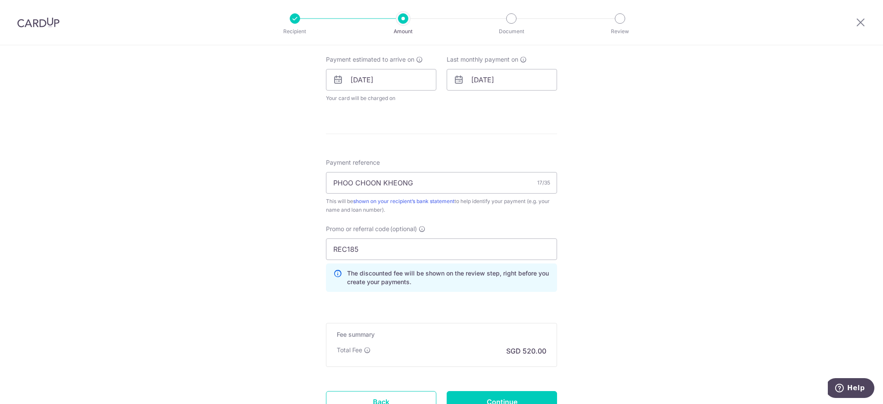
scroll to position [495, 0]
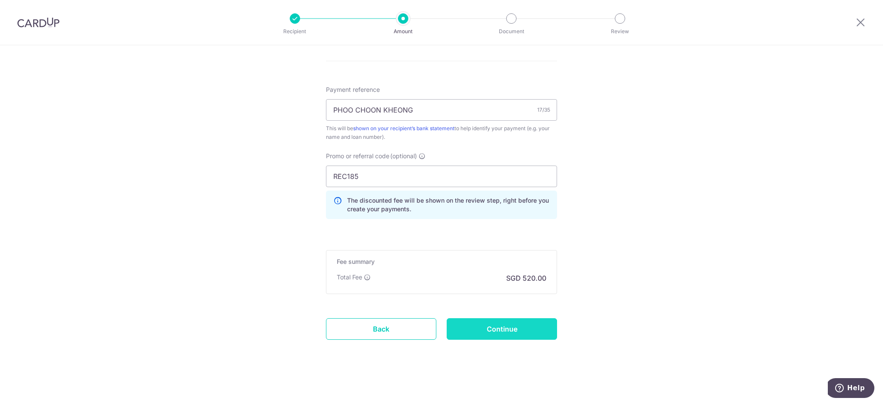
click at [541, 325] on input "Continue" at bounding box center [502, 329] width 110 height 22
type input "Update Schedule"
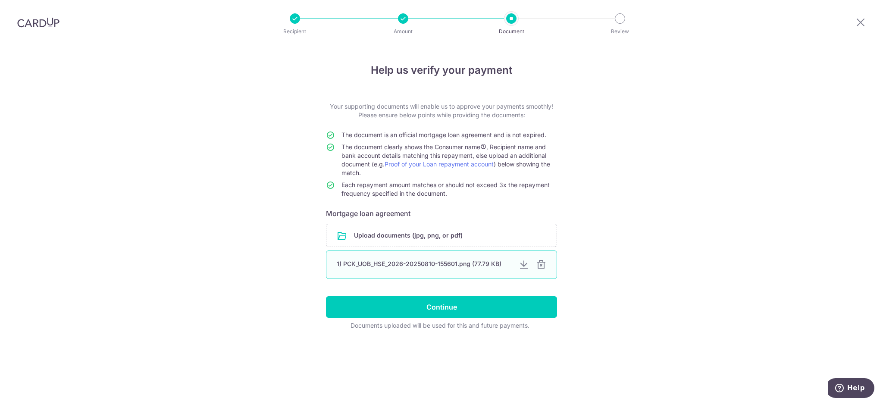
click at [540, 267] on div at bounding box center [541, 264] width 10 height 10
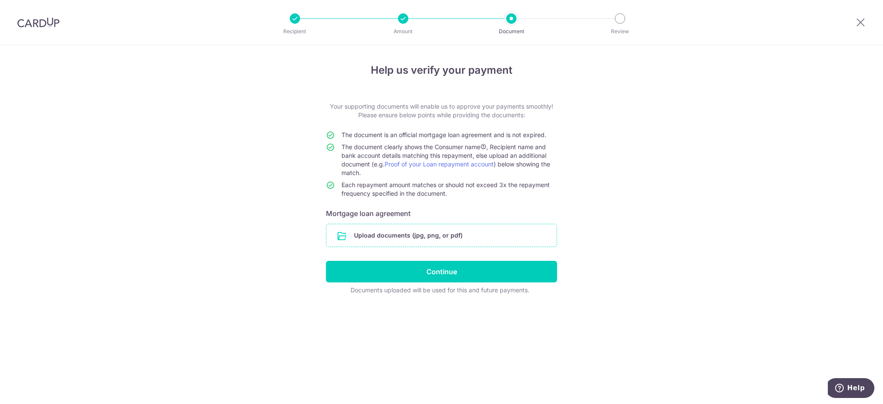
click at [457, 235] on input "file" at bounding box center [441, 235] width 230 height 22
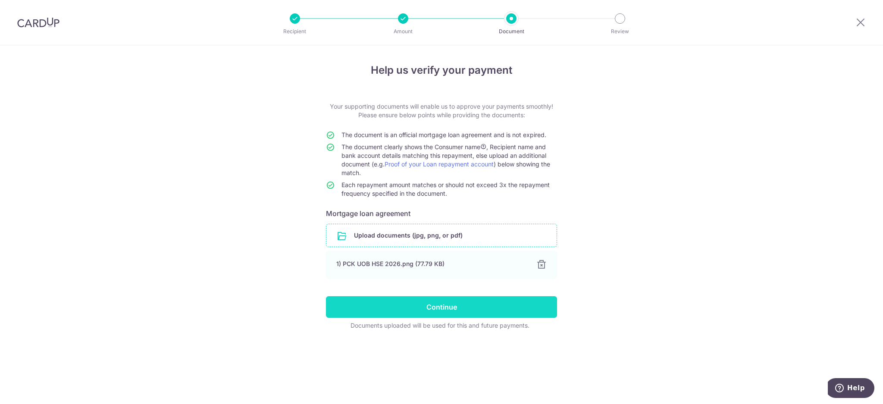
click at [433, 304] on input "Continue" at bounding box center [441, 307] width 231 height 22
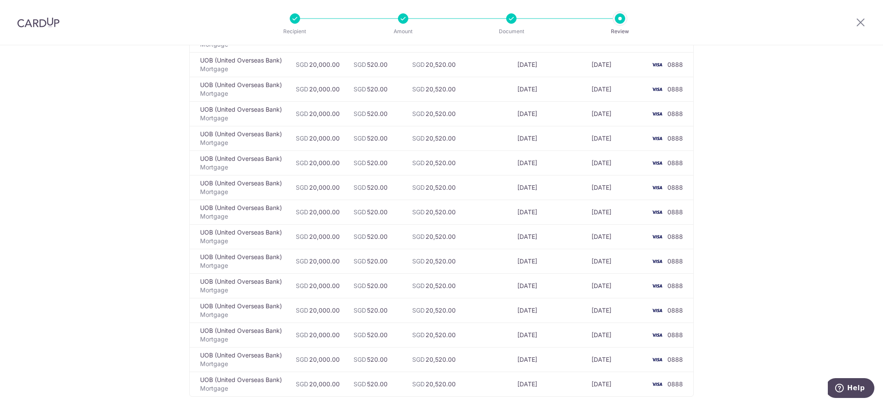
scroll to position [459, 0]
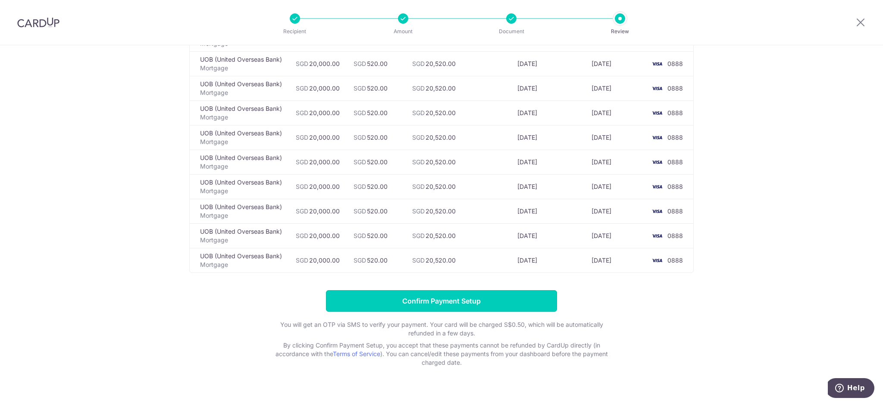
drag, startPoint x: 484, startPoint y: 272, endPoint x: 513, endPoint y: 297, distance: 38.5
click at [513, 297] on input "Confirm Payment Setup" at bounding box center [441, 301] width 231 height 22
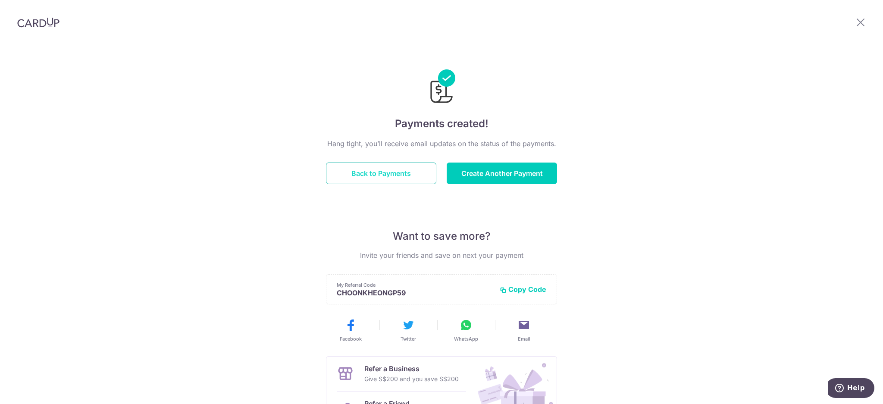
click at [411, 182] on button "Back to Payments" at bounding box center [381, 173] width 110 height 22
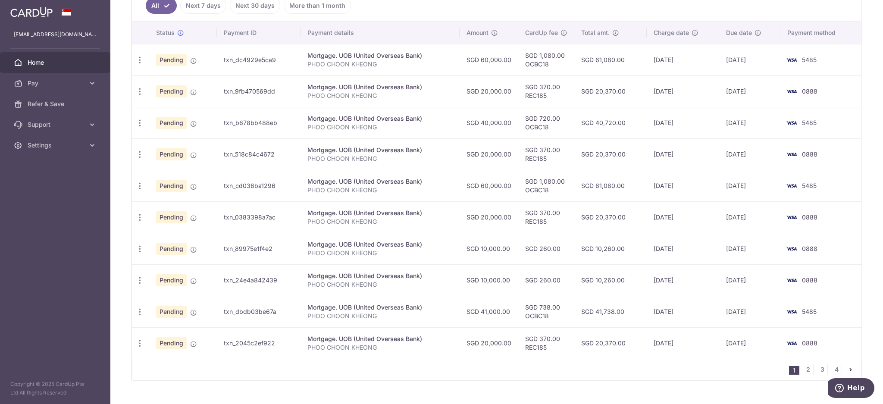
scroll to position [263, 0]
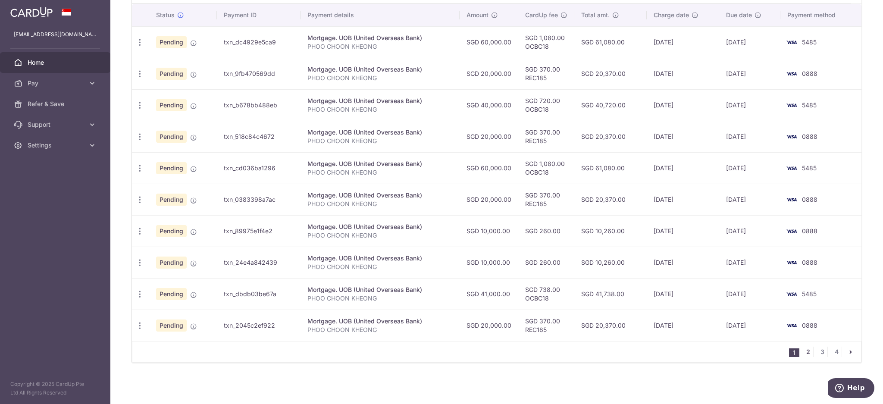
click at [803, 352] on link "2" at bounding box center [808, 352] width 10 height 10
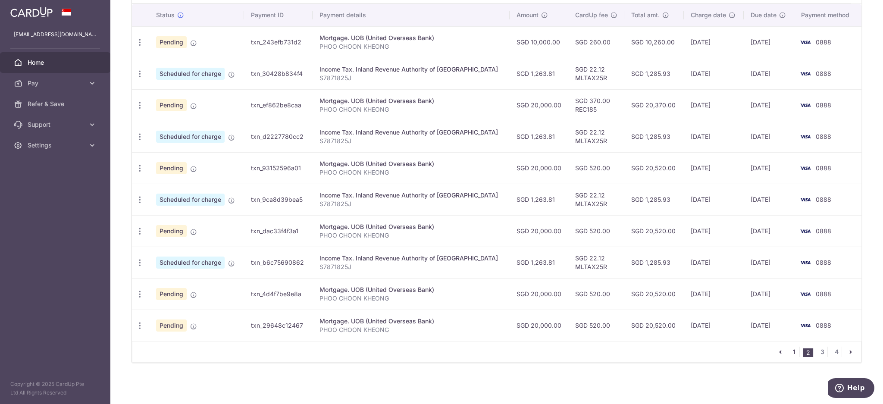
click at [789, 352] on link "1" at bounding box center [794, 352] width 10 height 10
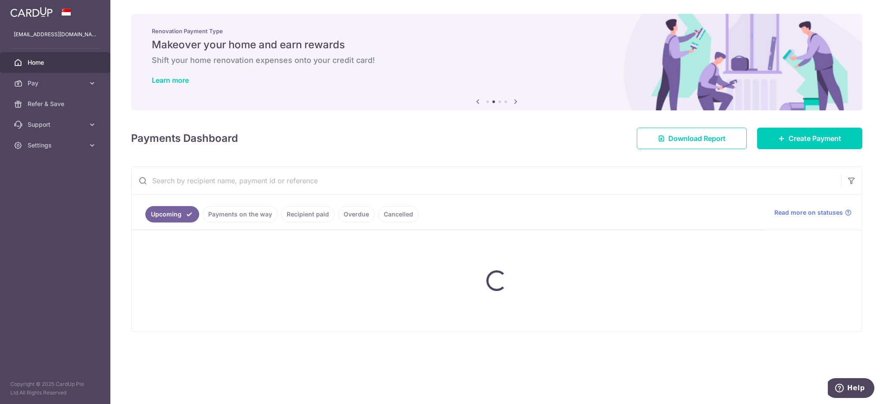
scroll to position [0, 0]
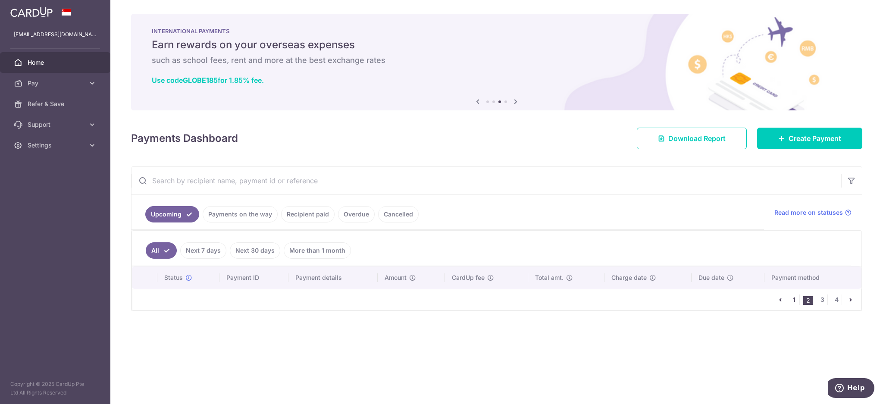
click at [794, 302] on link "1" at bounding box center [794, 299] width 10 height 10
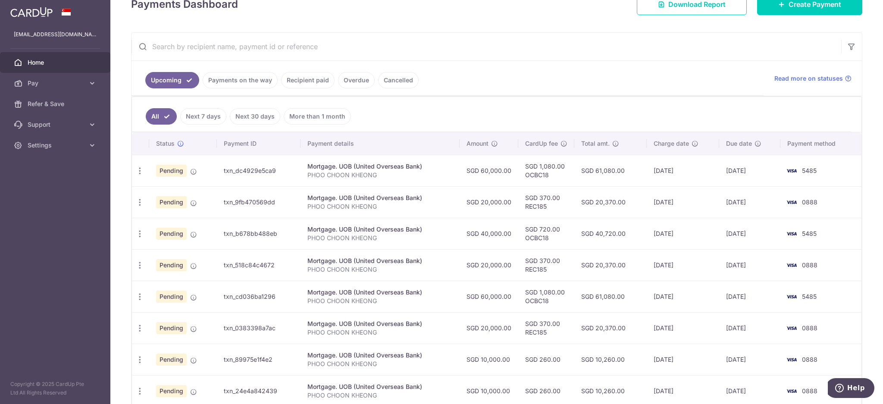
scroll to position [263, 0]
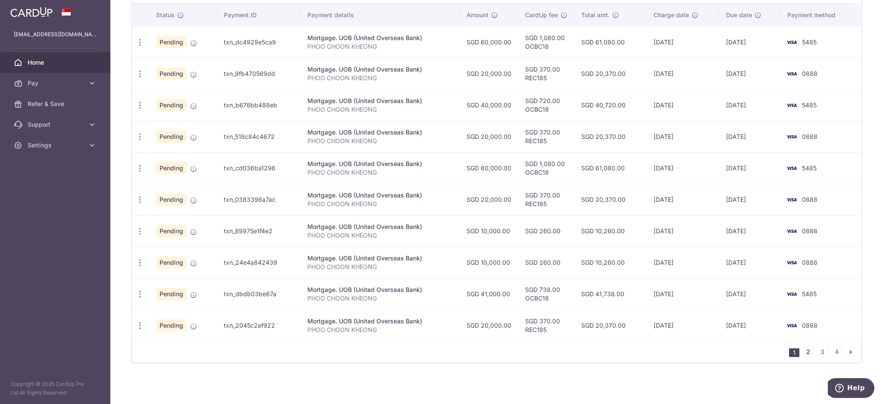
click at [804, 350] on link "2" at bounding box center [808, 352] width 10 height 10
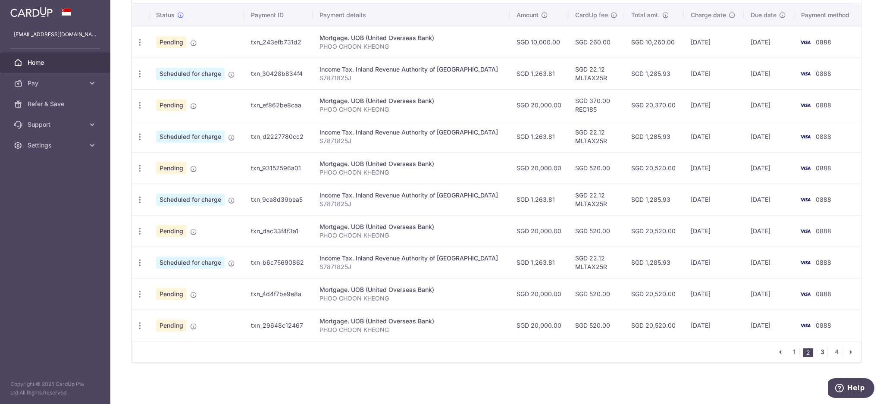
click at [817, 352] on link "3" at bounding box center [822, 352] width 10 height 10
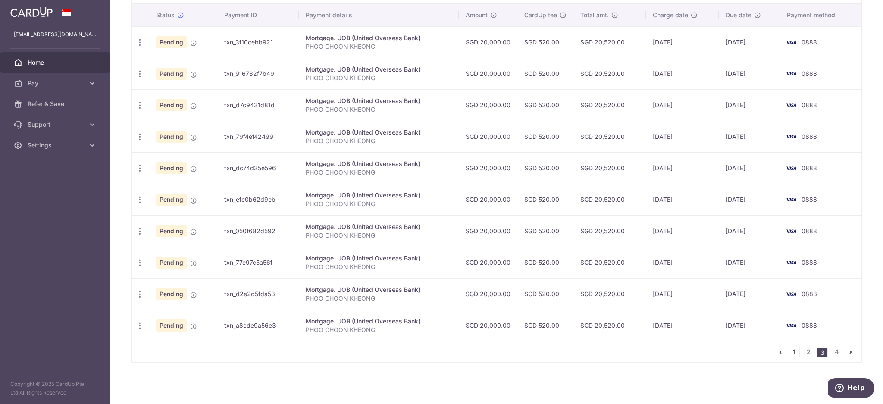
click at [789, 351] on link "1" at bounding box center [794, 352] width 10 height 10
click at [140, 47] on icon "button" at bounding box center [139, 42] width 9 height 9
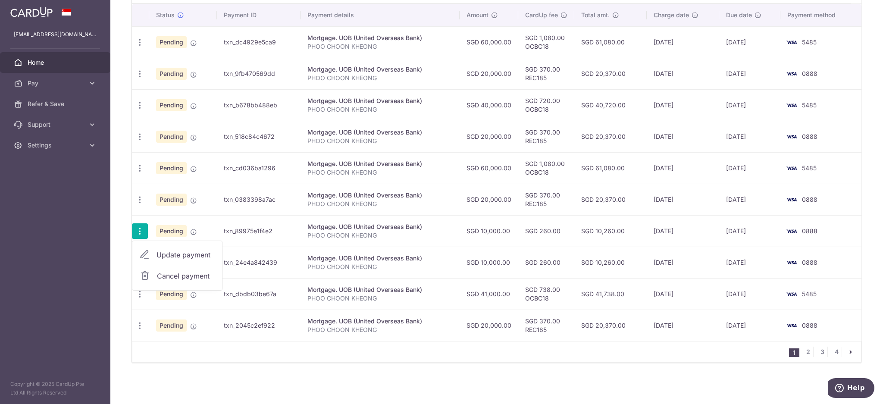
click at [178, 253] on span "Update payment" at bounding box center [185, 255] width 59 height 10
radio input "true"
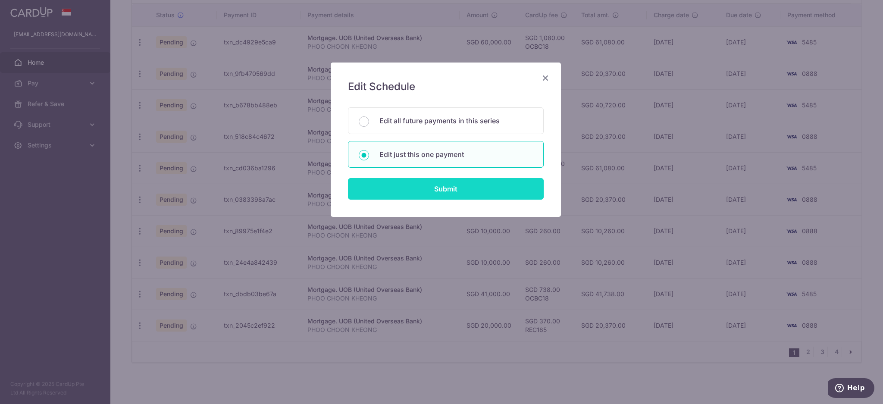
click at [411, 192] on input "Submit" at bounding box center [446, 189] width 196 height 22
radio input "true"
type input "10,000.00"
type input "12/11/2025"
type input "PHOO CHOON KHEONG"
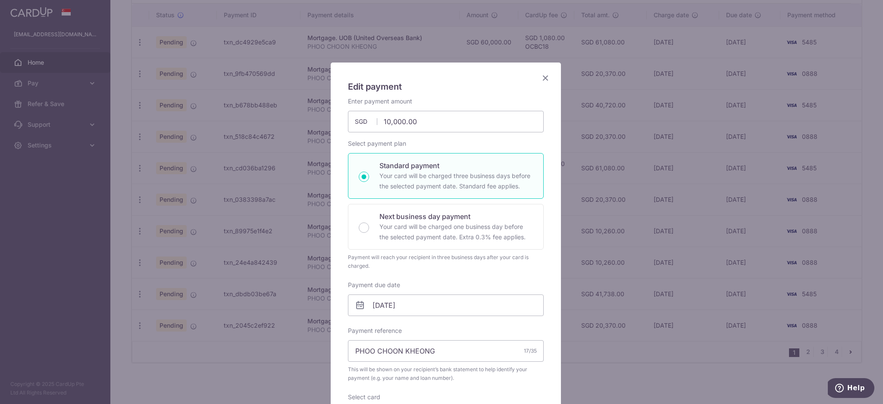
drag, startPoint x: 437, startPoint y: 73, endPoint x: 294, endPoint y: 85, distance: 142.8
click at [294, 85] on div "Edit payment By clicking apply, you will make changes to all payments to UOB (U…" at bounding box center [441, 202] width 883 height 404
drag, startPoint x: 435, startPoint y: 122, endPoint x: 267, endPoint y: 122, distance: 168.1
click at [267, 122] on div "Edit payment By clicking apply, you will make changes to all payments to UOB (U…" at bounding box center [441, 202] width 883 height 404
click at [435, 306] on body "richardphoo@live.com.sg Home Pay Payments Recipients Cards Refer & Save Support…" at bounding box center [441, 202] width 883 height 404
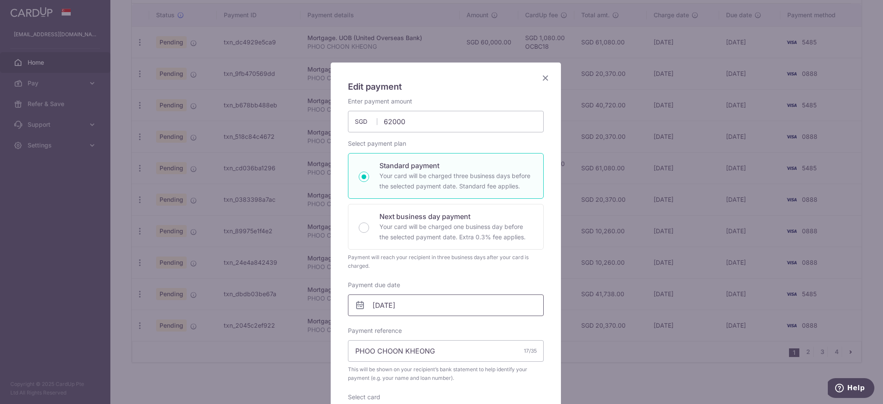
type input "62,000.00"
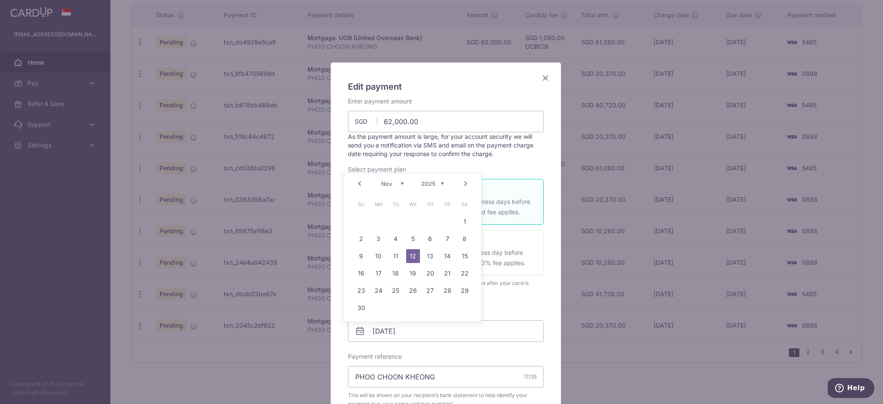
click at [465, 186] on link "Next" at bounding box center [465, 183] width 10 height 10
click at [449, 224] on link "2" at bounding box center [447, 222] width 14 height 14
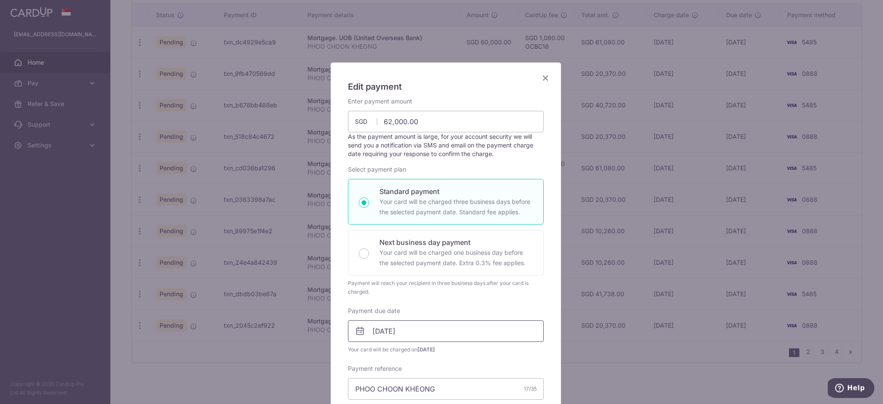
click at [422, 330] on input "02/01/2026" at bounding box center [446, 331] width 196 height 22
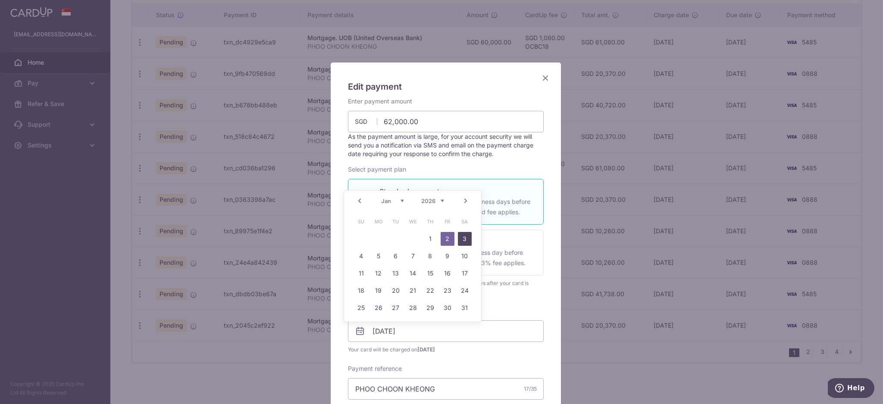
click at [469, 237] on link "3" at bounding box center [465, 239] width 14 height 14
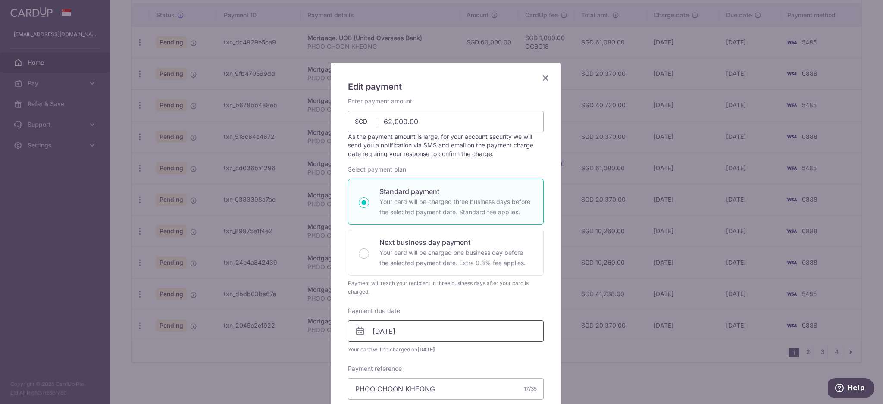
click at [414, 335] on input "03/01/2026" at bounding box center [446, 331] width 196 height 22
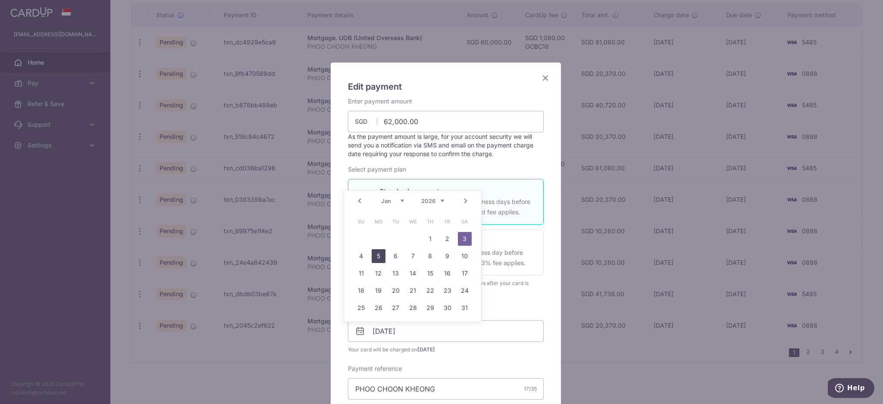
click at [375, 255] on link "5" at bounding box center [379, 256] width 14 height 14
type input "05/01/2026"
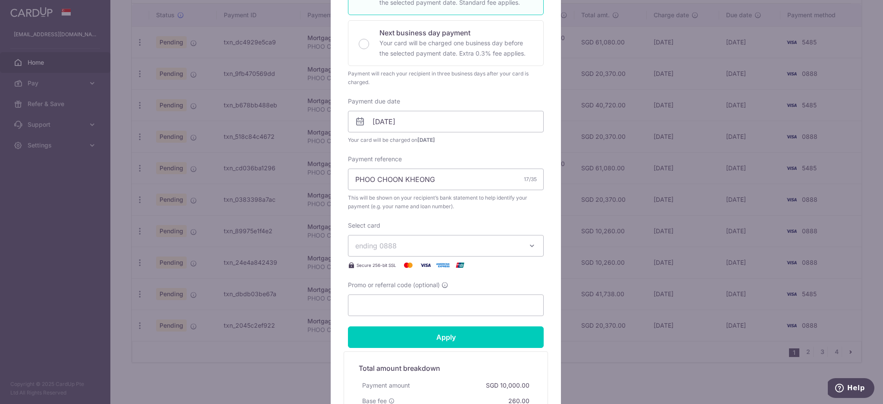
scroll to position [230, 0]
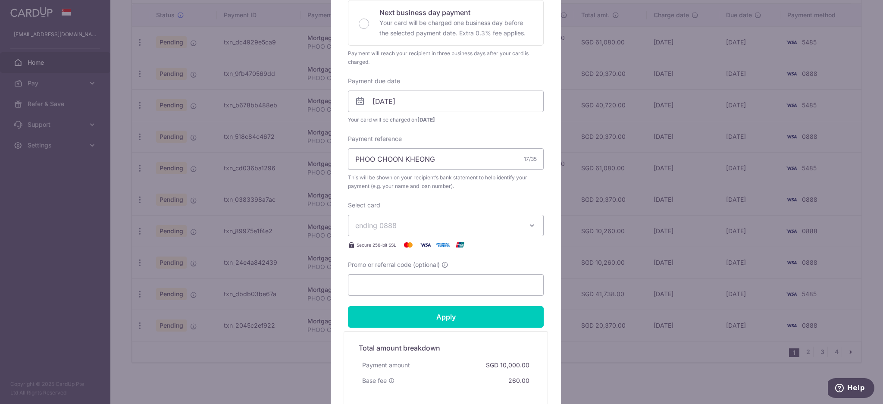
click at [398, 216] on button "ending 0888" at bounding box center [446, 226] width 196 height 22
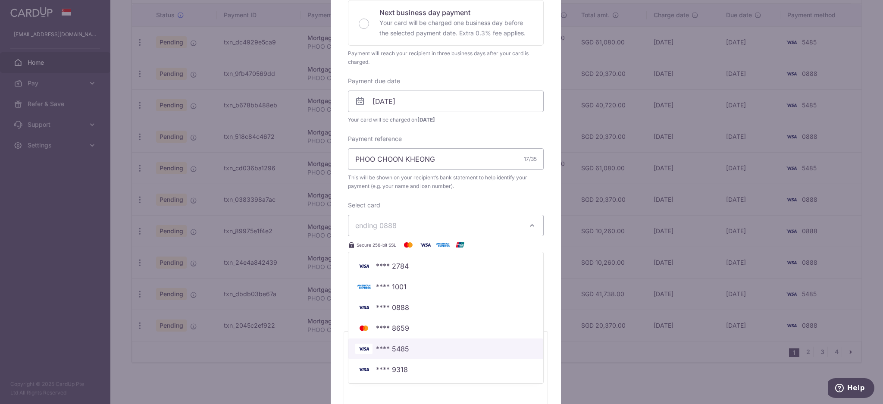
click at [405, 347] on span "**** 5485" at bounding box center [445, 349] width 181 height 10
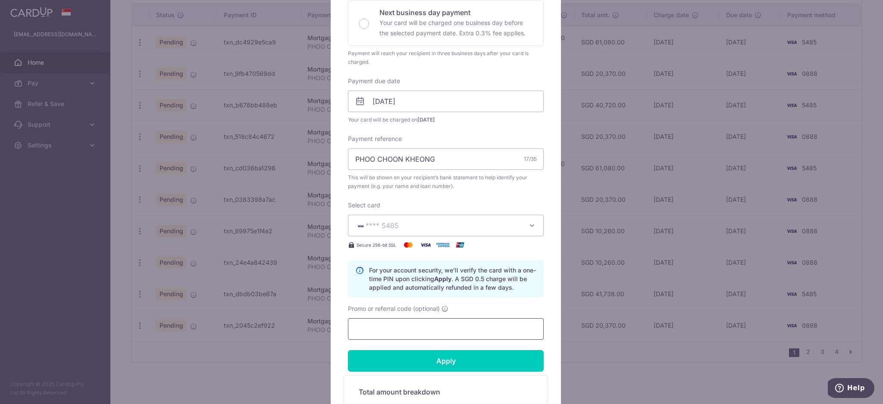
click at [404, 328] on input "Promo or referral code (optional)" at bounding box center [446, 329] width 196 height 22
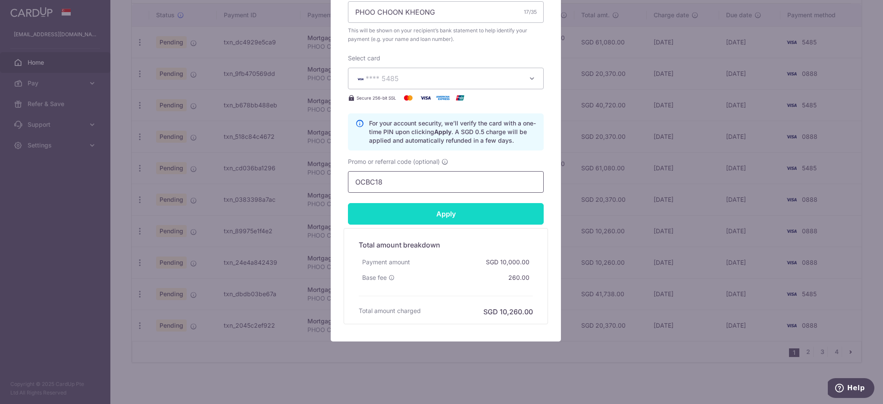
type input "OCBC18"
click at [474, 216] on input "Apply" at bounding box center [446, 214] width 196 height 22
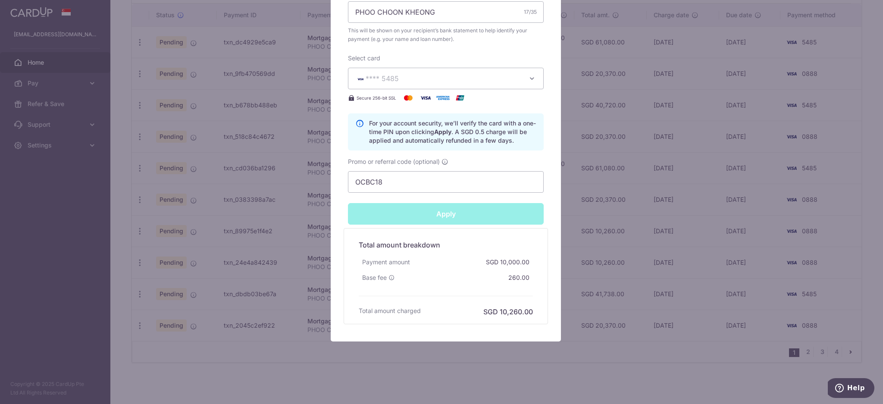
type input "Successfully Applied"
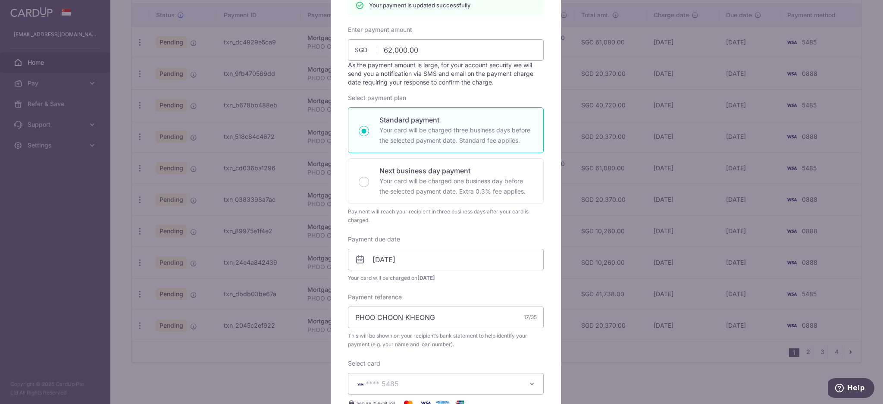
scroll to position [0, 0]
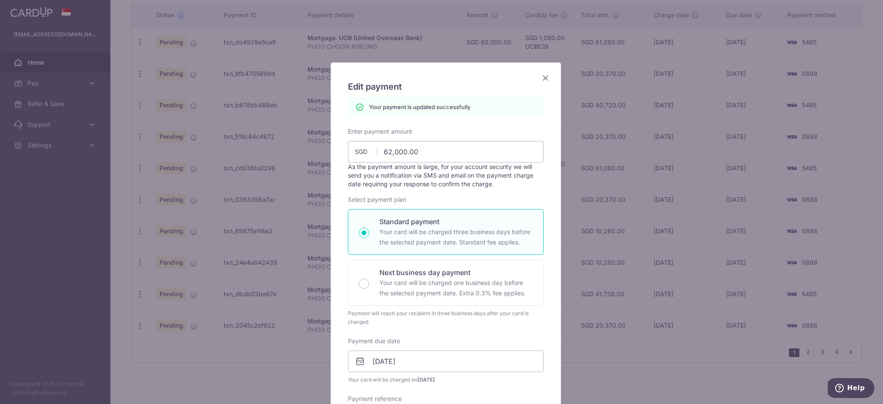
click at [542, 76] on icon "Close" at bounding box center [545, 77] width 10 height 11
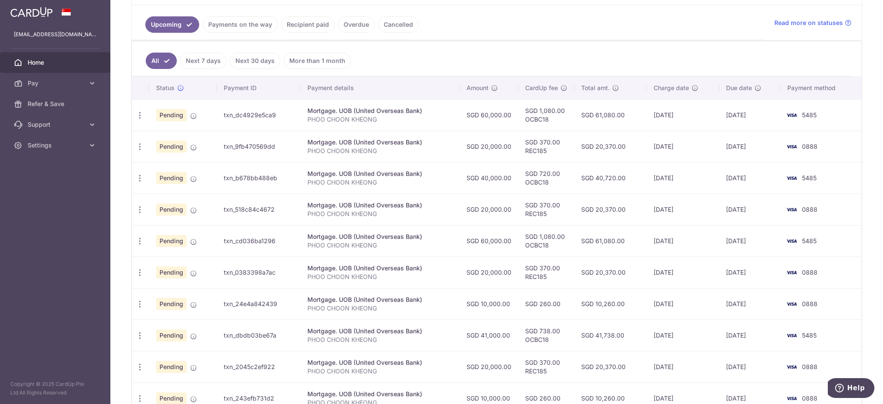
scroll to position [263, 0]
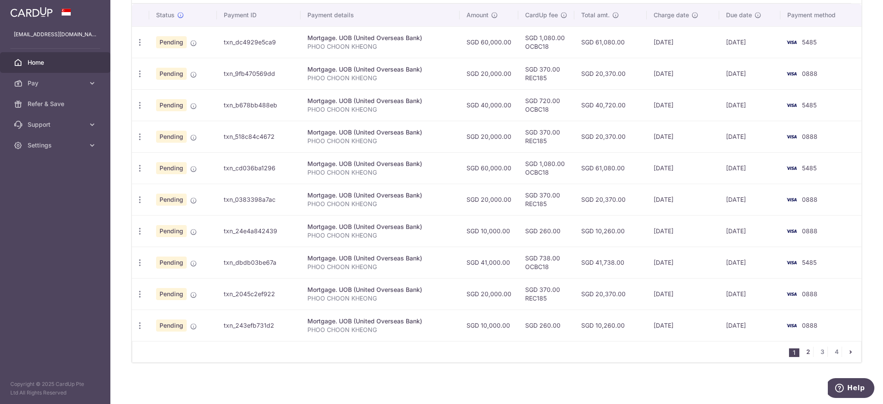
click at [803, 353] on link "2" at bounding box center [808, 352] width 10 height 10
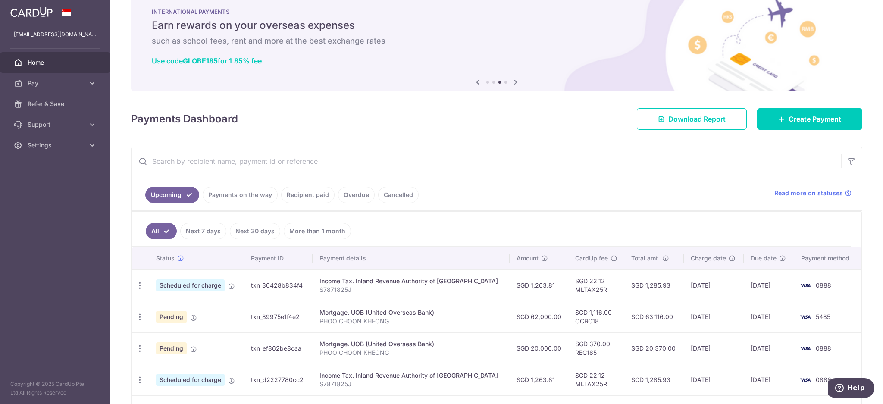
scroll to position [0, 0]
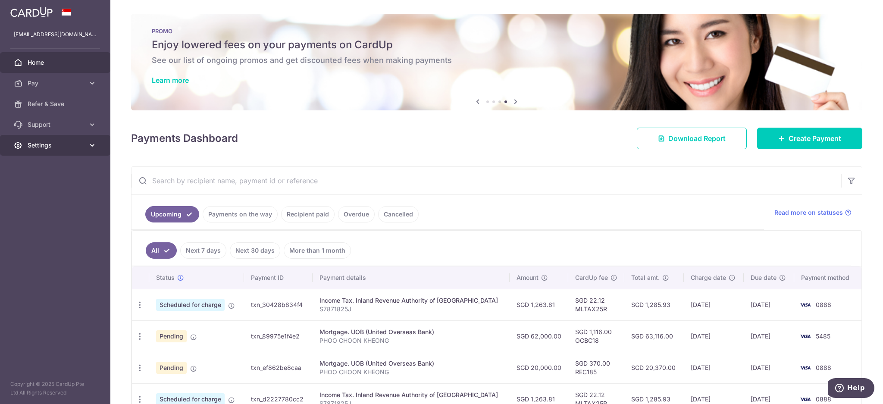
click at [47, 141] on span "Settings" at bounding box center [56, 145] width 57 height 9
click at [43, 186] on span "Logout" at bounding box center [56, 186] width 57 height 9
